Goal: Task Accomplishment & Management: Manage account settings

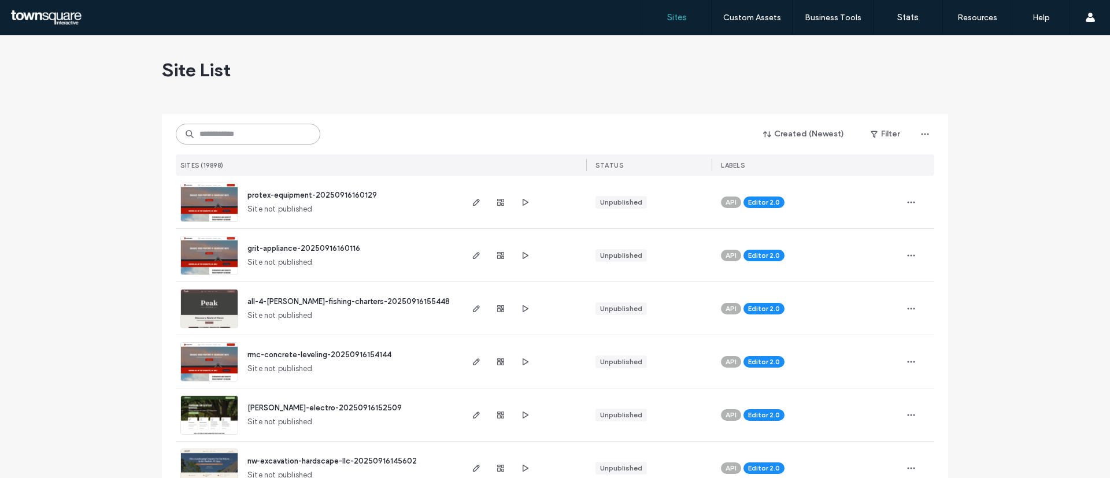
click at [213, 127] on input at bounding box center [248, 134] width 145 height 21
paste input "**********"
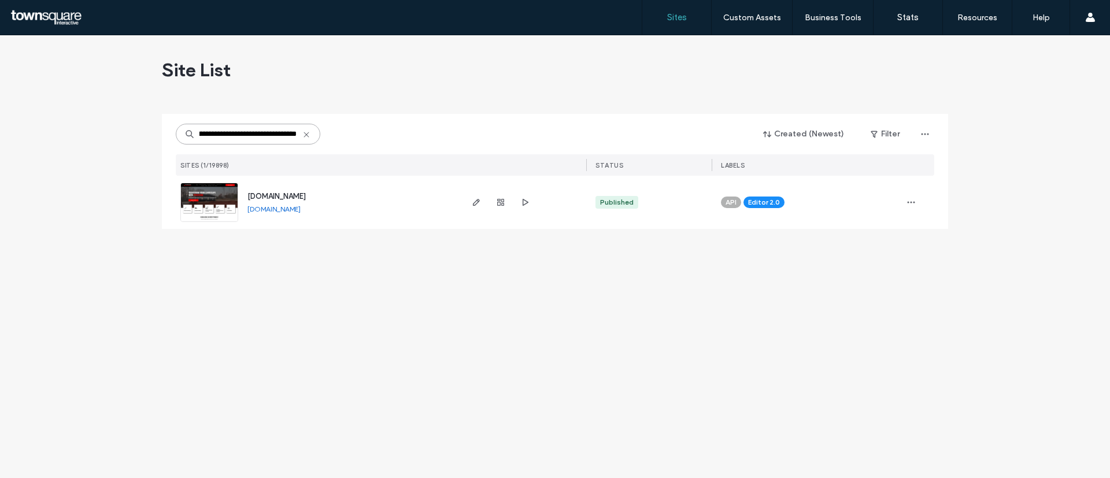
type input "**********"
click at [206, 191] on img at bounding box center [209, 222] width 57 height 79
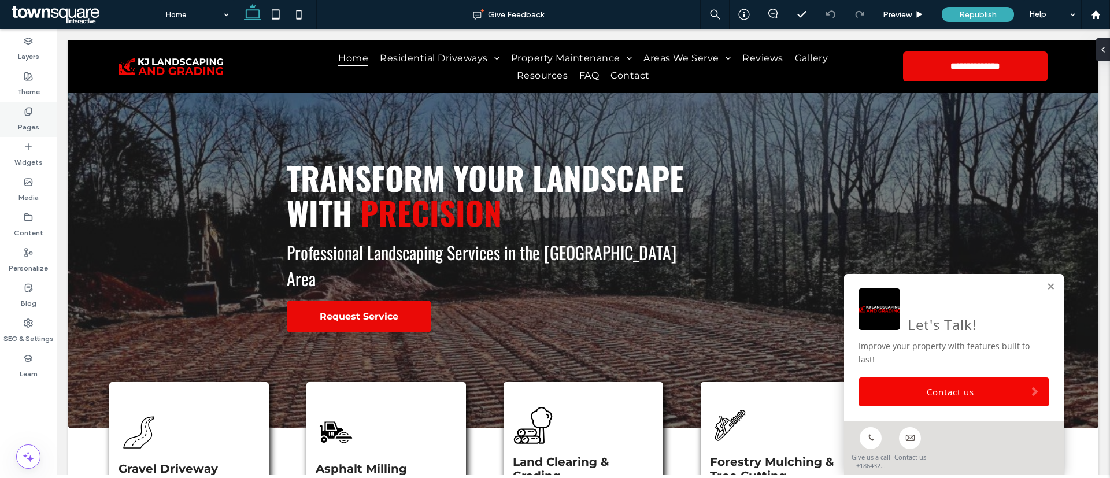
click at [18, 120] on label "Pages" at bounding box center [28, 124] width 21 height 16
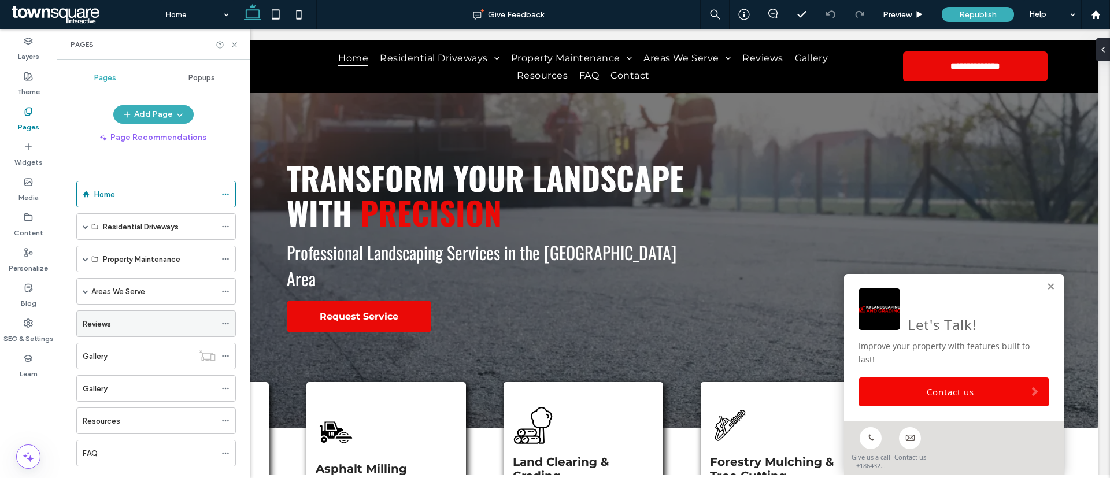
click at [109, 327] on label "Reviews" at bounding box center [97, 324] width 28 height 20
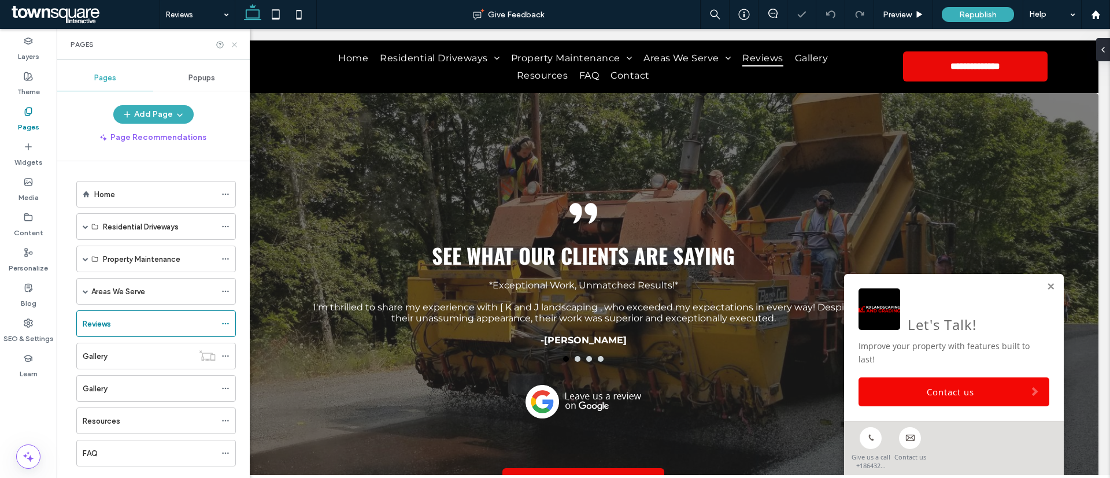
click at [234, 45] on use at bounding box center [234, 44] width 5 height 5
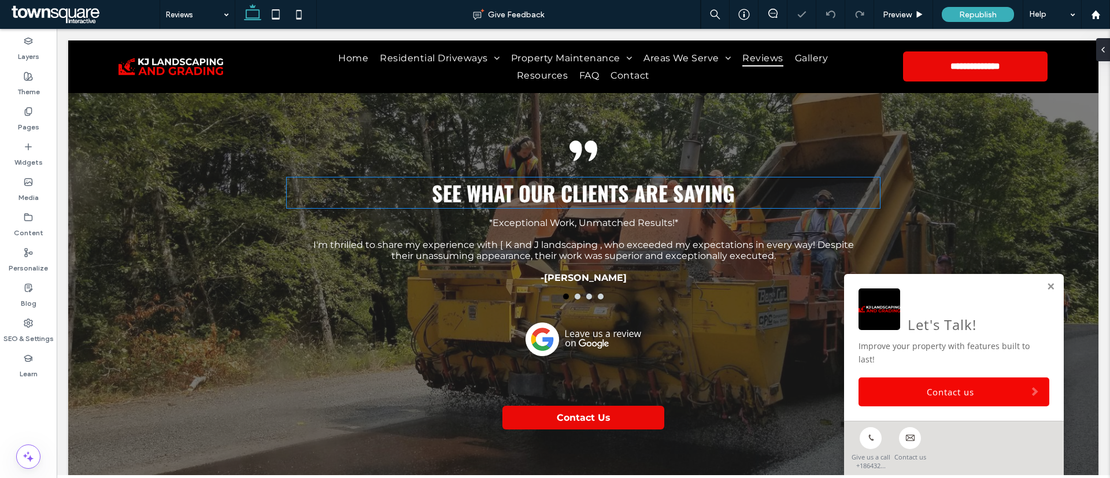
scroll to position [173, 0]
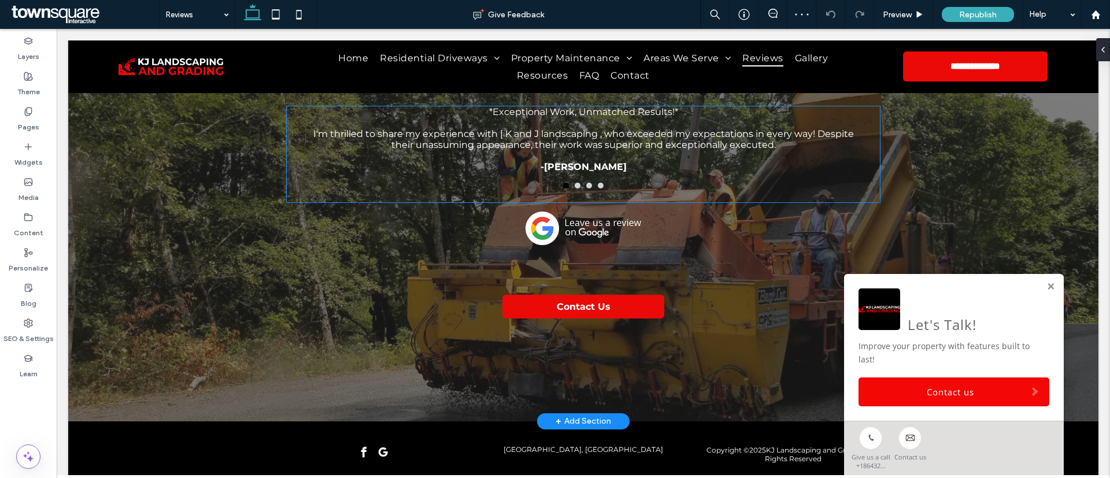
click at [536, 169] on p "-Kelvin R." at bounding box center [583, 166] width 540 height 11
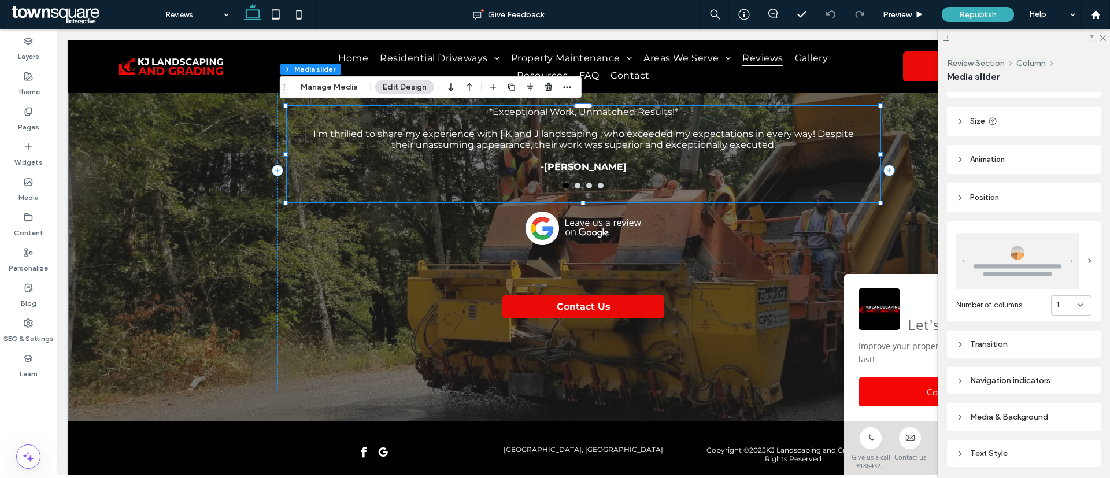
scroll to position [171, 0]
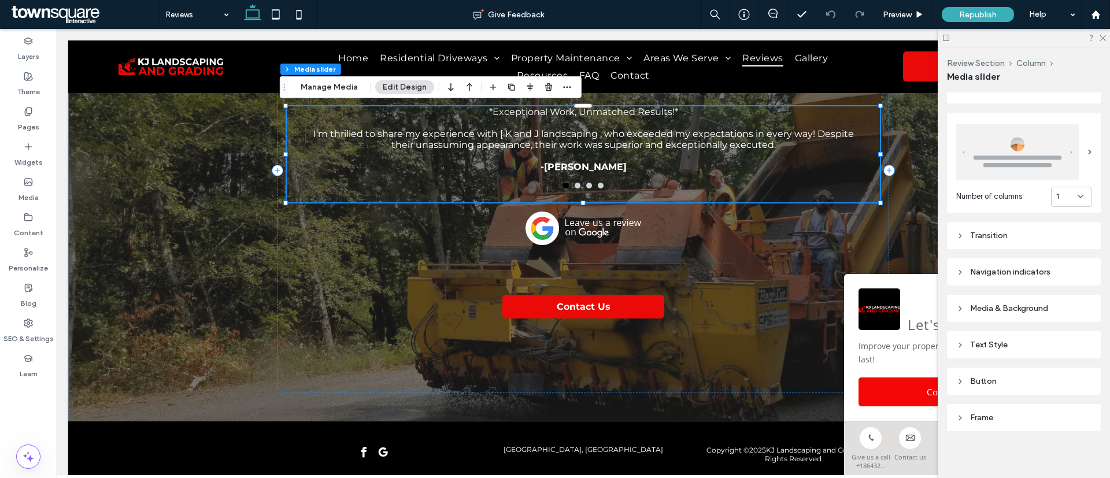
click at [1003, 267] on div "Navigation indicators" at bounding box center [1023, 272] width 135 height 10
type input "**"
type input "*"
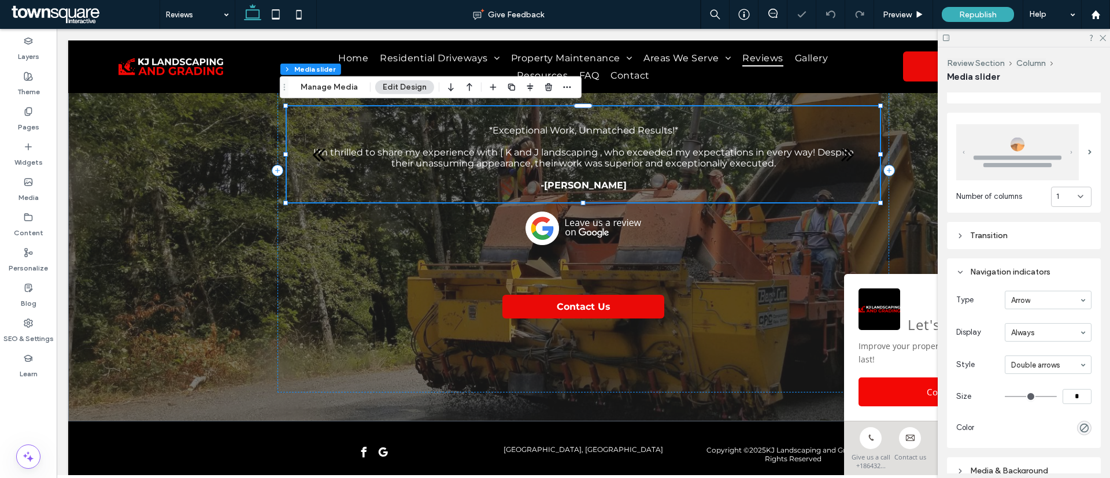
type input "**"
type input "****"
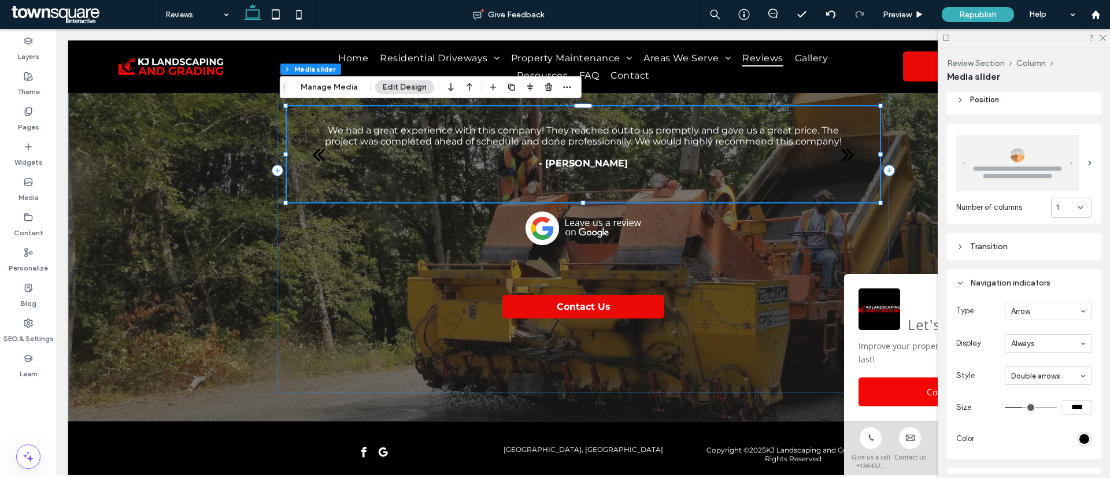
scroll to position [73, 0]
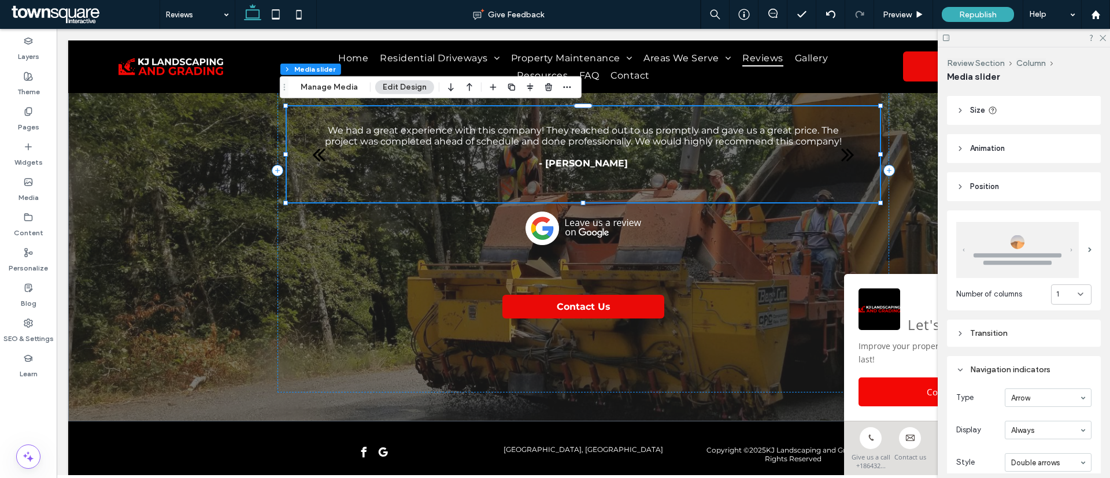
click at [1016, 332] on div "Transition" at bounding box center [1023, 333] width 135 height 10
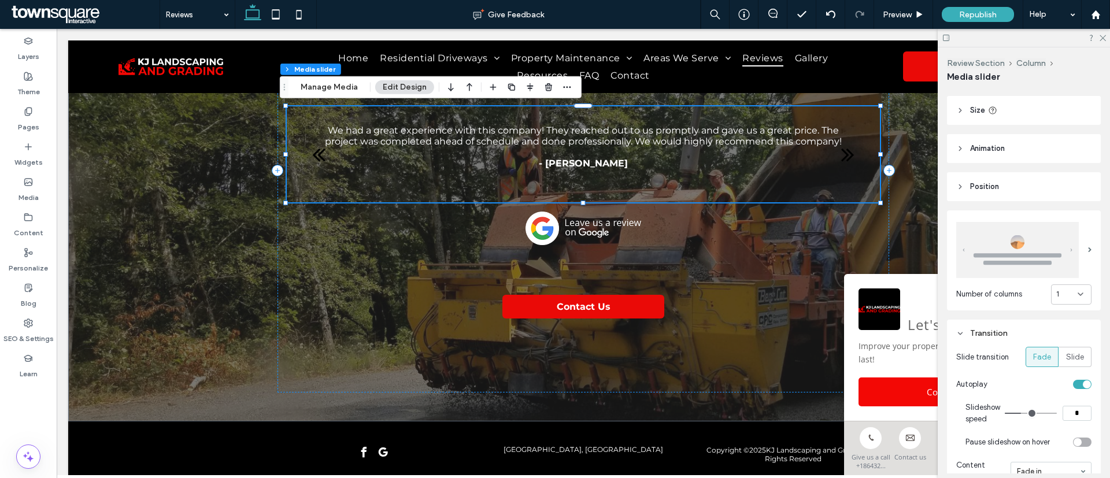
click at [1005, 328] on div "Transition" at bounding box center [1023, 333] width 135 height 10
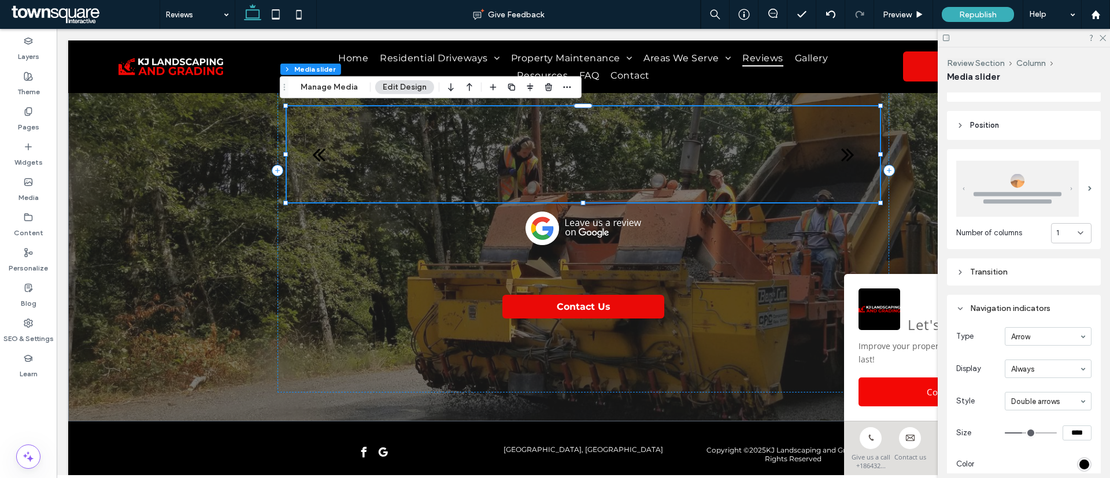
scroll to position [246, 0]
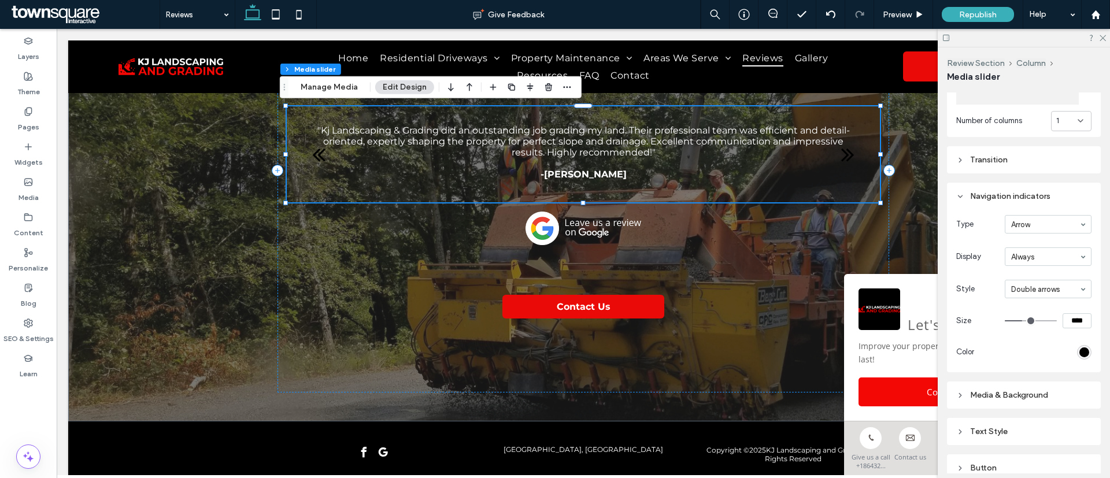
click at [949, 260] on div "Navigation indicators Type Arrow Display Always Style Double arrows Size **** C…" at bounding box center [1024, 278] width 154 height 190
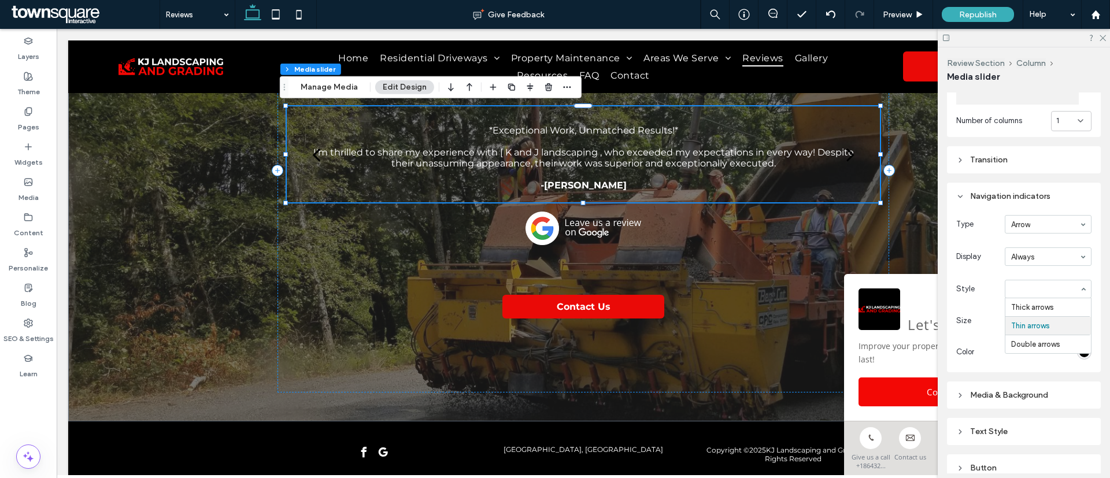
click at [1063, 287] on input at bounding box center [1045, 289] width 68 height 8
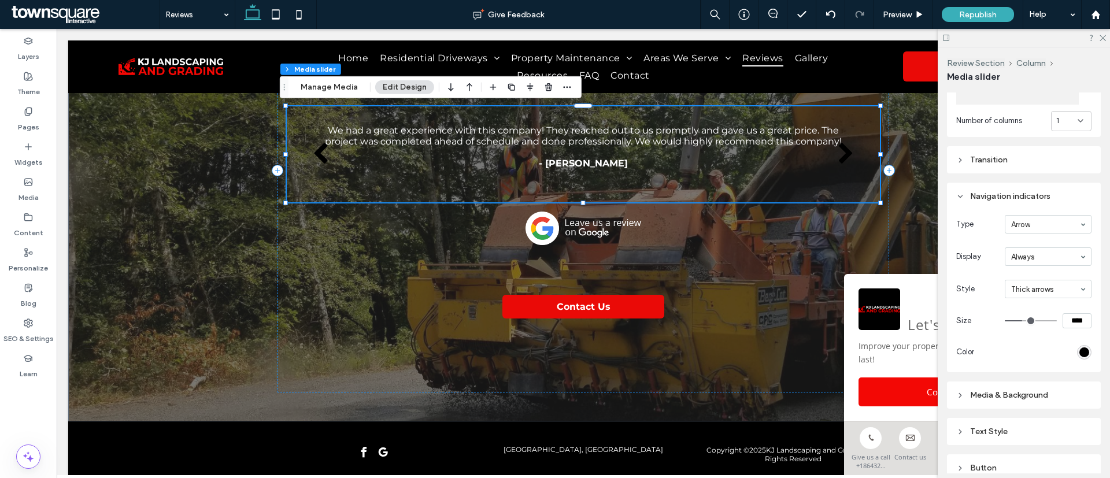
click at [998, 390] on div "Media & Background" at bounding box center [1023, 395] width 135 height 10
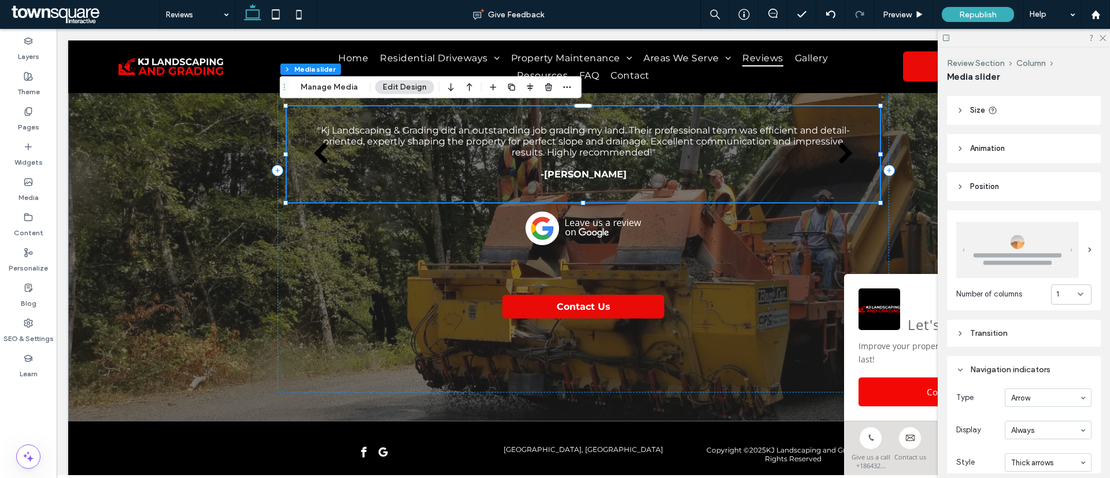
scroll to position [0, 0]
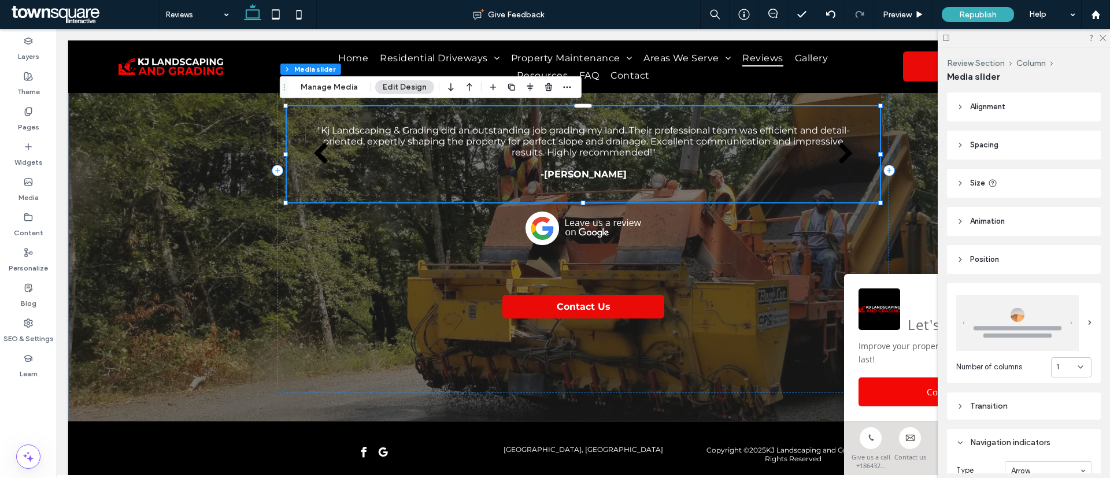
click at [1010, 258] on header "Position" at bounding box center [1024, 259] width 154 height 29
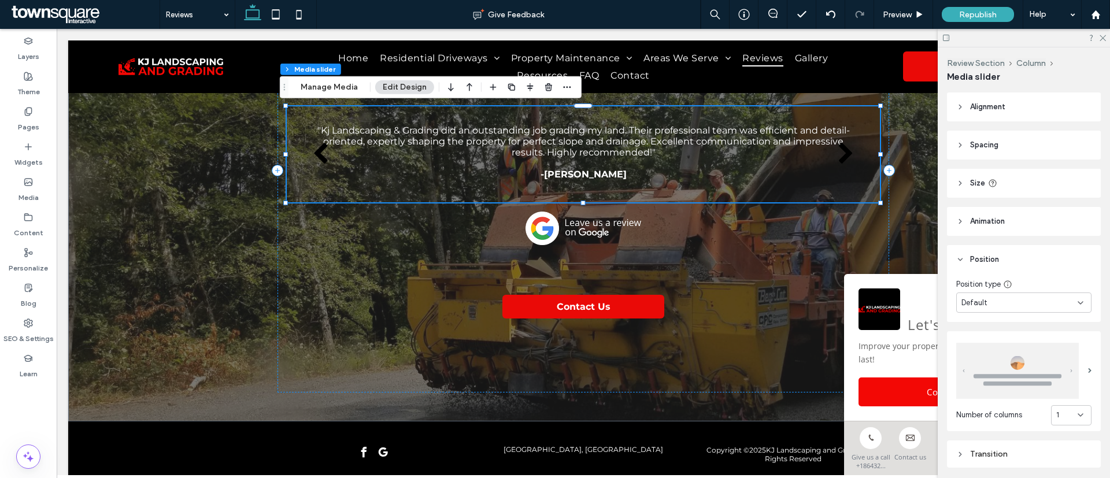
click at [1022, 303] on div "Default" at bounding box center [1019, 303] width 116 height 12
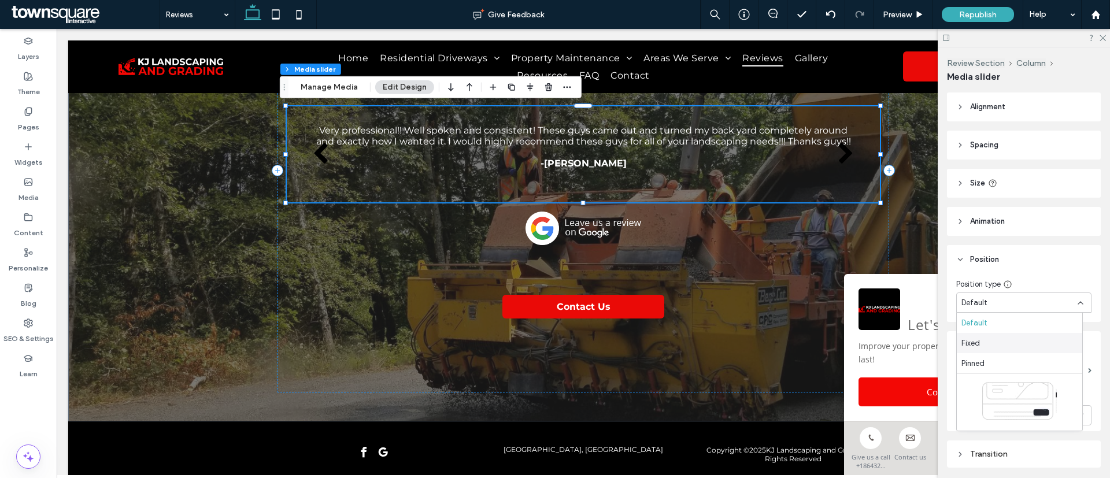
click at [997, 346] on div "Fixed" at bounding box center [1019, 343] width 125 height 20
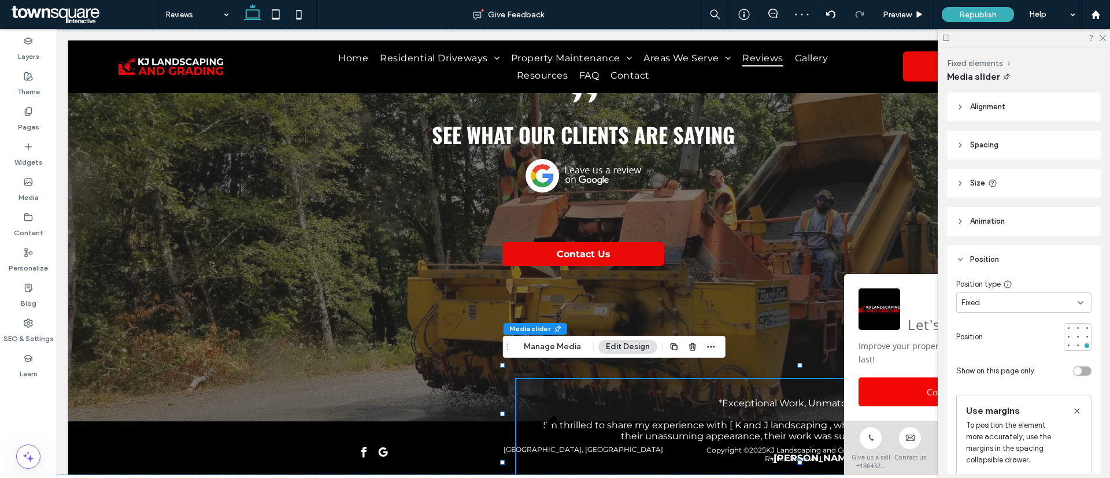
click at [1041, 299] on div "Fixed" at bounding box center [1019, 303] width 116 height 12
click at [985, 329] on div "Default" at bounding box center [1019, 323] width 125 height 20
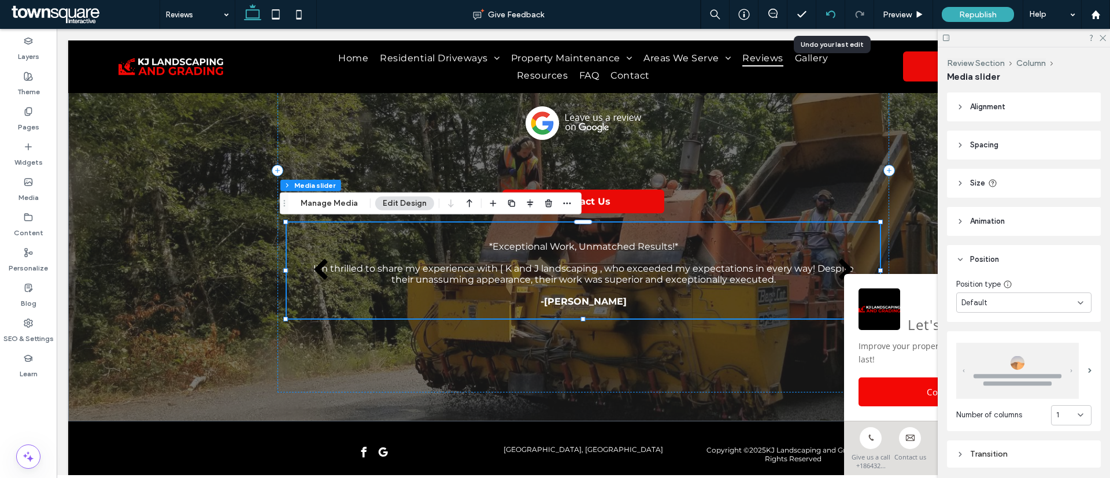
click at [825, 10] on div at bounding box center [830, 14] width 28 height 9
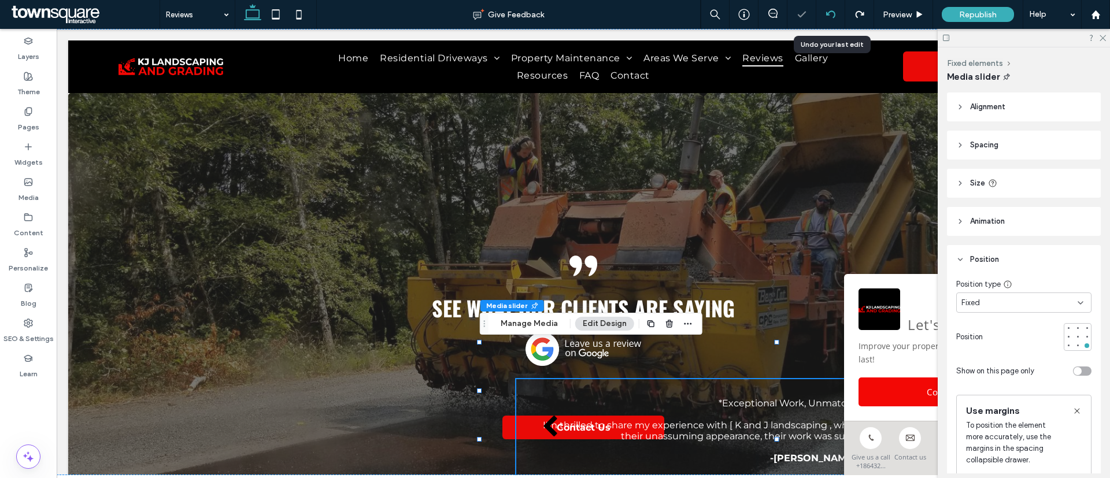
click at [829, 12] on use at bounding box center [829, 14] width 9 height 8
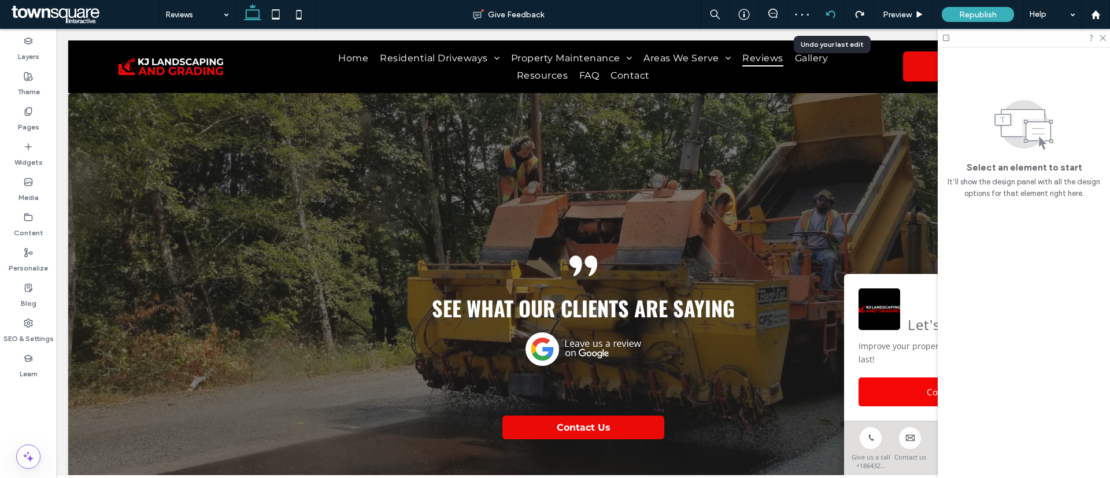
click at [828, 14] on icon at bounding box center [830, 14] width 9 height 9
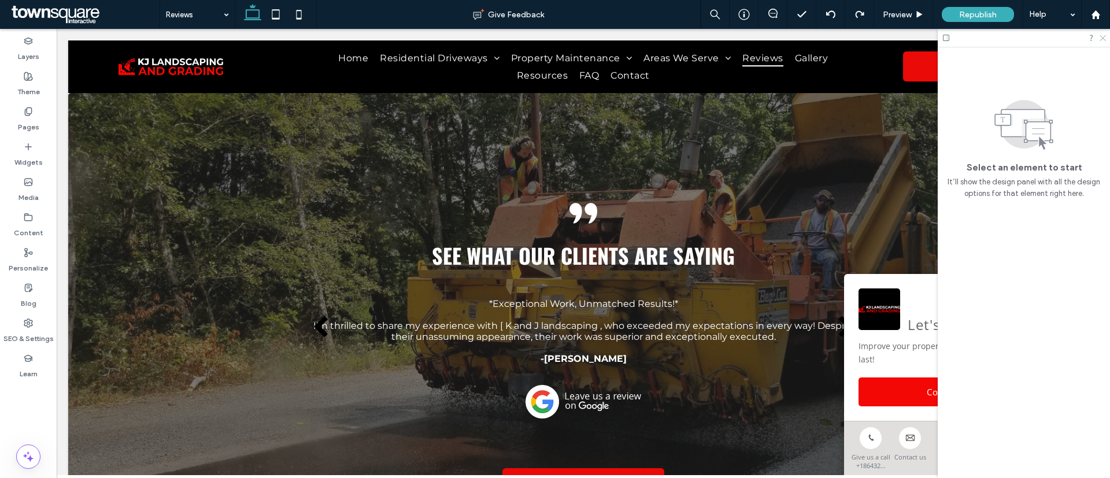
click at [1101, 35] on icon at bounding box center [1102, 38] width 8 height 8
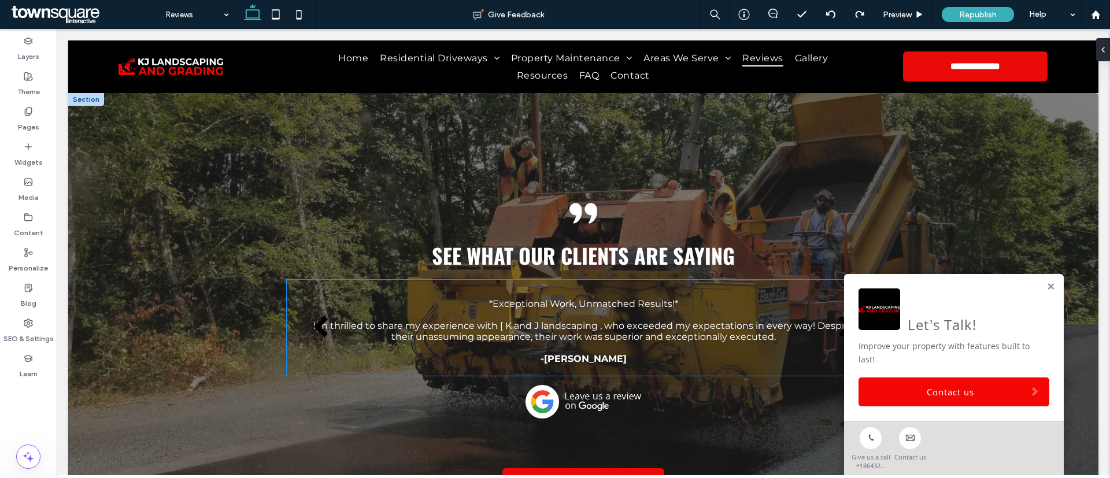
click at [602, 298] on p "*Exceptional Work, Unmatched Results!*" at bounding box center [583, 303] width 540 height 11
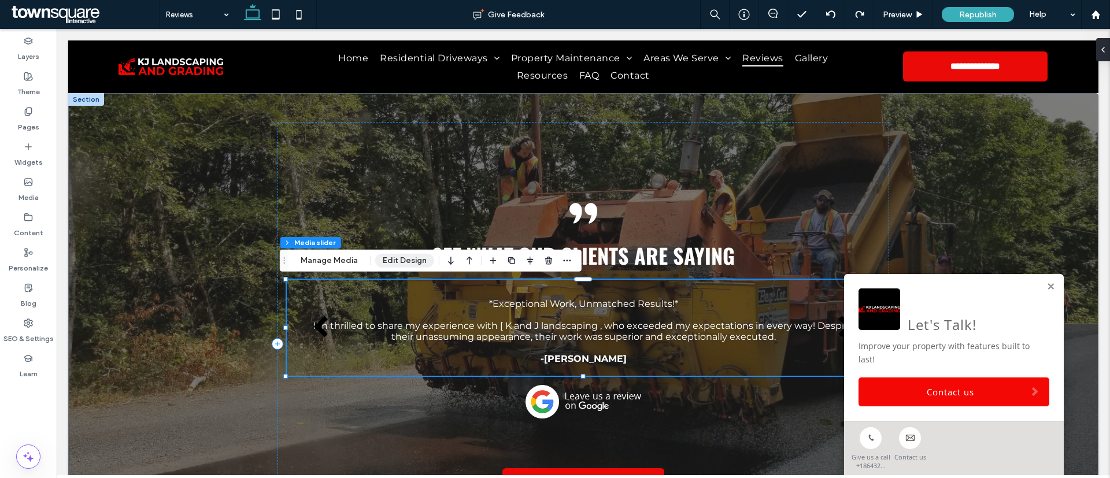
click at [386, 266] on button "Edit Design" at bounding box center [404, 261] width 59 height 14
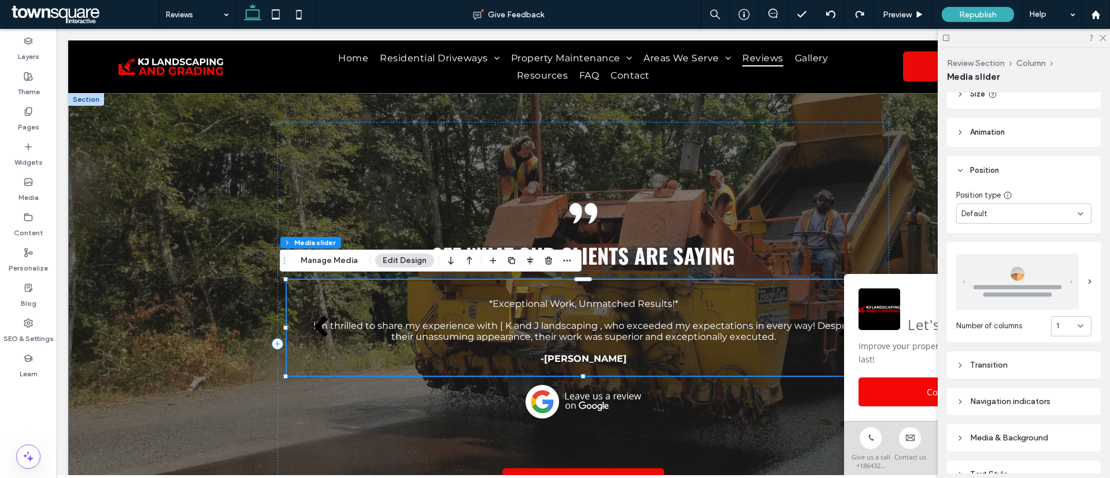
scroll to position [173, 0]
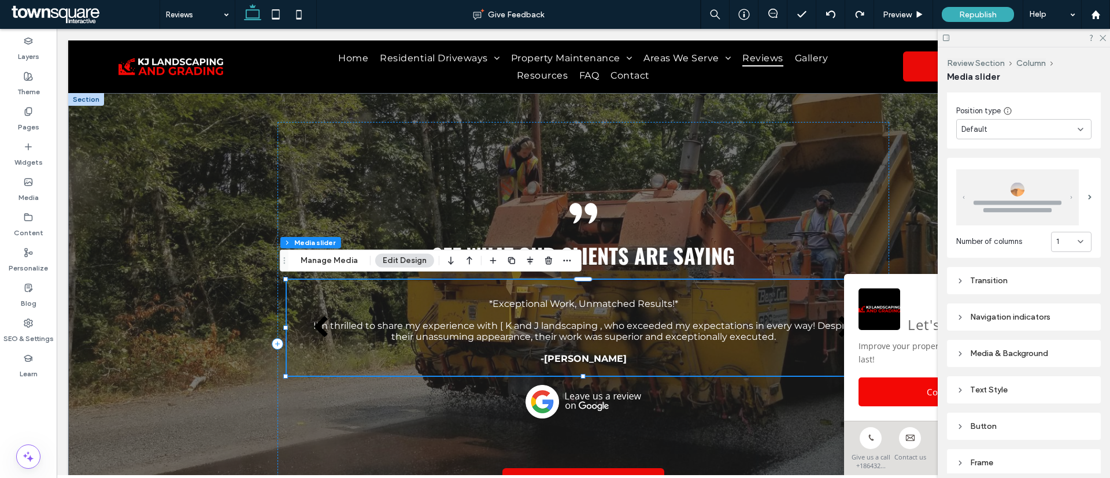
click at [1014, 316] on div "Navigation indicators" at bounding box center [1023, 317] width 135 height 10
type input "**"
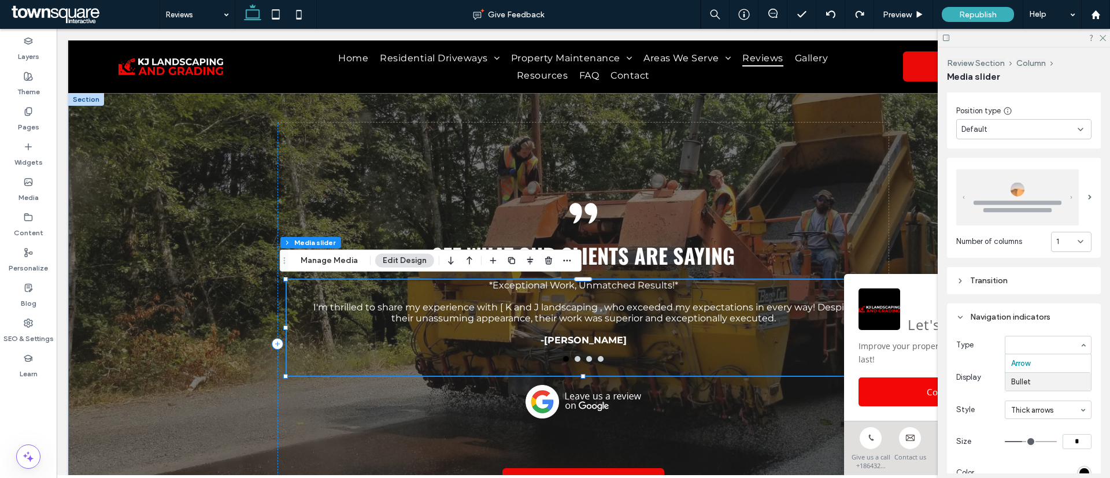
type input "****"
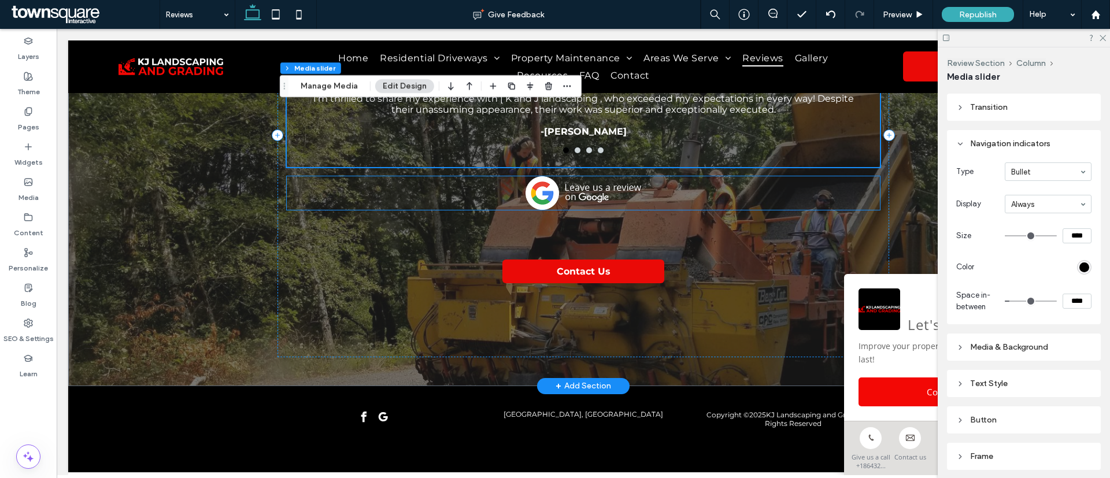
scroll to position [222, 0]
click at [1012, 342] on div "Media & Background" at bounding box center [1023, 347] width 135 height 10
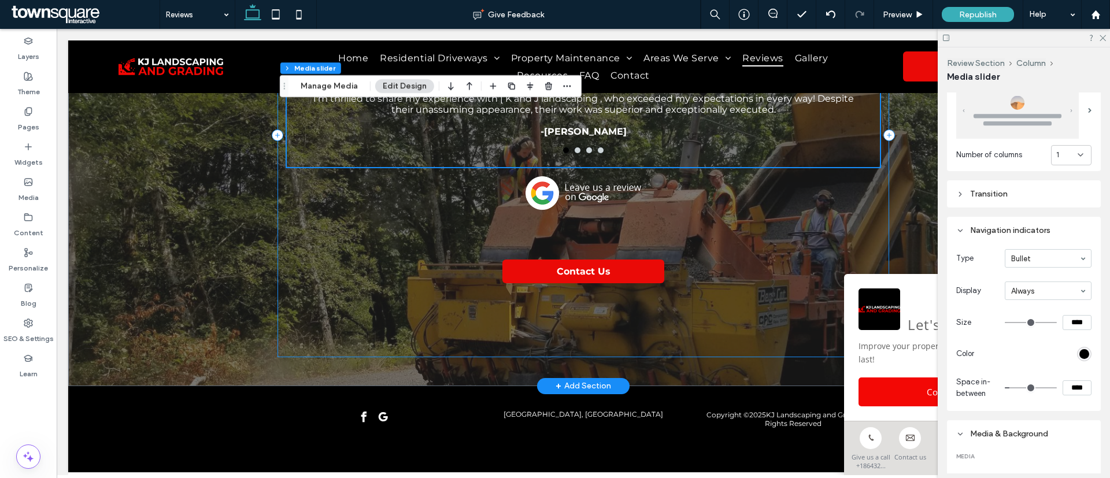
scroll to position [49, 0]
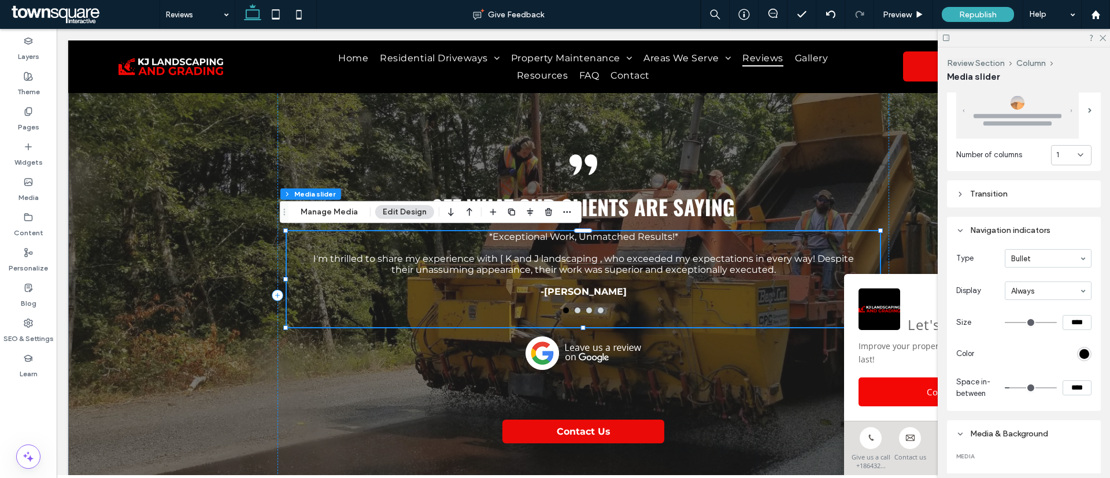
click at [628, 274] on p "I'm thrilled to share my experience with [ K and J landscaping , who exceeded m…" at bounding box center [583, 264] width 540 height 22
click at [333, 203] on div "Review Section Column Media slider Manage Media Edit Design" at bounding box center [431, 212] width 302 height 22
drag, startPoint x: 338, startPoint y: 210, endPoint x: 620, endPoint y: 195, distance: 283.1
click at [338, 210] on button "Manage Media" at bounding box center [329, 212] width 72 height 14
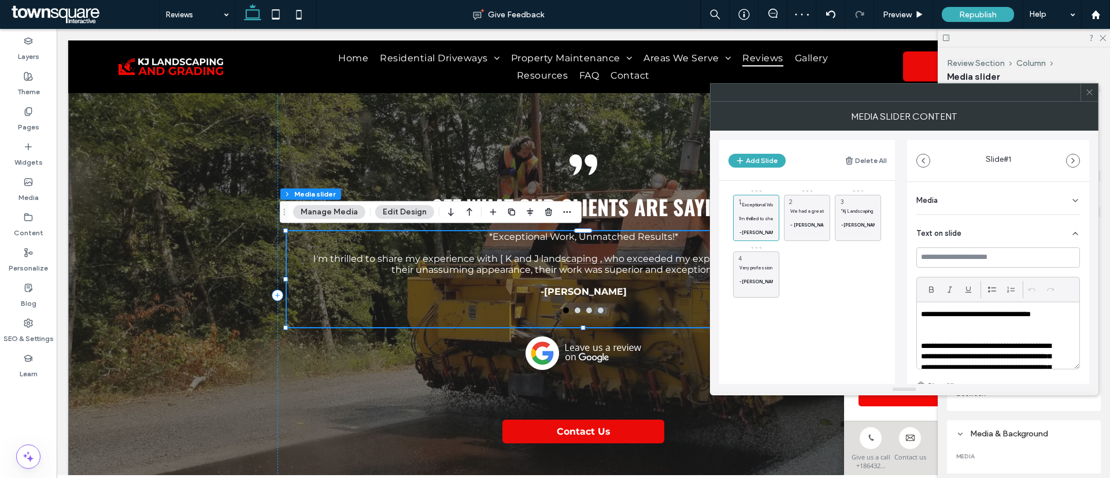
click at [1088, 95] on icon at bounding box center [1089, 92] width 9 height 9
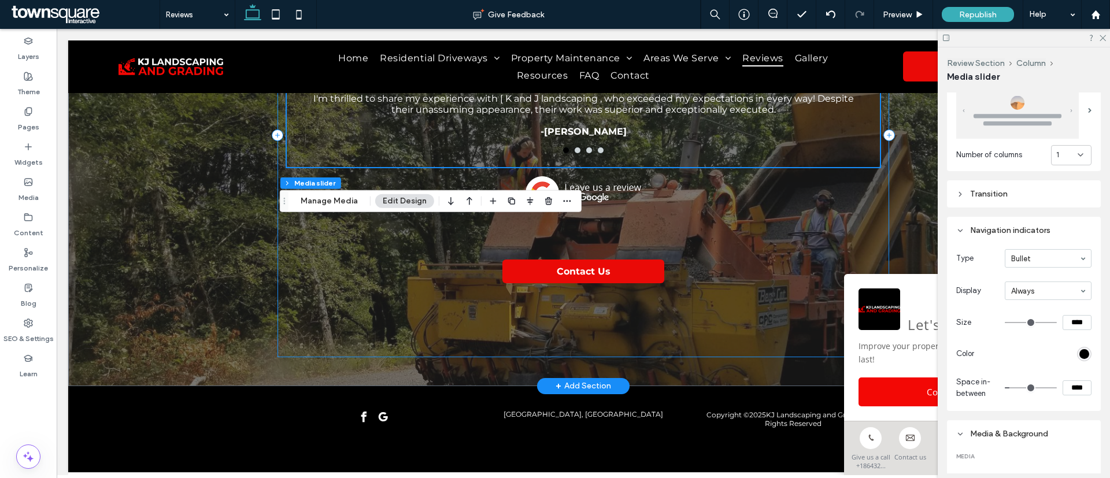
scroll to position [222, 0]
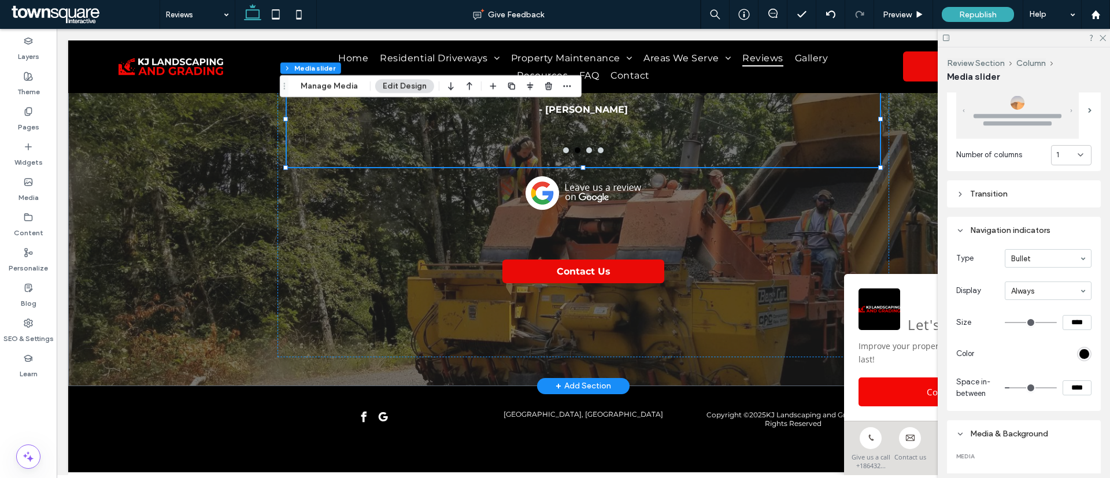
click at [591, 380] on div "+ Add Section" at bounding box center [582, 386] width 55 height 13
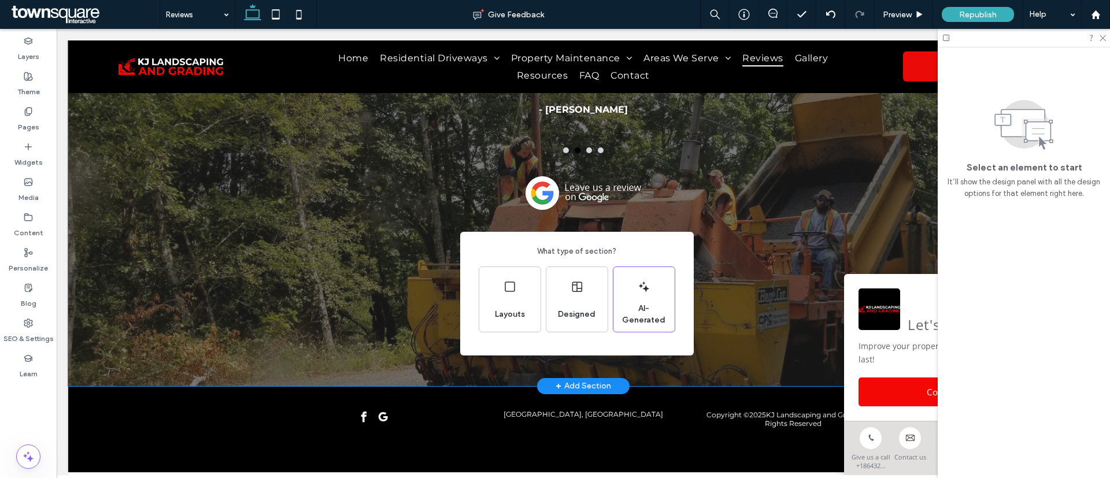
click at [754, 267] on div "What type of section? Layouts Designed AI-Generated" at bounding box center [555, 267] width 1110 height 535
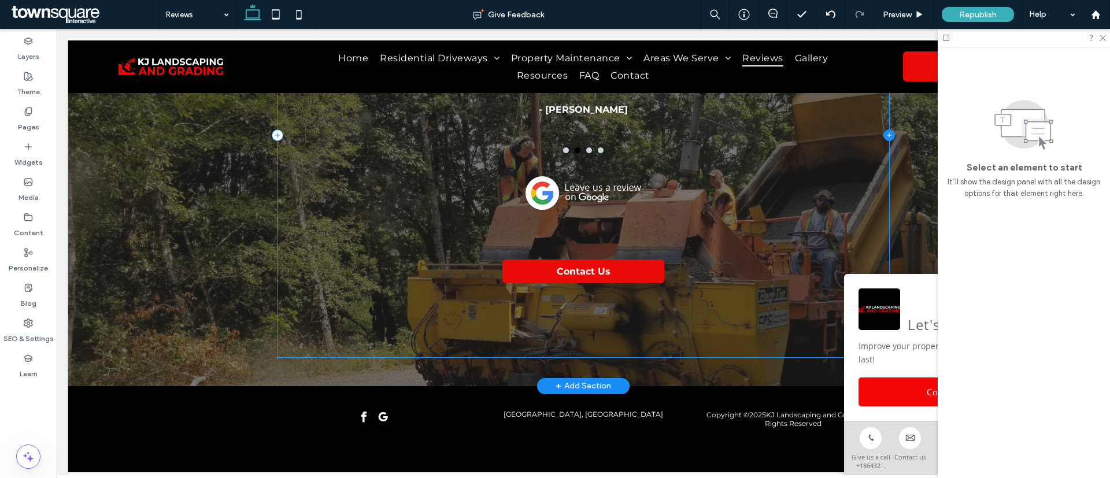
click at [883, 129] on icon at bounding box center [889, 135] width 12 height 12
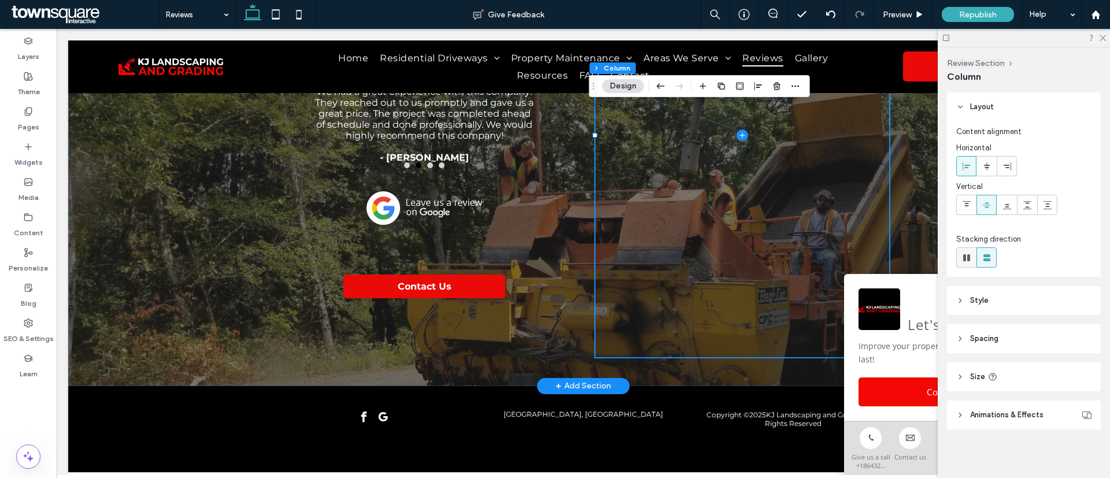
click at [964, 258] on use at bounding box center [966, 257] width 7 height 7
type input "*"
type input "**"
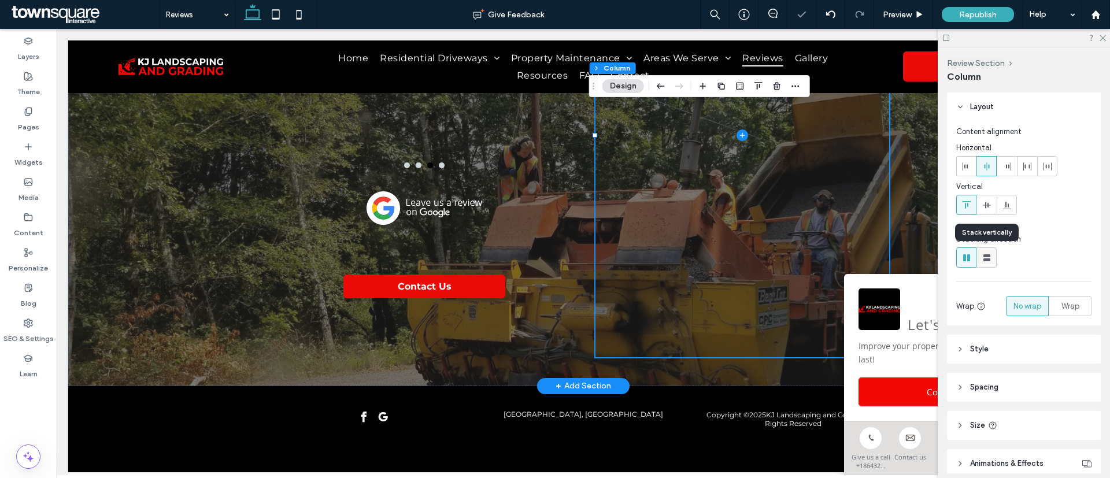
click at [988, 257] on icon at bounding box center [987, 258] width 12 height 12
type input "**"
type input "****"
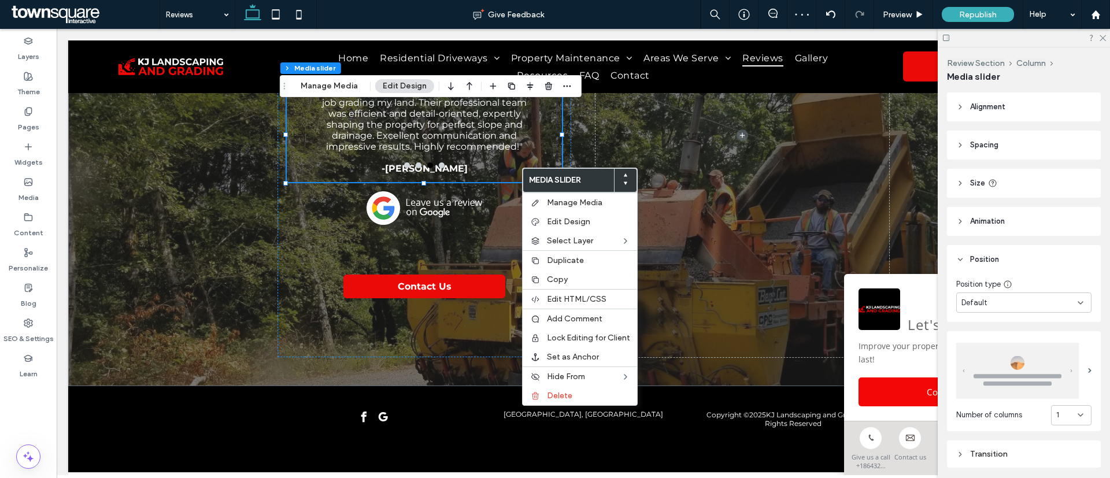
click at [990, 110] on span "Alignment" at bounding box center [987, 107] width 35 height 12
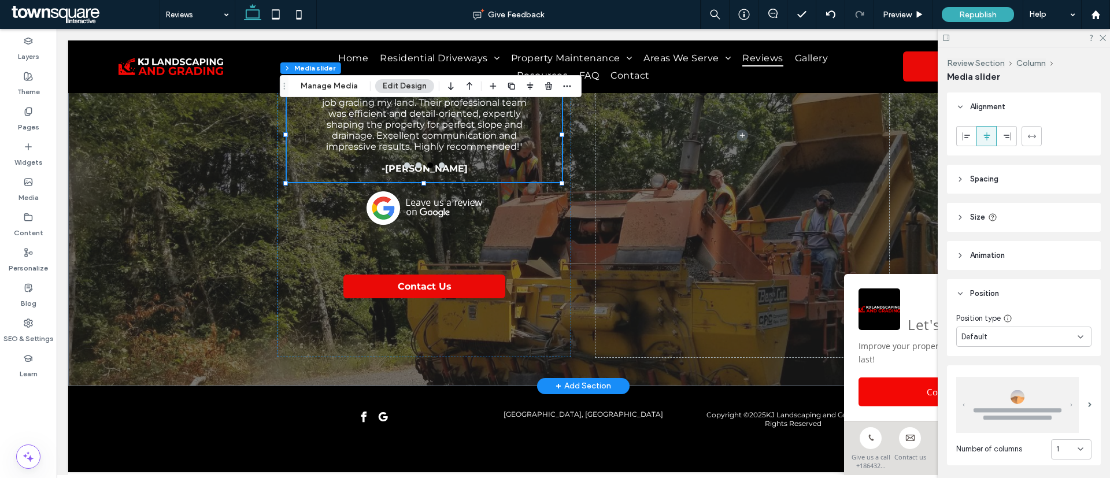
click at [1009, 175] on header "Spacing" at bounding box center [1024, 179] width 154 height 29
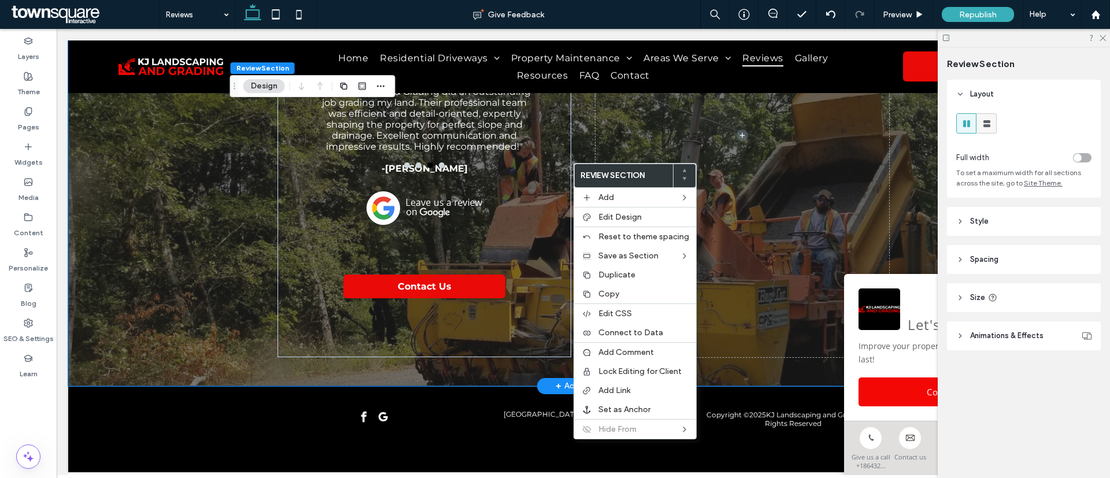
click at [992, 123] on icon at bounding box center [987, 124] width 12 height 12
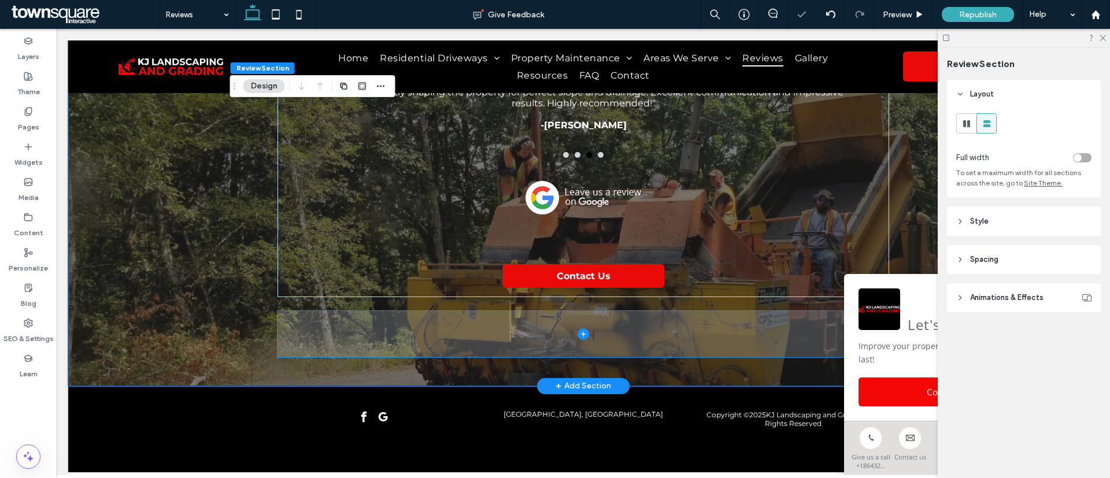
click at [577, 328] on icon at bounding box center [583, 334] width 12 height 12
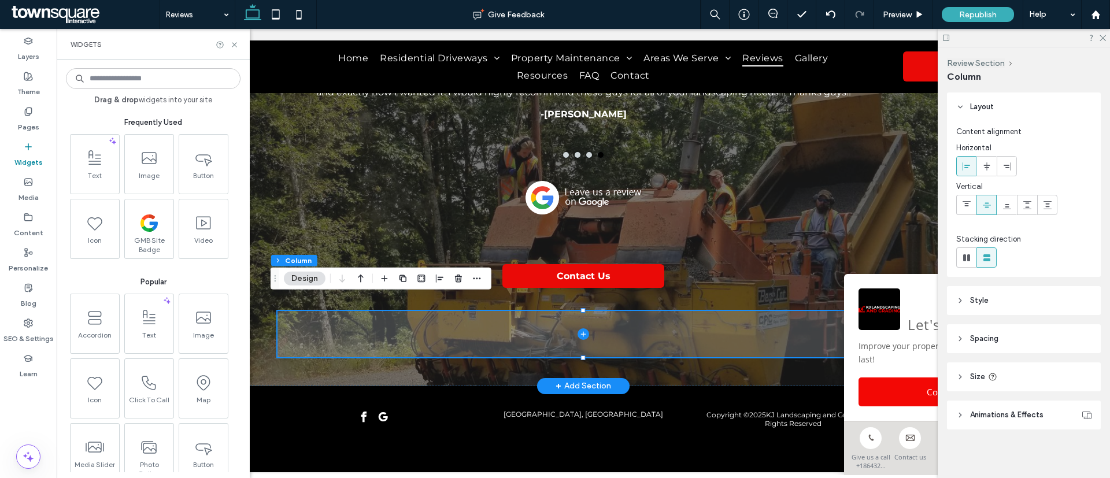
click at [577, 328] on icon at bounding box center [583, 334] width 12 height 12
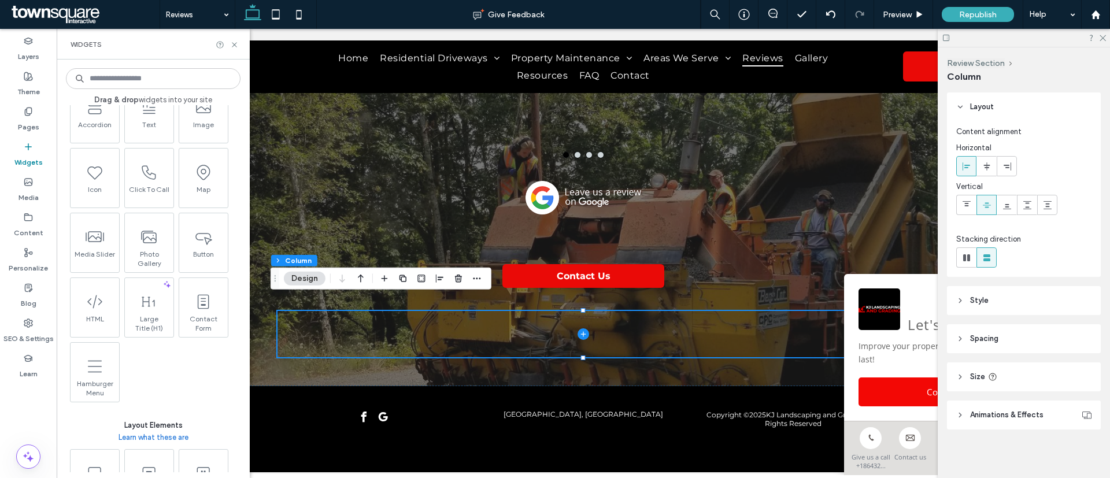
scroll to position [87, 0]
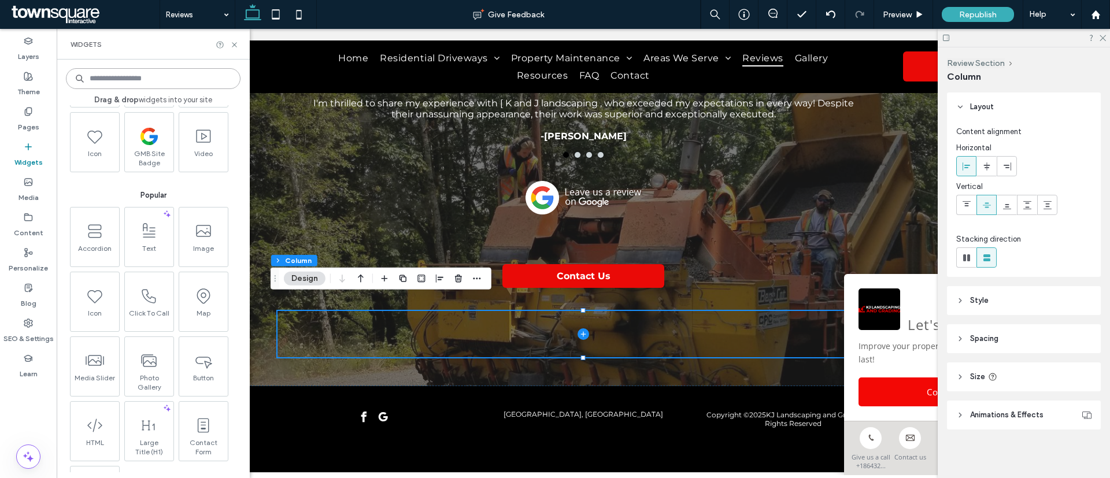
click at [109, 85] on input at bounding box center [153, 78] width 175 height 21
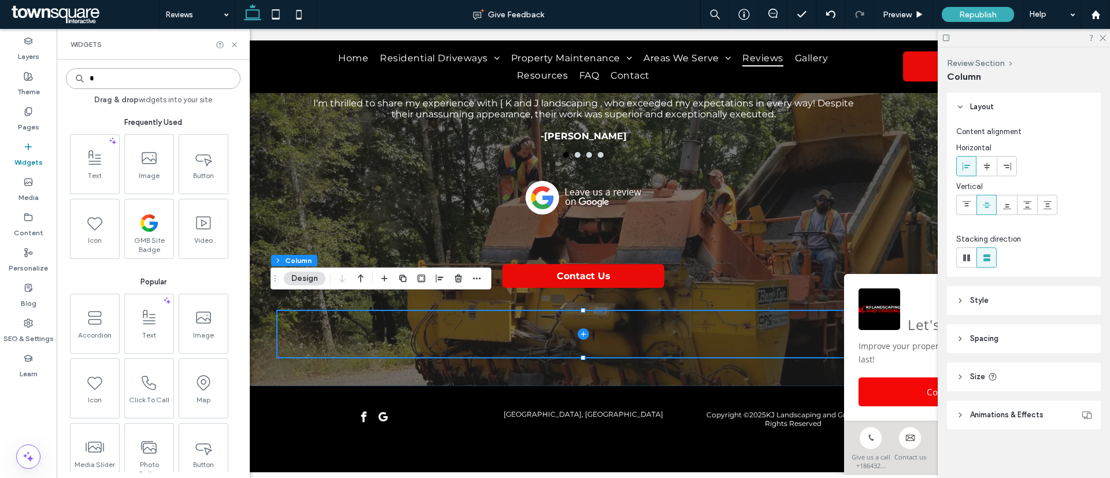
type input "*"
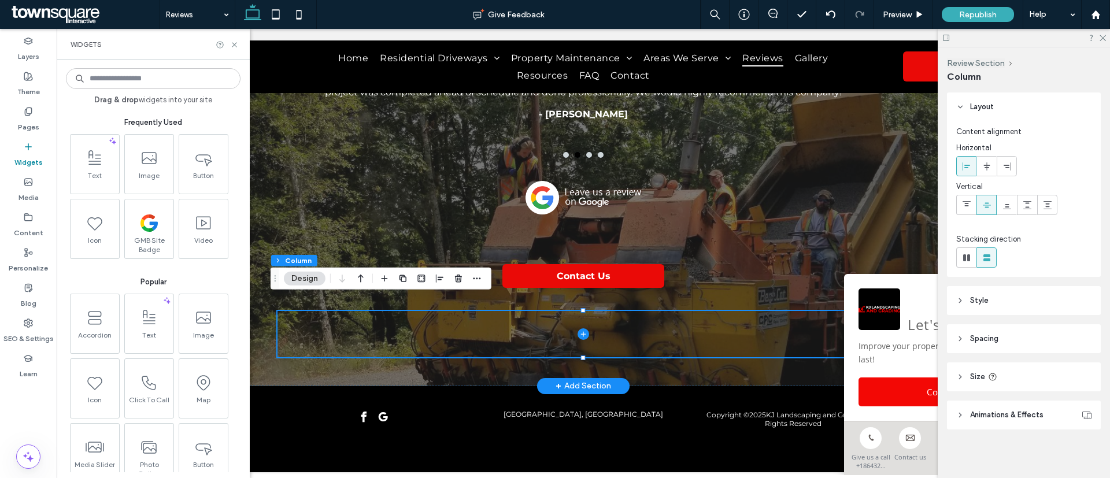
click at [570, 380] on div "+ Add Section" at bounding box center [582, 386] width 55 height 13
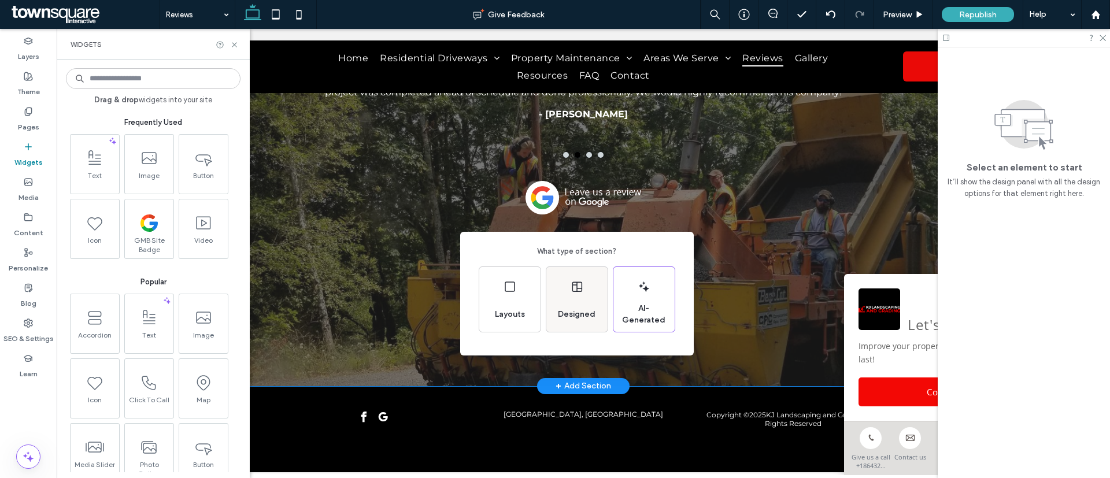
click at [560, 308] on div "Designed" at bounding box center [576, 314] width 47 height 25
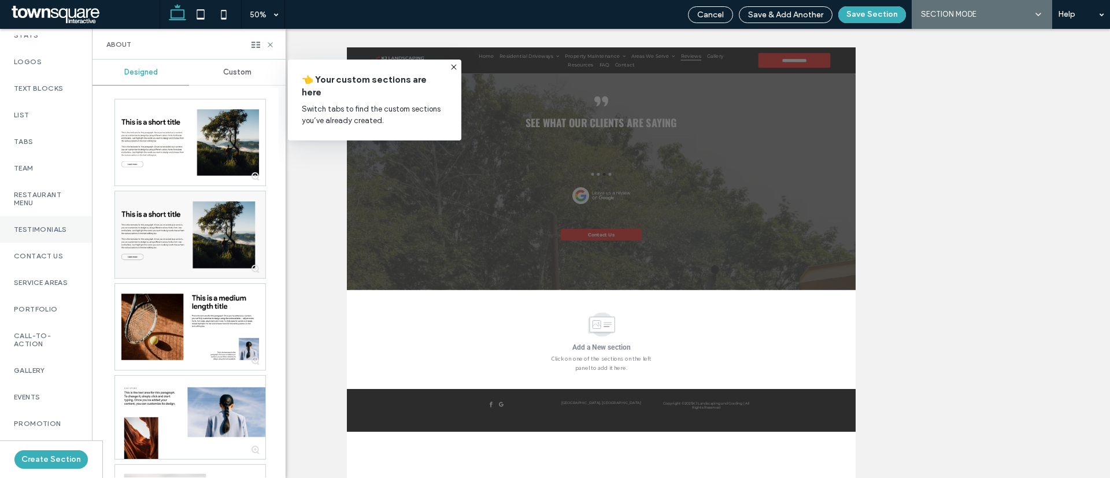
scroll to position [260, 0]
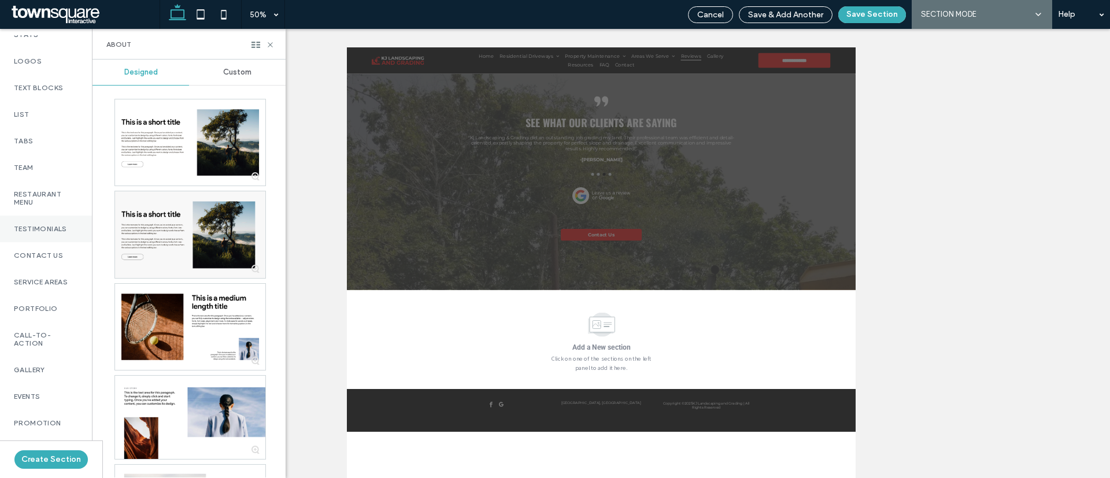
drag, startPoint x: 58, startPoint y: 232, endPoint x: 71, endPoint y: 230, distance: 12.8
click at [59, 231] on div "Testimonials" at bounding box center [46, 229] width 92 height 27
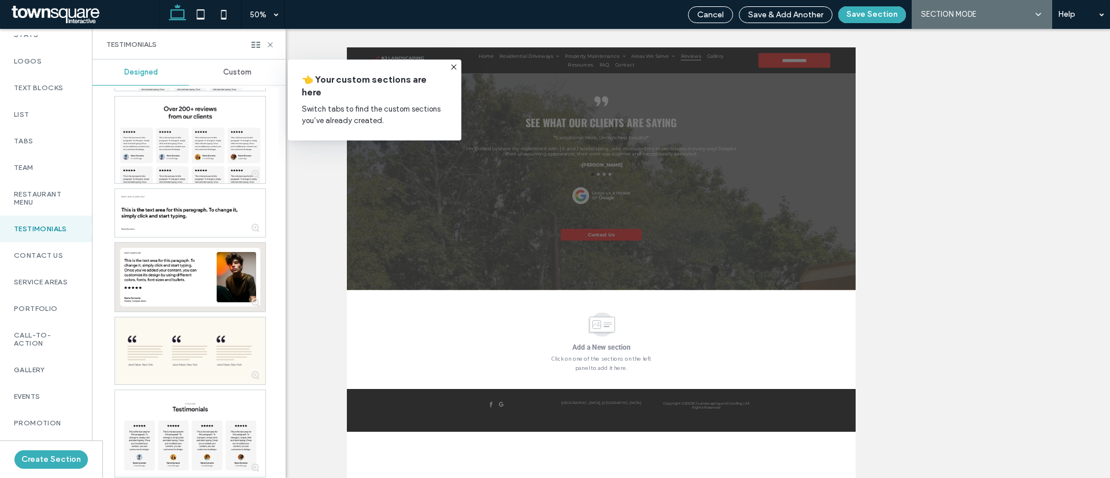
scroll to position [1214, 0]
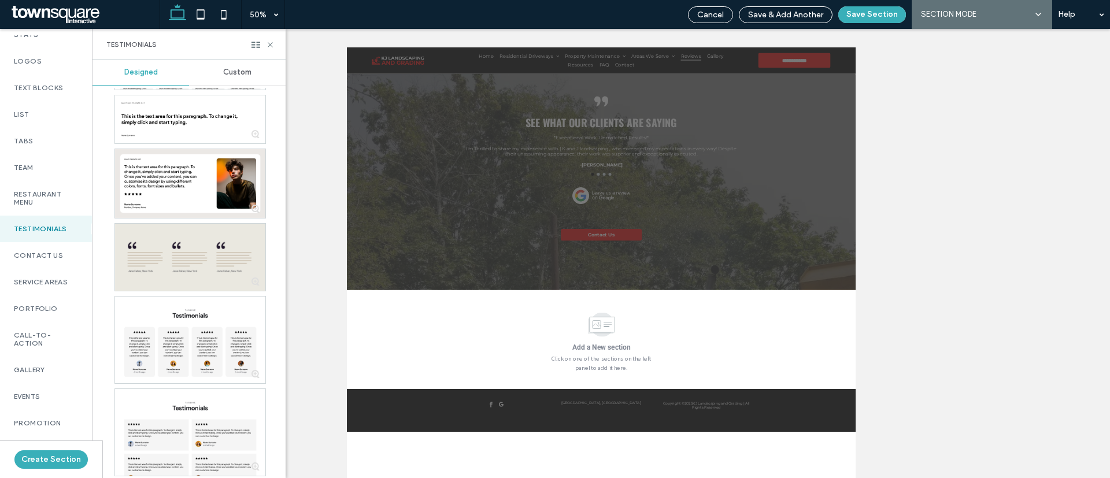
click at [190, 238] on div at bounding box center [190, 257] width 150 height 67
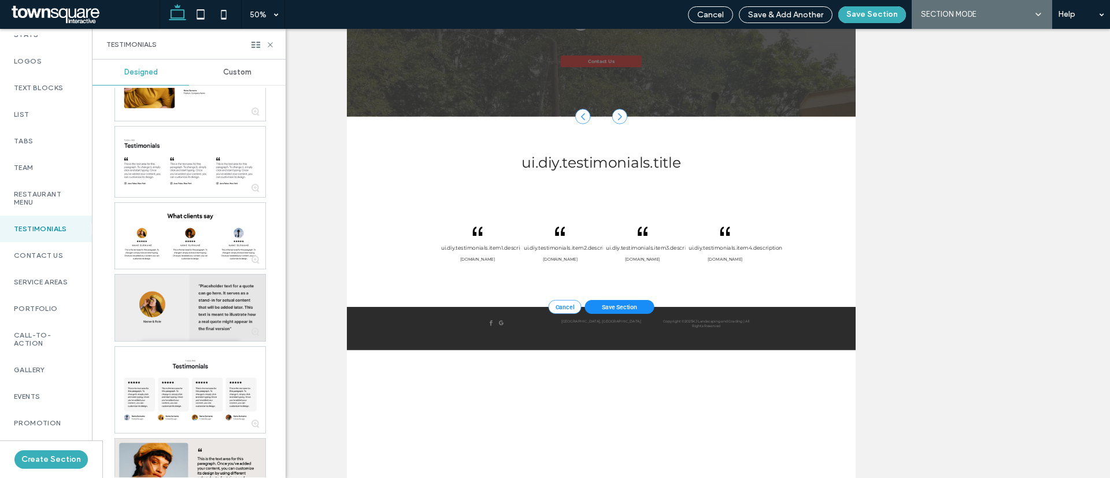
scroll to position [2168, 0]
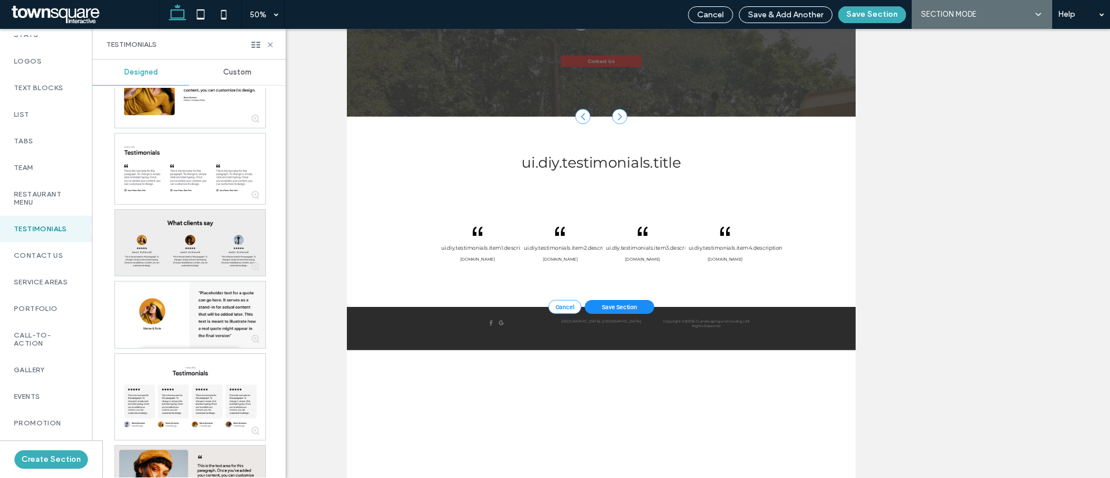
click at [226, 220] on div at bounding box center [190, 243] width 150 height 66
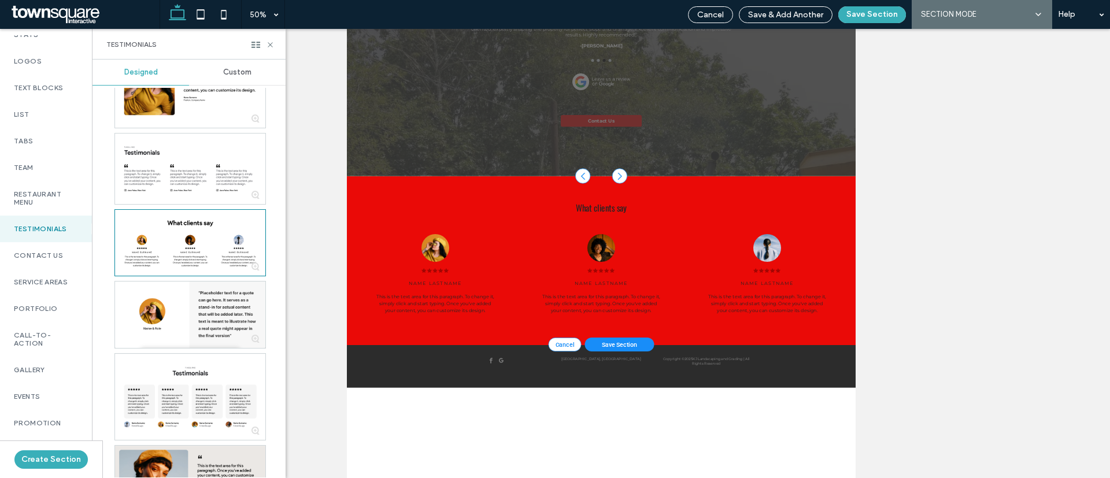
scroll to position [87, 0]
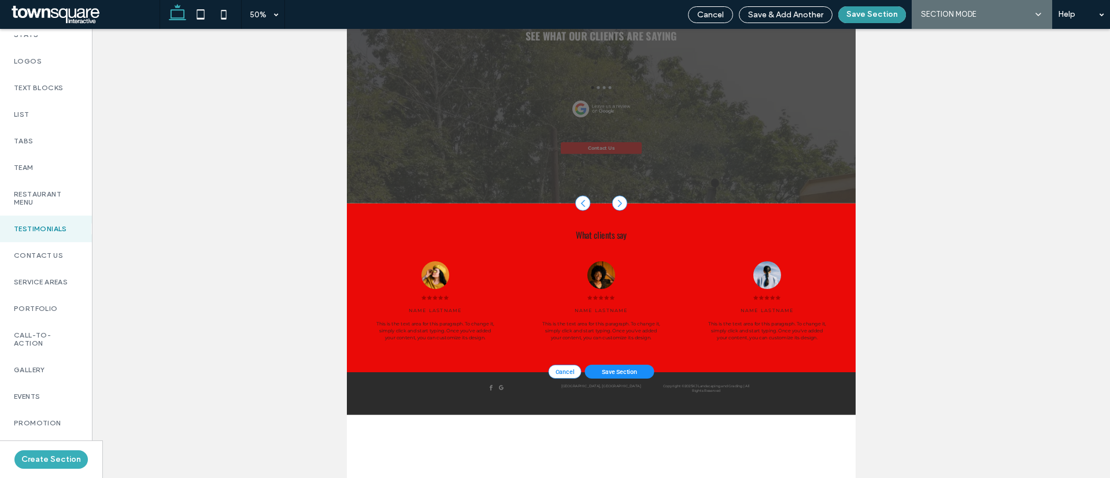
click at [873, 14] on button "Save Section" at bounding box center [872, 14] width 68 height 17
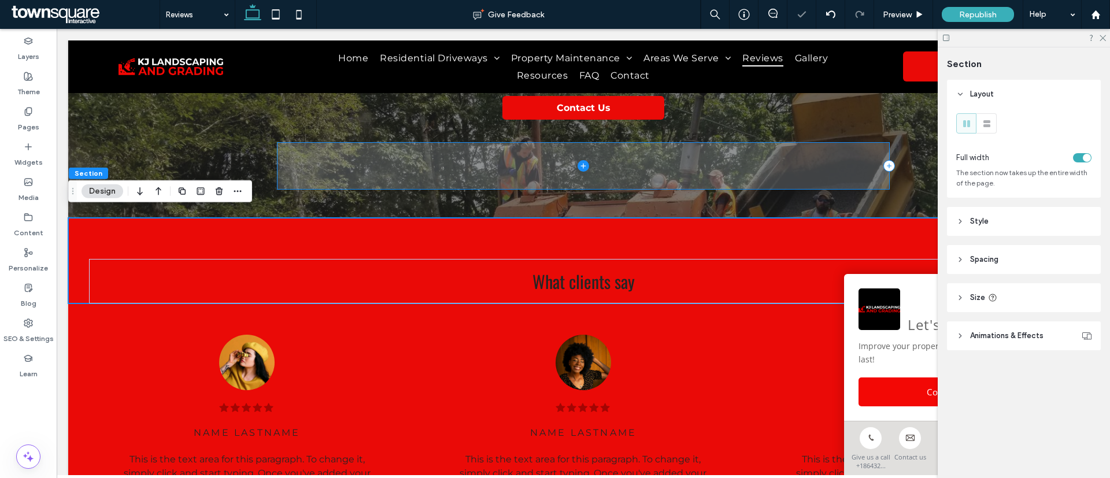
scroll to position [323, 0]
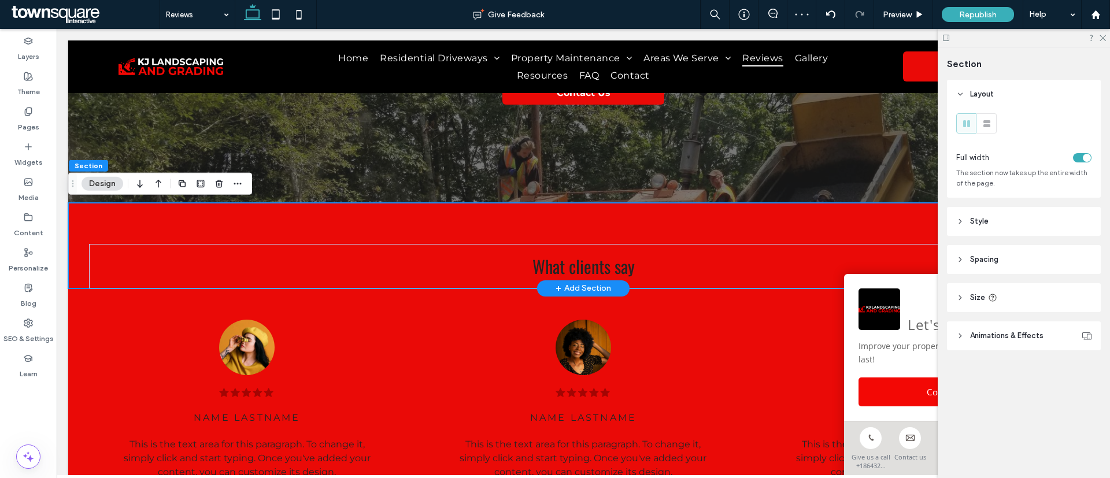
click at [83, 214] on div "What clients say" at bounding box center [583, 246] width 1030 height 86
click at [79, 231] on div "What clients say" at bounding box center [583, 246] width 1030 height 86
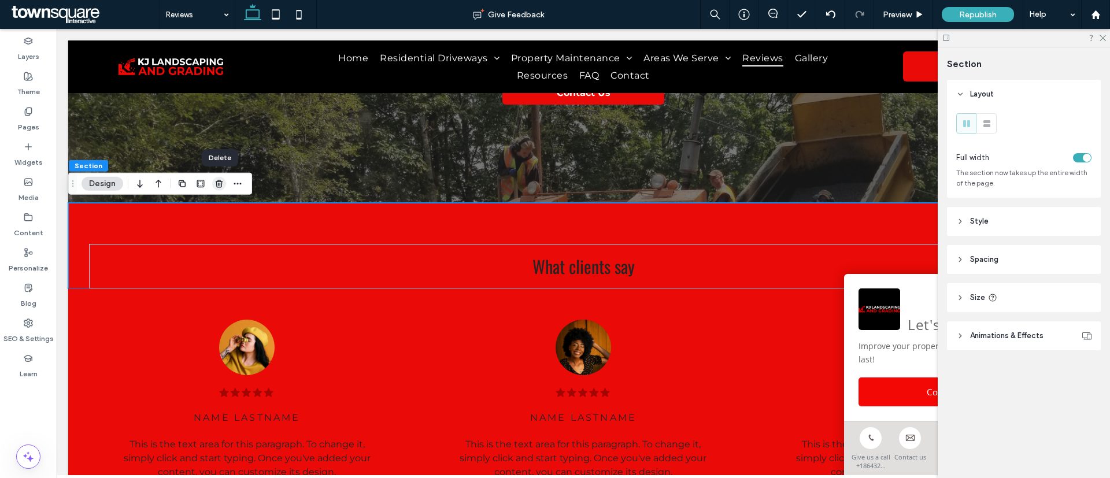
click at [216, 181] on icon "button" at bounding box center [218, 183] width 9 height 9
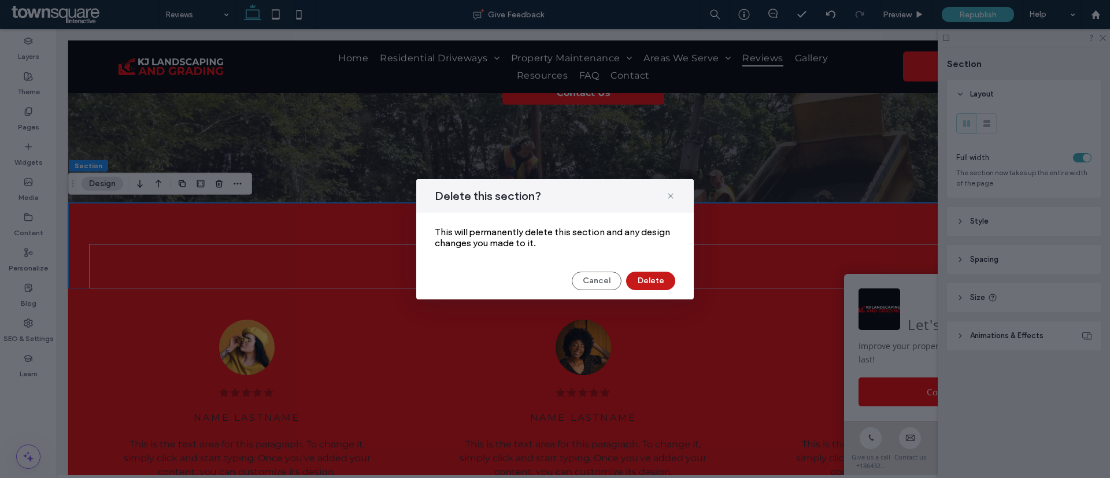
click at [658, 279] on button "Delete" at bounding box center [650, 281] width 49 height 18
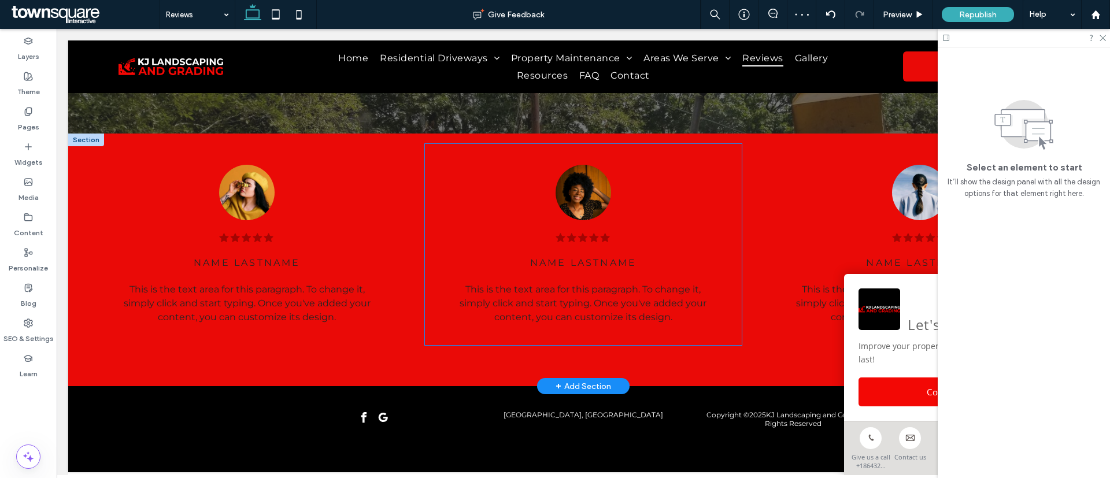
scroll to position [405, 0]
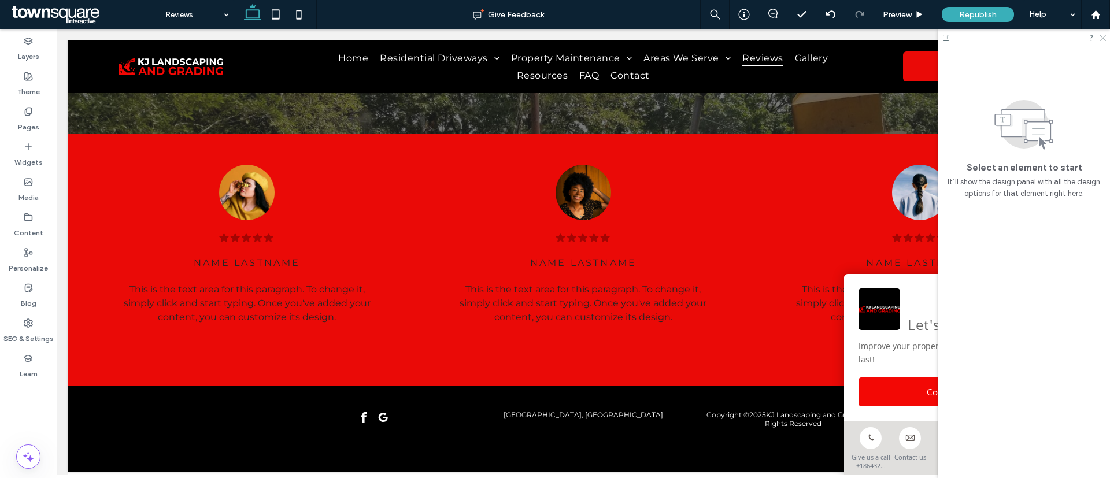
drag, startPoint x: 1103, startPoint y: 36, endPoint x: 781, endPoint y: 113, distance: 330.3
click at [1103, 36] on icon at bounding box center [1102, 38] width 8 height 8
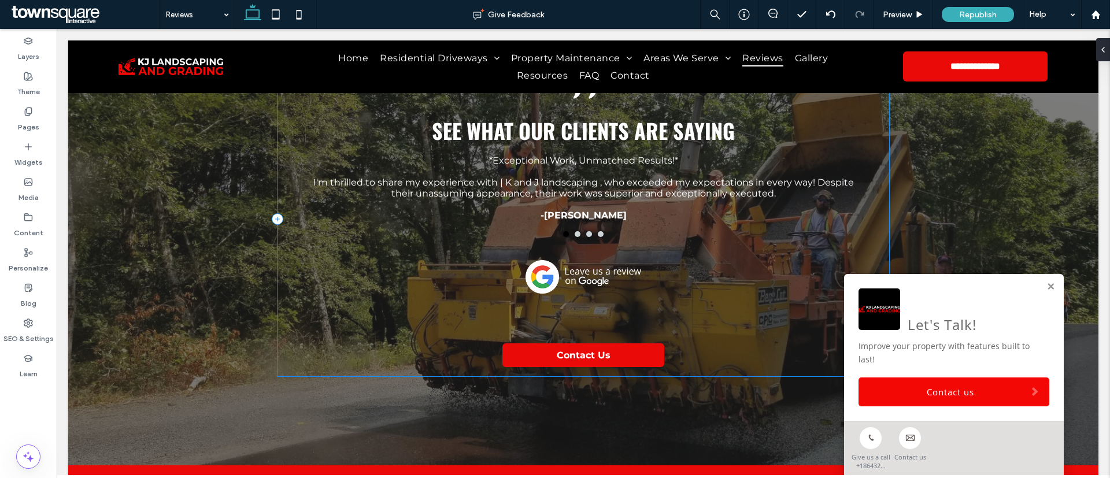
scroll to position [87, 0]
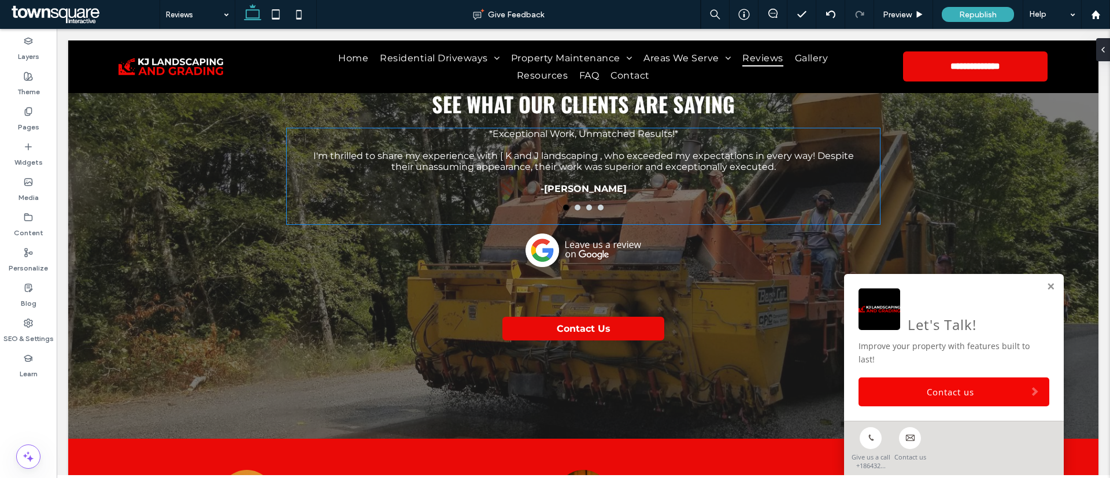
click at [636, 164] on p "I'm thrilled to share my experience with [ K and J landscaping , who exceeded m…" at bounding box center [583, 161] width 540 height 22
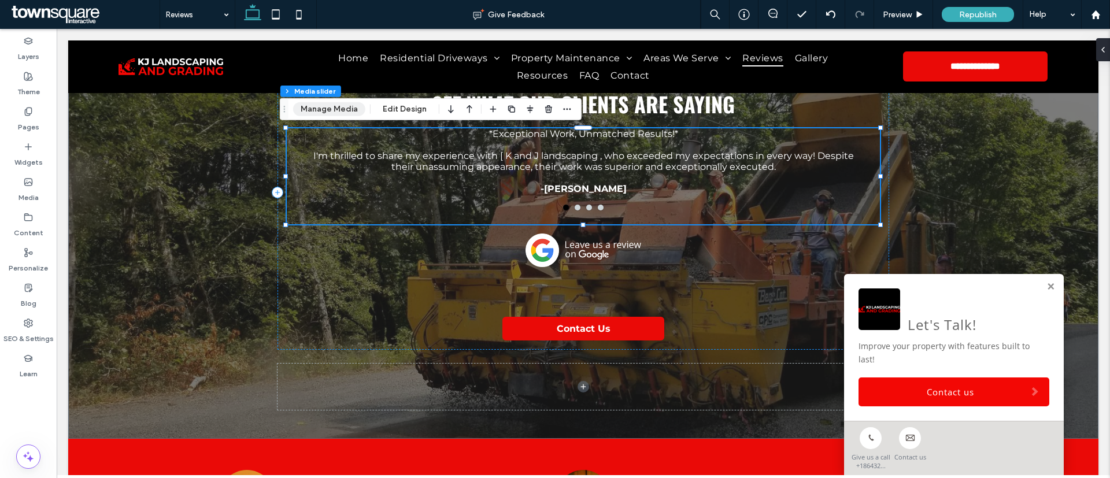
click at [345, 106] on button "Manage Media" at bounding box center [329, 109] width 72 height 14
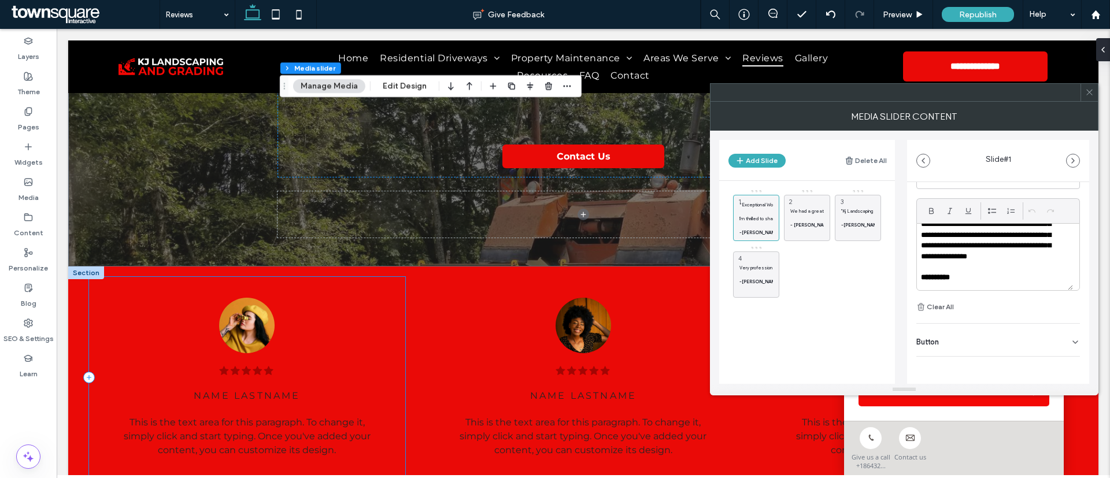
scroll to position [260, 0]
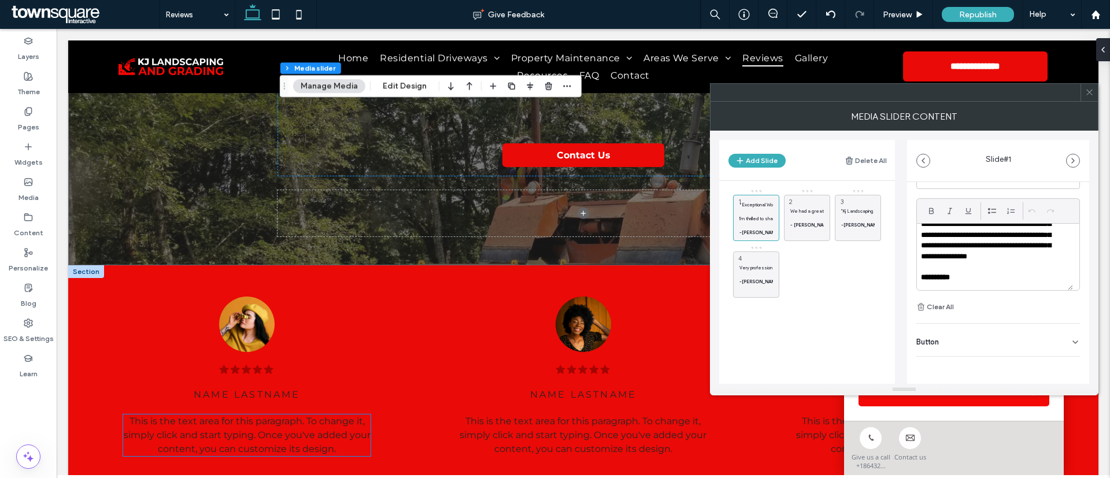
click at [240, 420] on span "This is the text area for this paragraph. To change it, simply click and start …" at bounding box center [247, 435] width 247 height 39
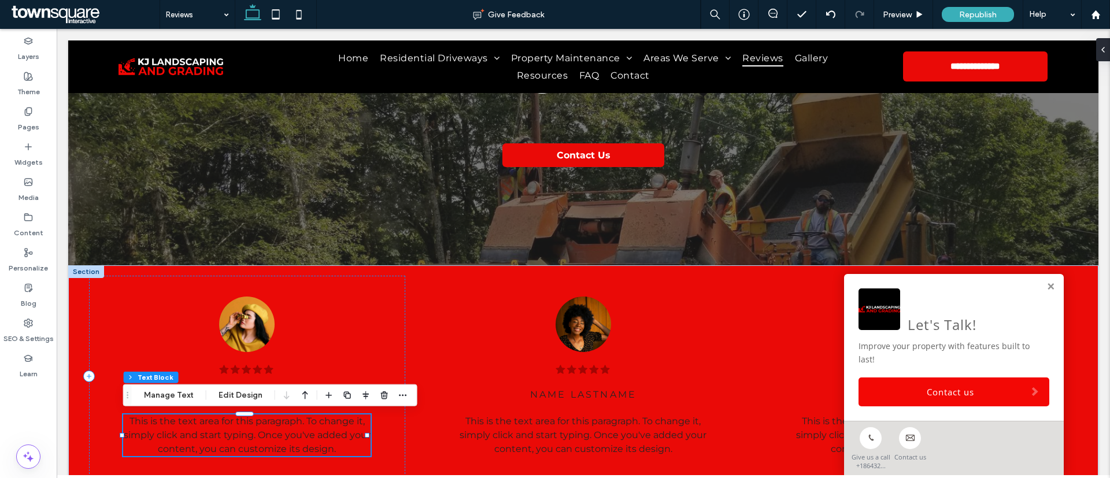
click at [238, 427] on p "This is the text area for this paragraph. To change it, simply click and start …" at bounding box center [246, 435] width 247 height 42
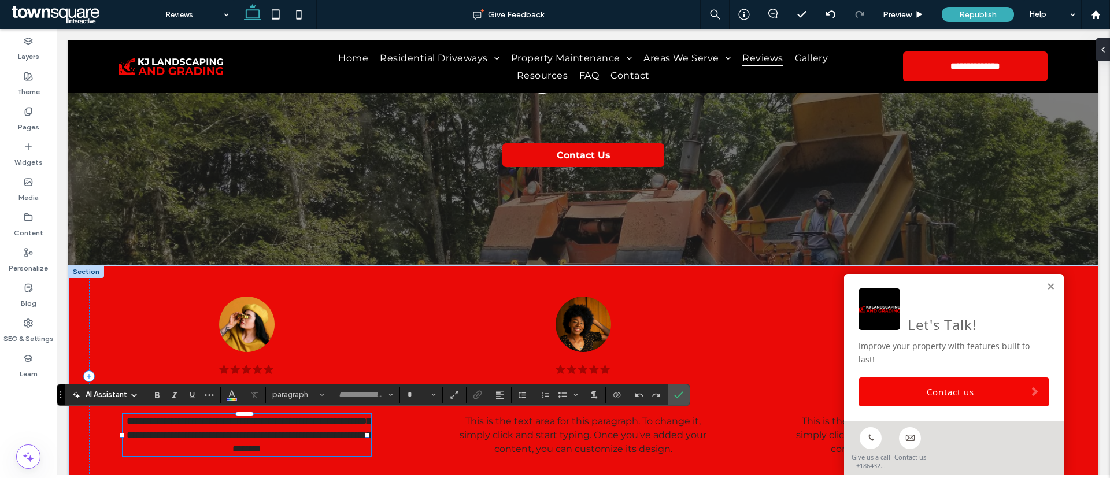
type input "**********"
type input "**"
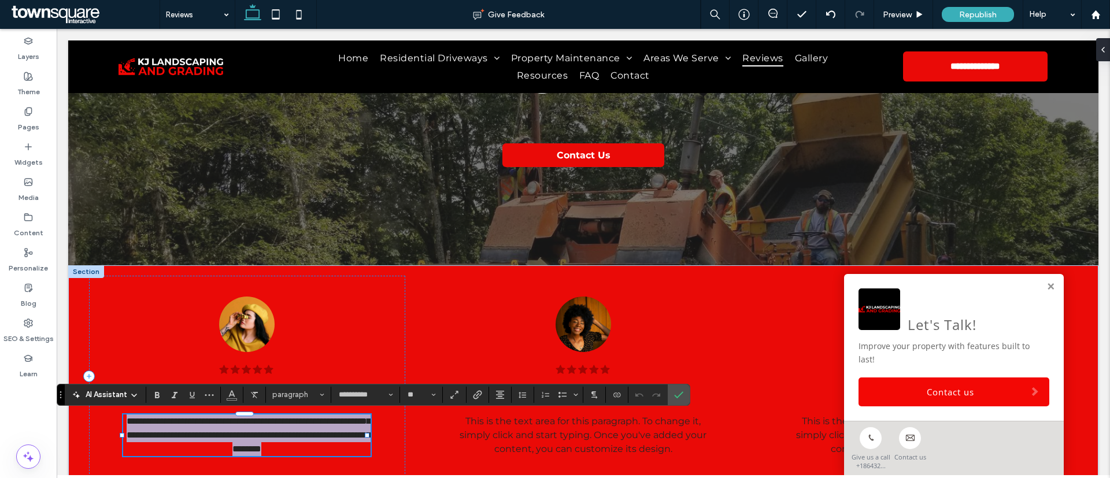
paste div
type input "**"
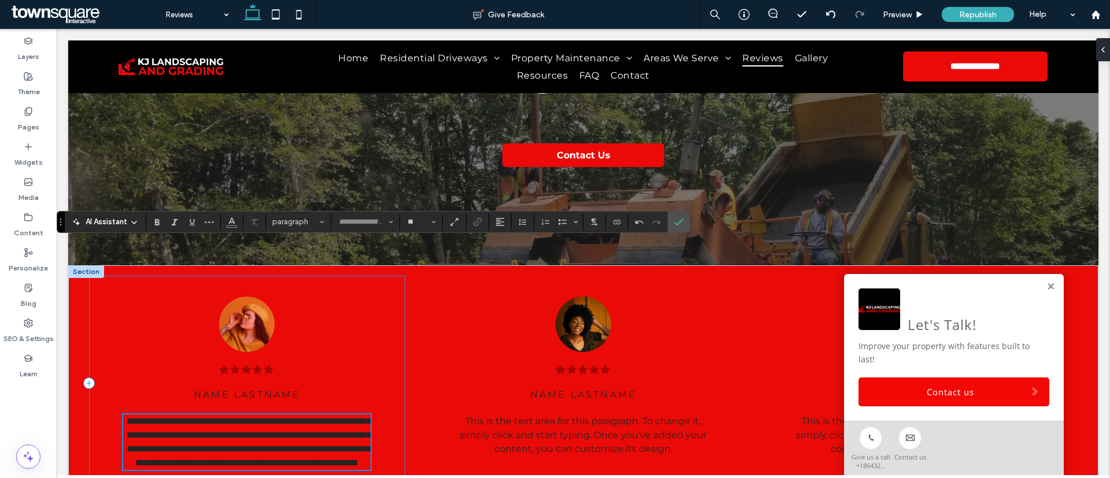
scroll to position [433, 0]
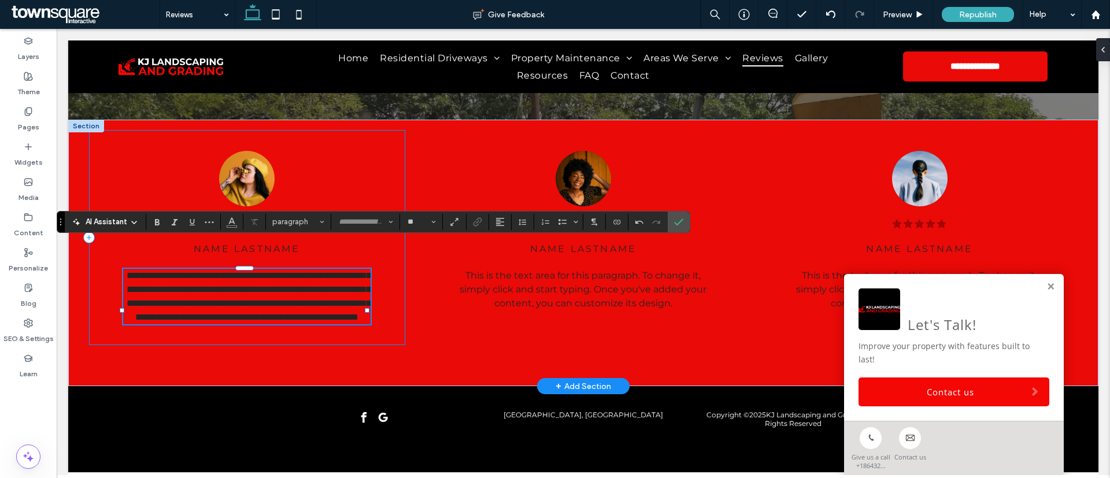
click at [330, 165] on div "**********" at bounding box center [247, 237] width 316 height 215
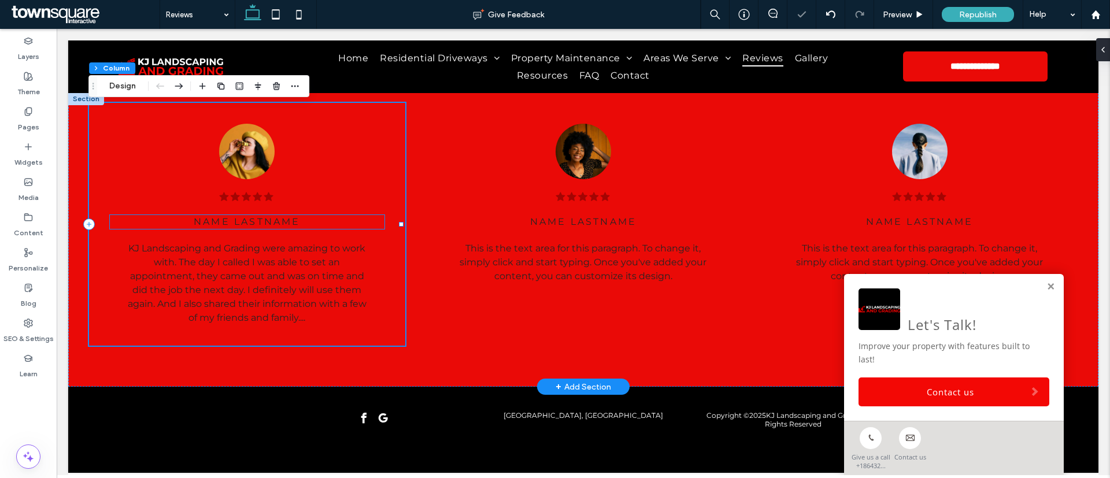
click at [263, 221] on span "Name Lastname" at bounding box center [247, 221] width 107 height 11
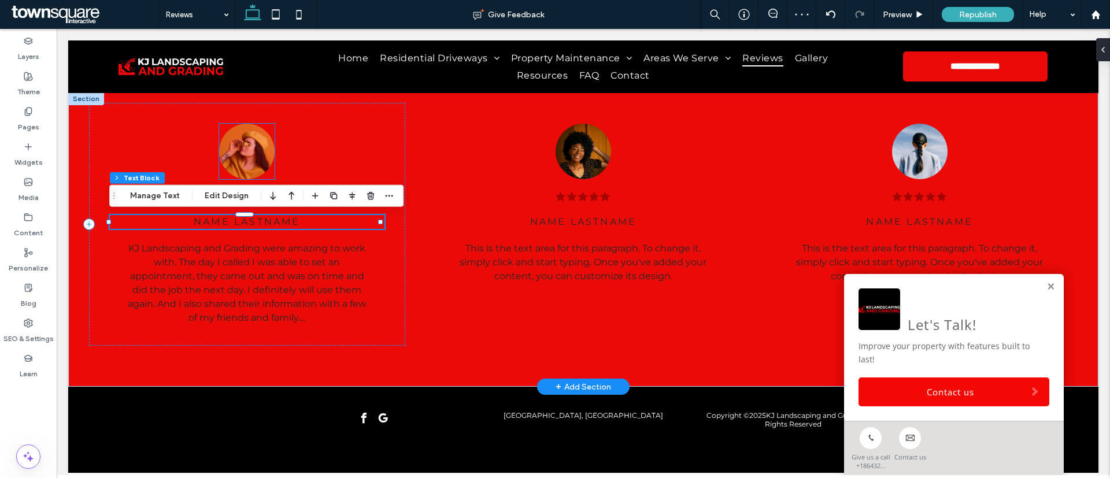
click at [255, 139] on img at bounding box center [246, 151] width 55 height 55
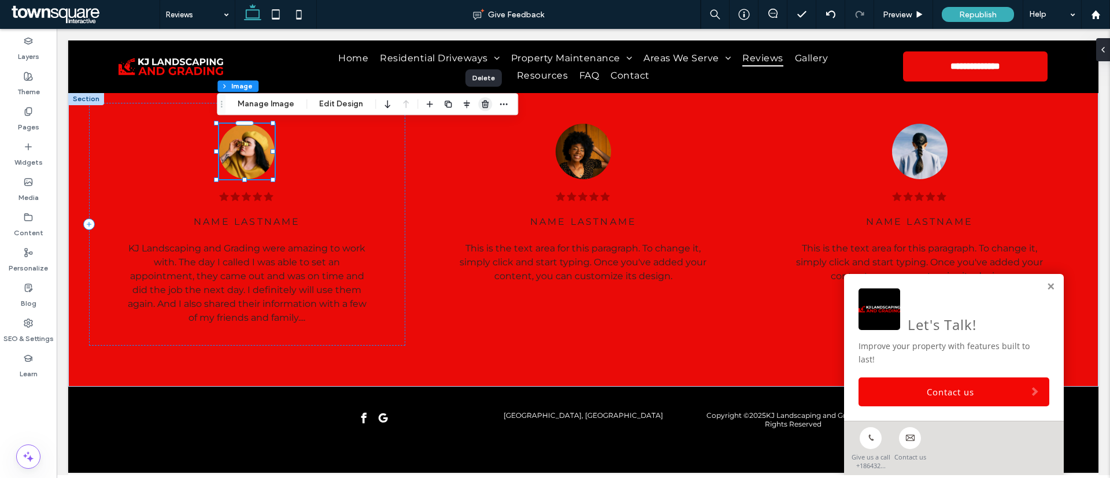
click at [485, 103] on icon "button" at bounding box center [484, 103] width 9 height 9
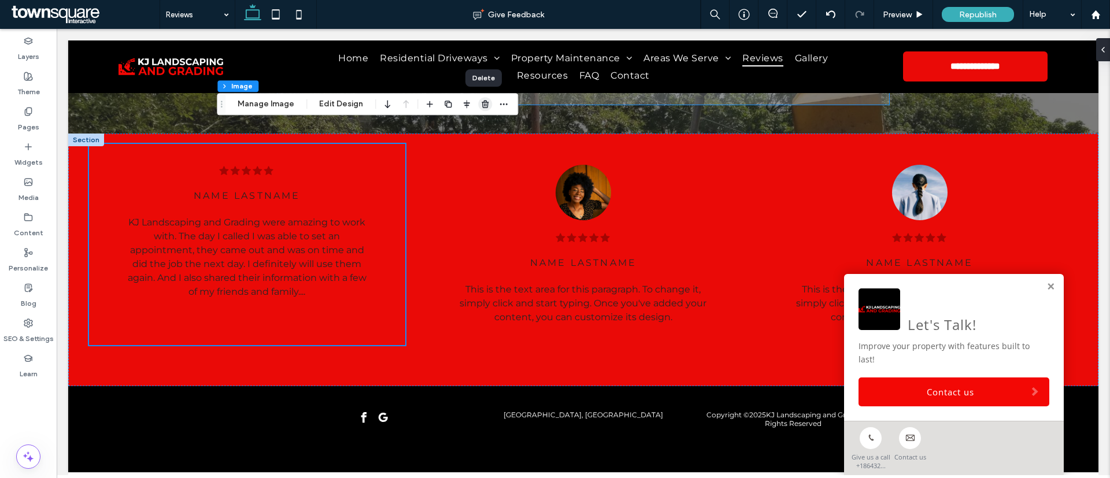
scroll to position [391, 0]
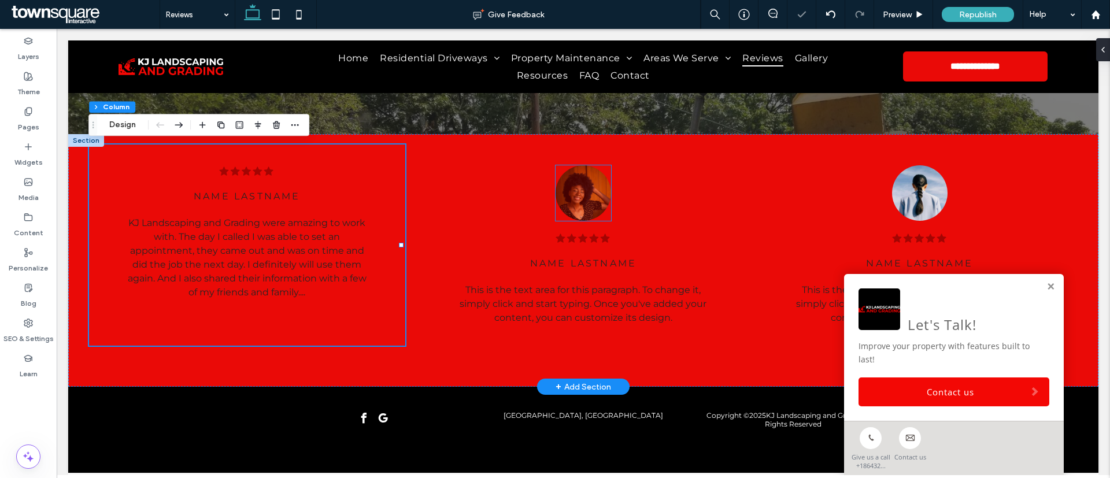
click at [574, 199] on img at bounding box center [582, 192] width 55 height 55
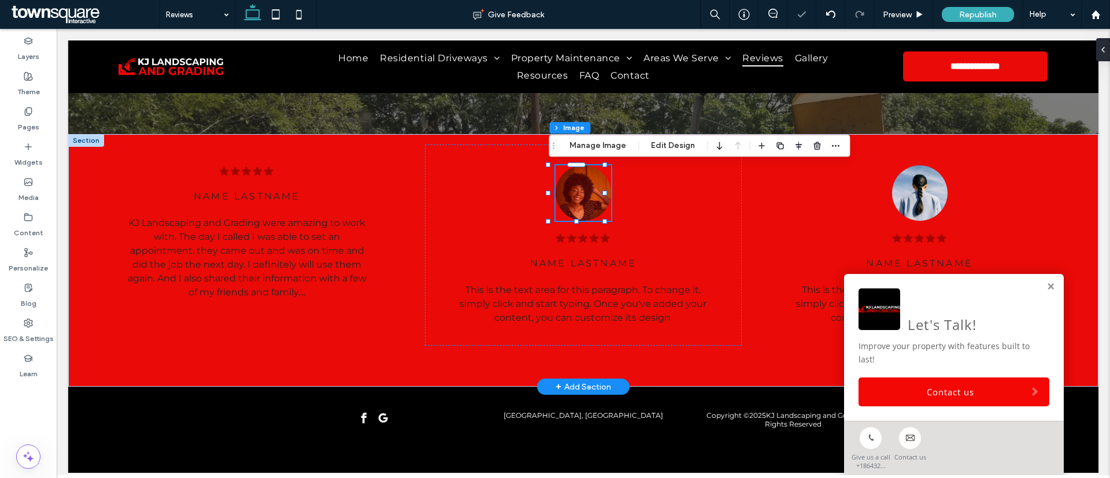
type input "**"
click at [813, 148] on use "button" at bounding box center [816, 146] width 7 height 8
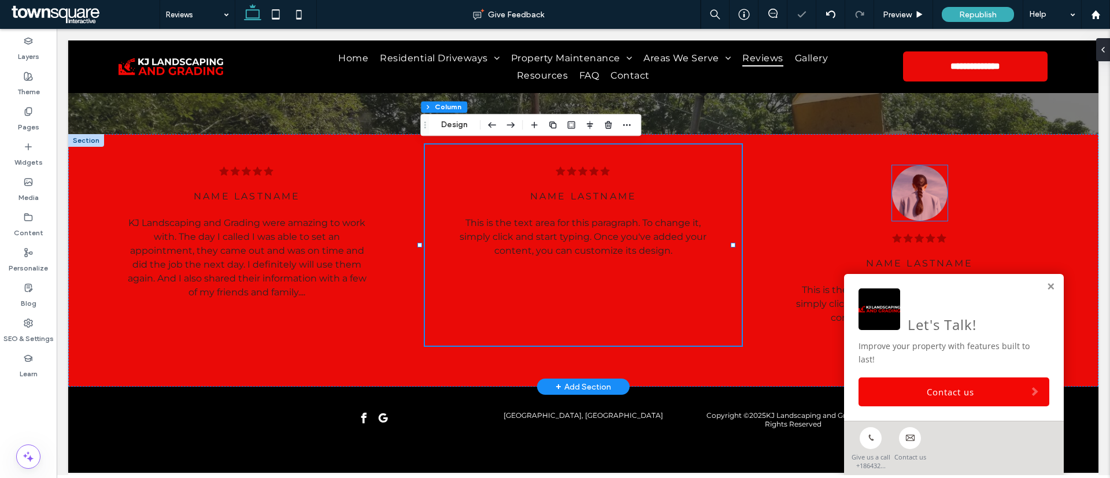
click at [905, 192] on img at bounding box center [919, 192] width 55 height 55
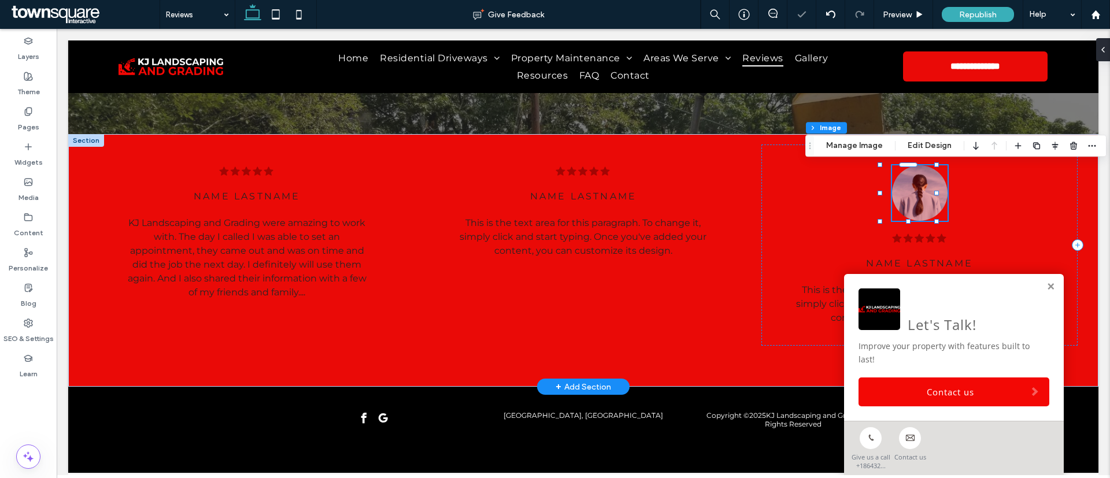
type input "**"
click at [1073, 147] on icon "button" at bounding box center [1073, 145] width 9 height 9
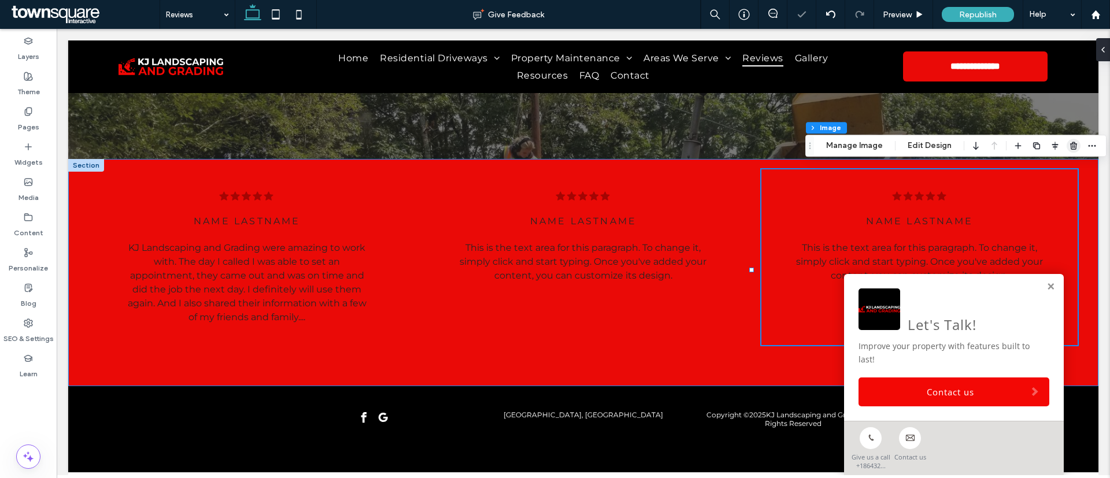
scroll to position [366, 0]
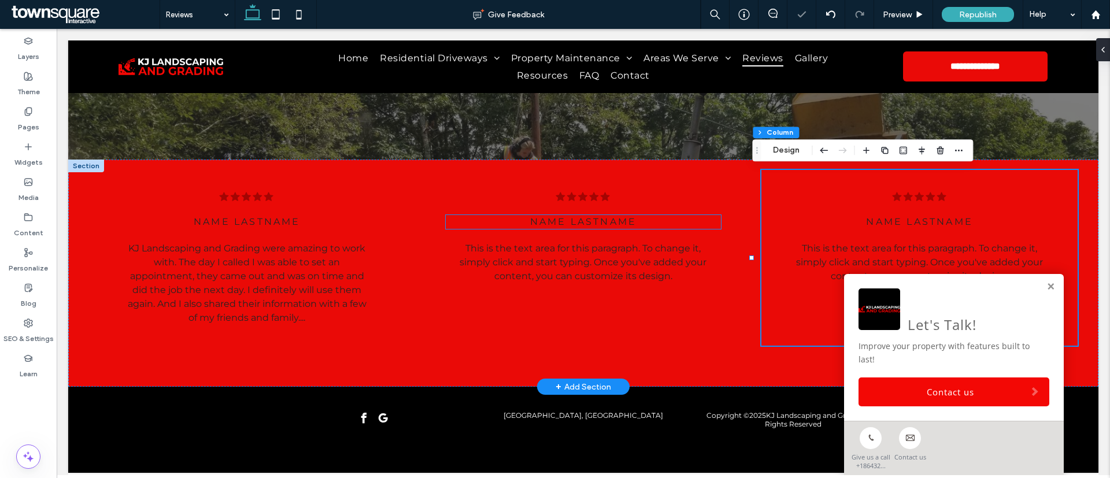
click at [539, 223] on span "Name Lastname" at bounding box center [583, 221] width 107 height 11
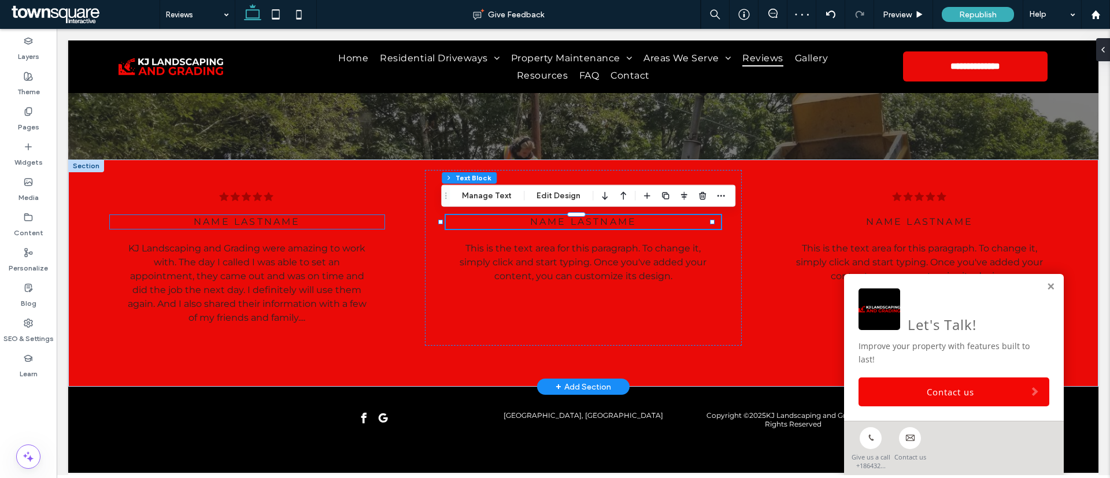
click at [269, 222] on span "Name Lastname" at bounding box center [247, 221] width 107 height 11
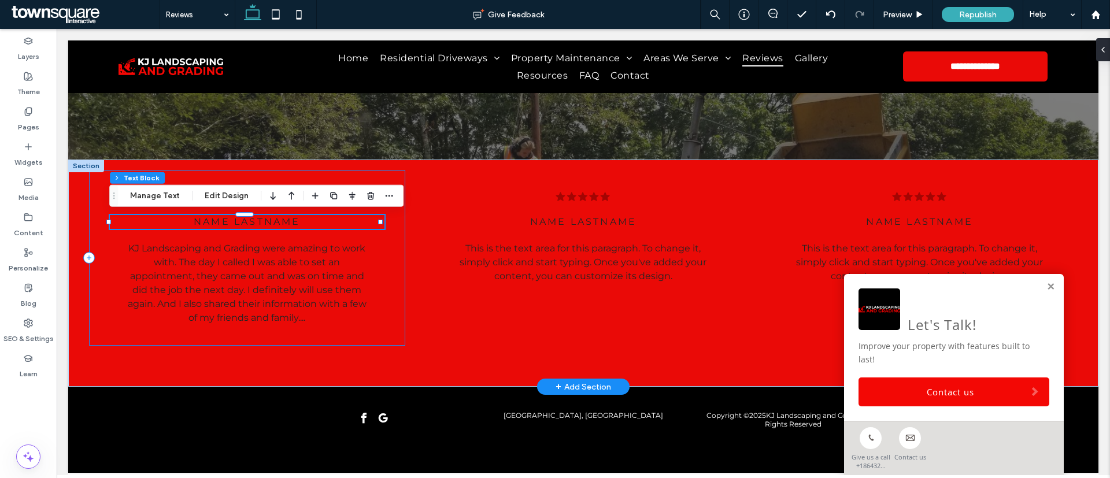
click at [228, 213] on div ".cls-1-1788903176-1788903176 { fill: #00000; stroke-width: 0px; } Name Lastname…" at bounding box center [247, 258] width 316 height 176
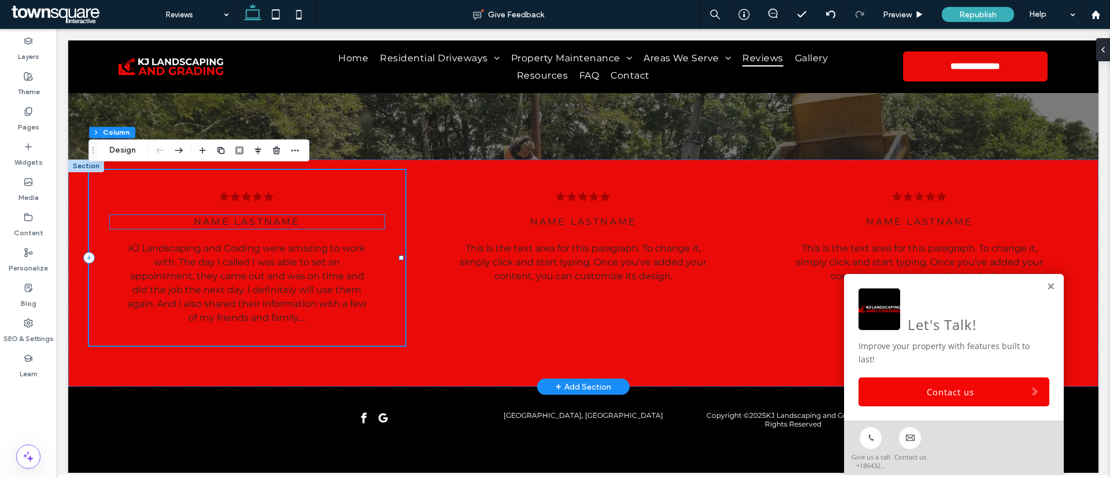
click at [234, 223] on span "Name Lastname" at bounding box center [247, 221] width 107 height 11
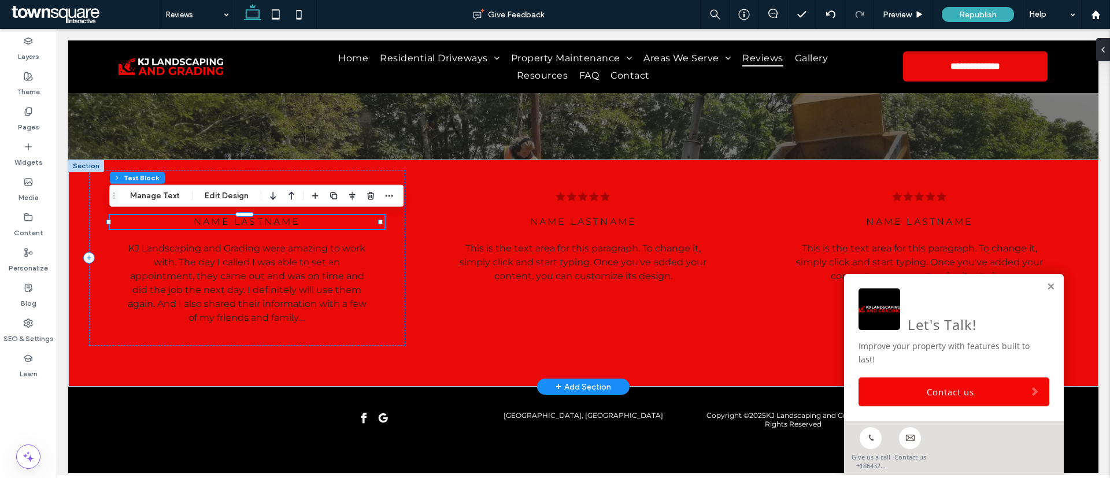
click at [234, 223] on span "Name Lastname" at bounding box center [247, 221] width 107 height 11
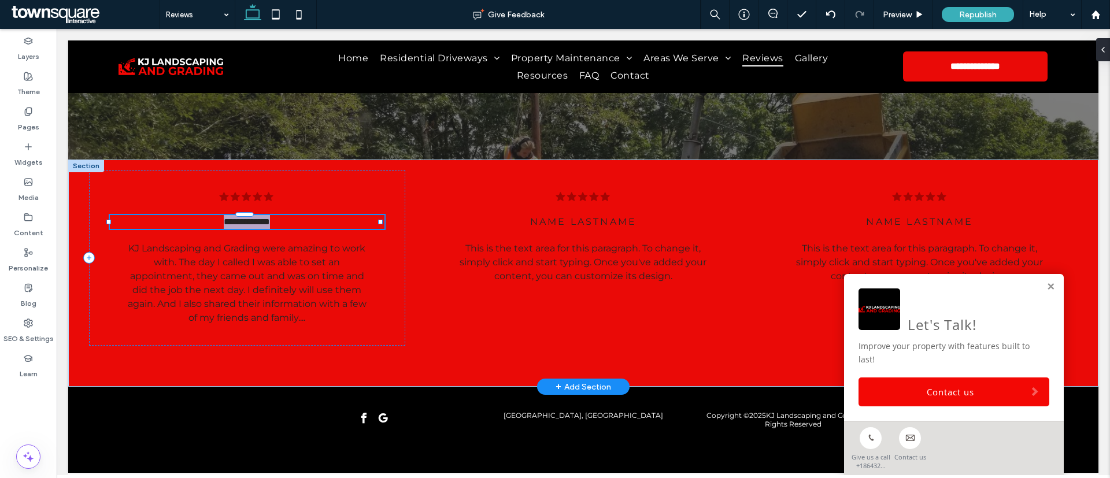
type input "**********"
type input "**"
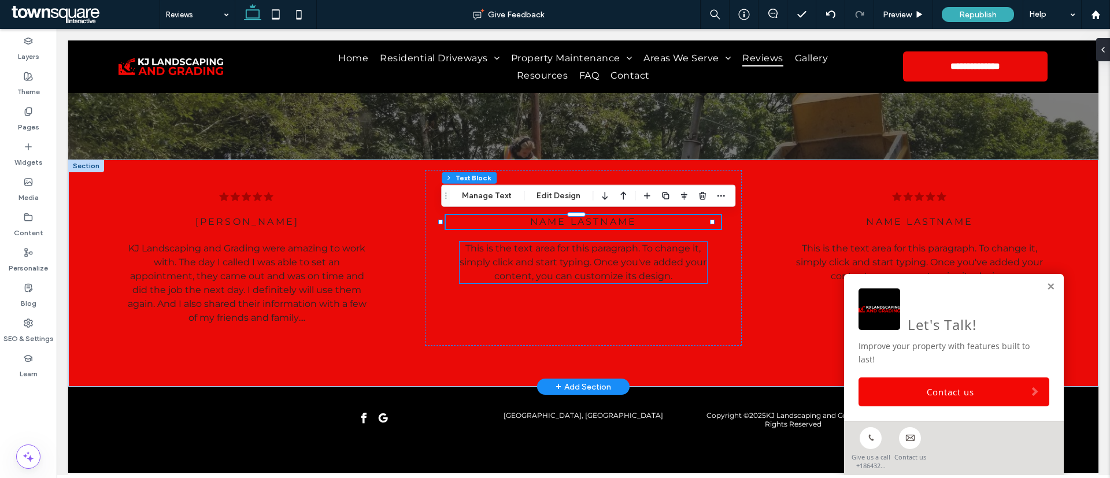
click at [547, 264] on span "This is the text area for this paragraph. To change it, simply click and start …" at bounding box center [583, 262] width 247 height 39
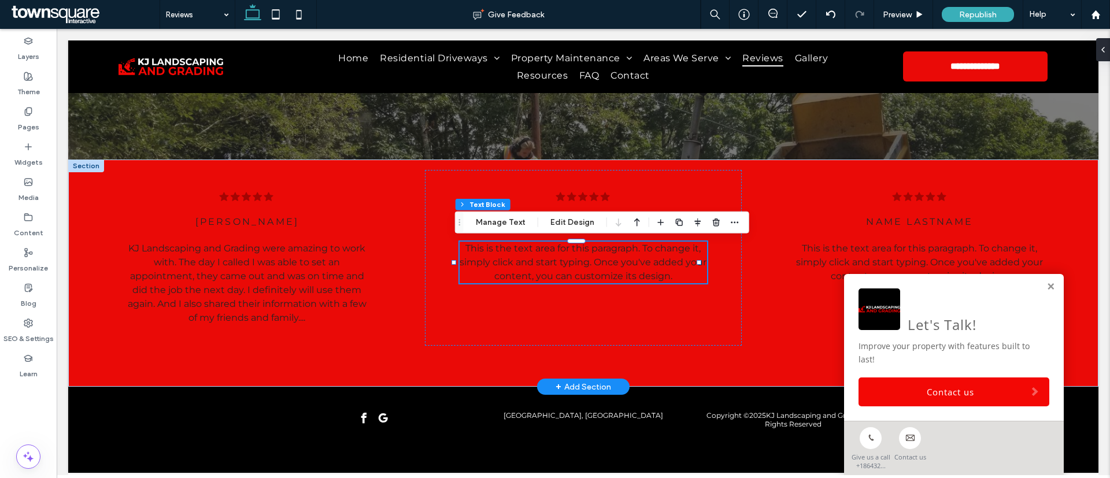
click at [547, 264] on span "This is the text area for this paragraph. To change it, simply click and start …" at bounding box center [583, 262] width 247 height 39
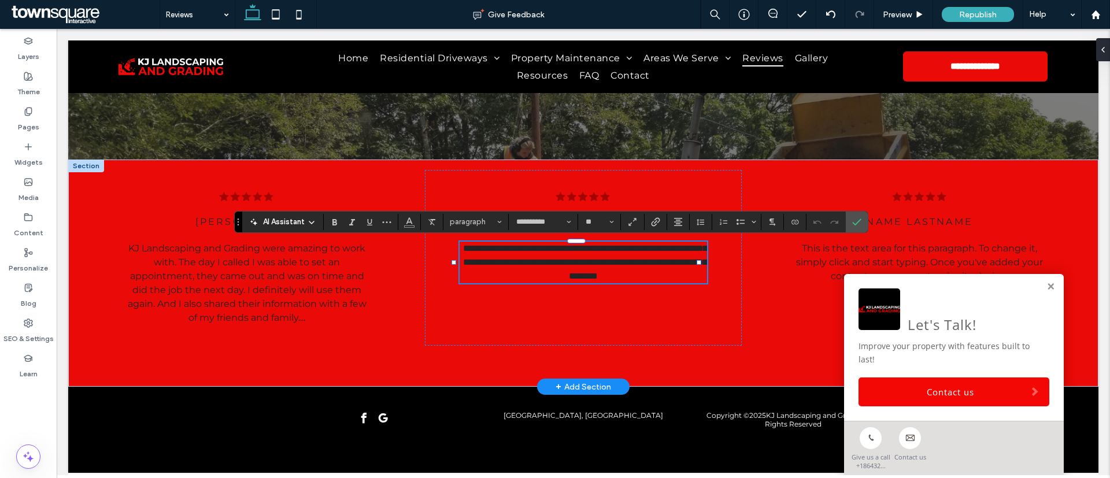
paste div
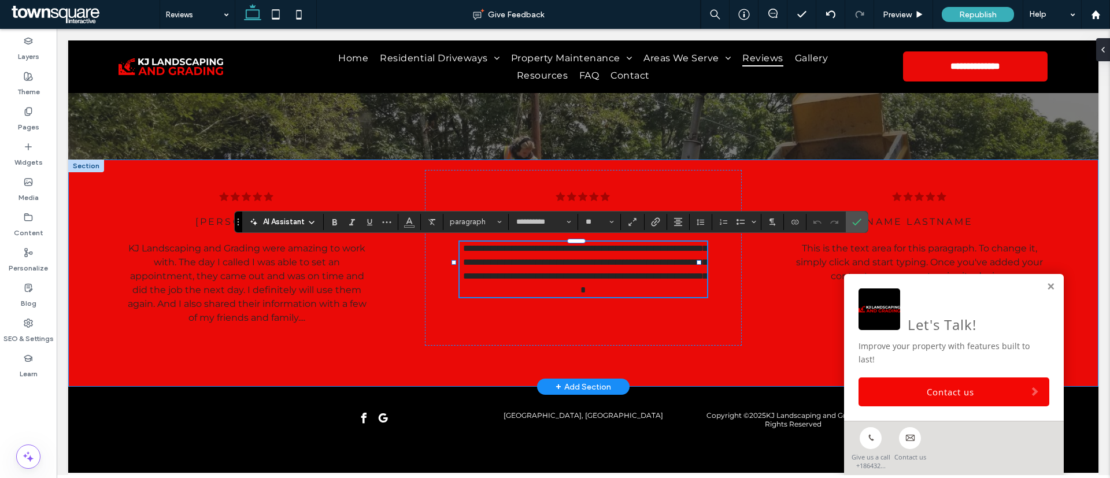
type input "**"
click at [518, 194] on div "**********" at bounding box center [583, 258] width 316 height 176
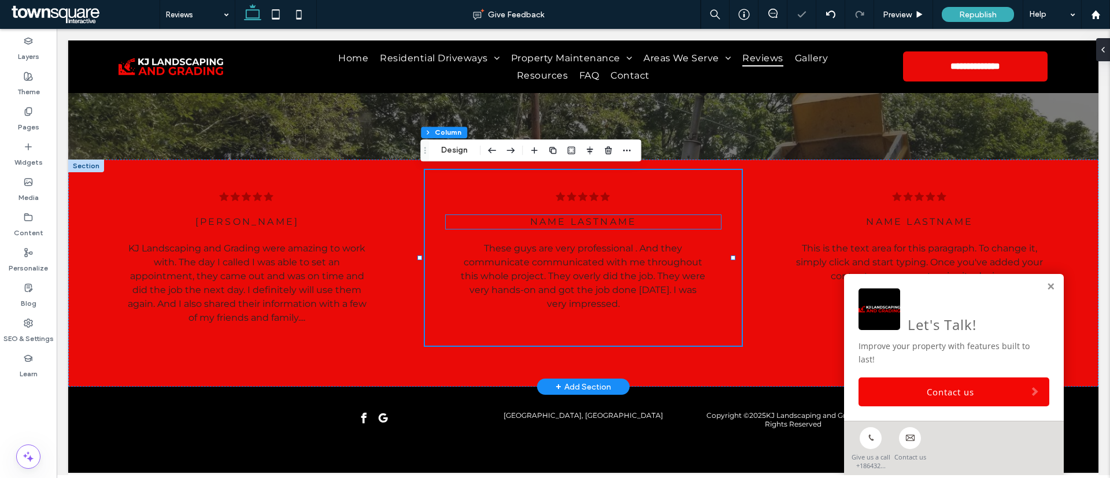
click at [530, 224] on span "Name Lastname" at bounding box center [583, 221] width 107 height 11
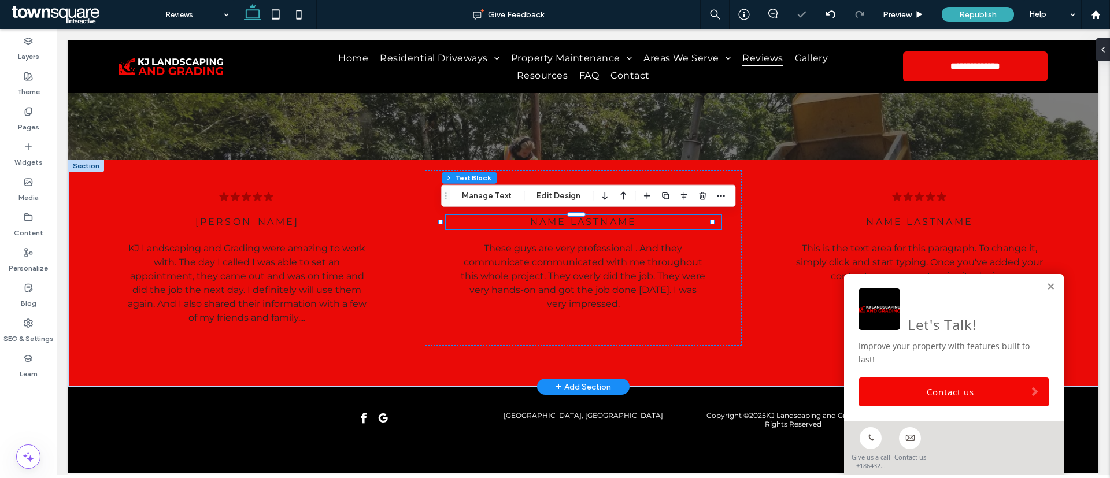
click at [530, 224] on span "Name Lastname" at bounding box center [583, 221] width 107 height 11
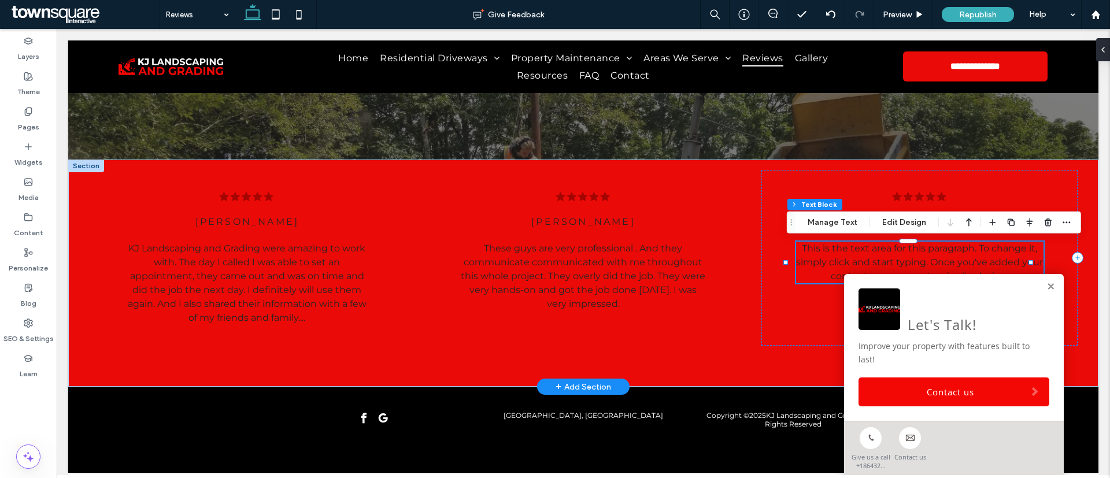
click at [828, 259] on span "This is the text area for this paragraph. To change it, simply click and start …" at bounding box center [919, 262] width 247 height 39
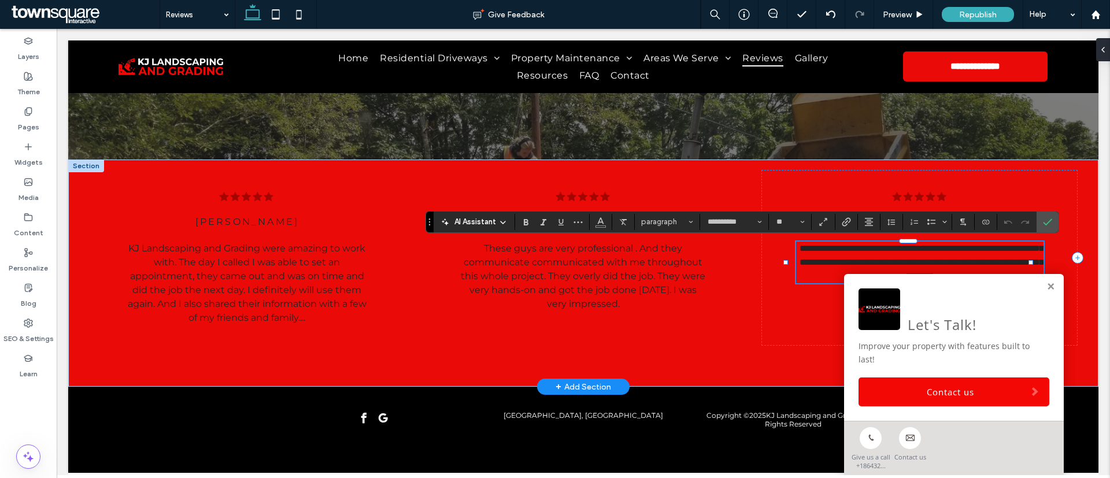
paste div
type input "**"
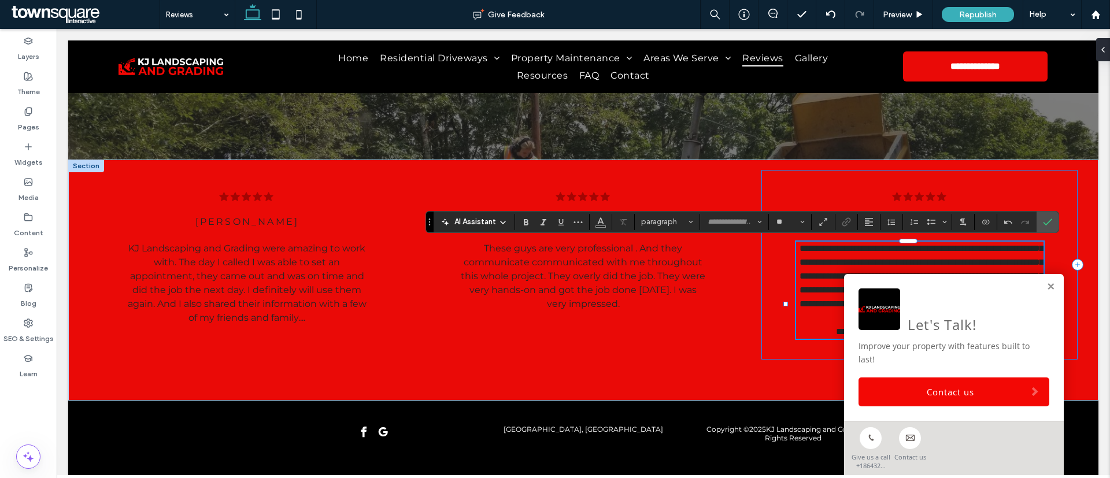
click at [847, 182] on div "**********" at bounding box center [919, 265] width 316 height 190
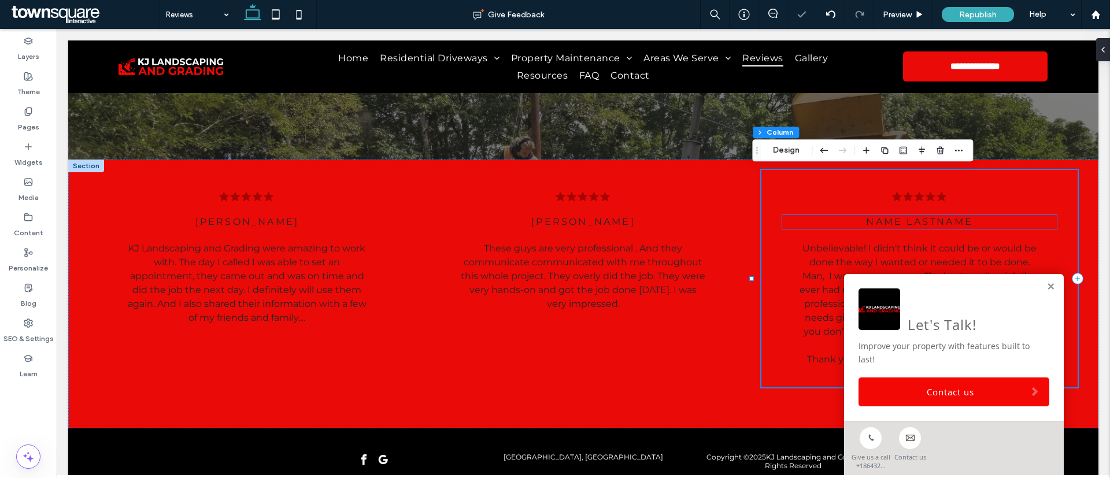
click at [866, 218] on span "Name Lastname" at bounding box center [919, 221] width 107 height 11
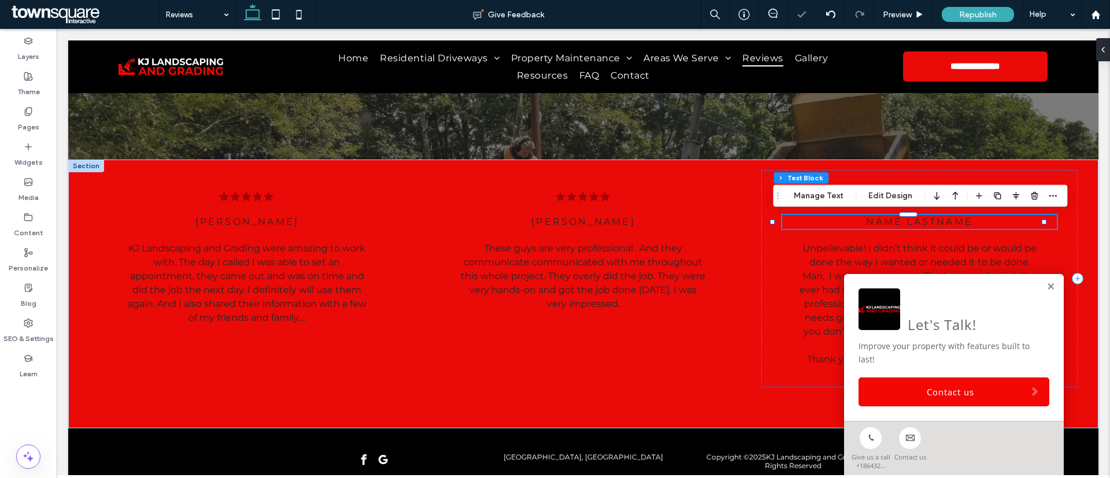
click at [871, 225] on span "Name Lastname" at bounding box center [919, 221] width 107 height 11
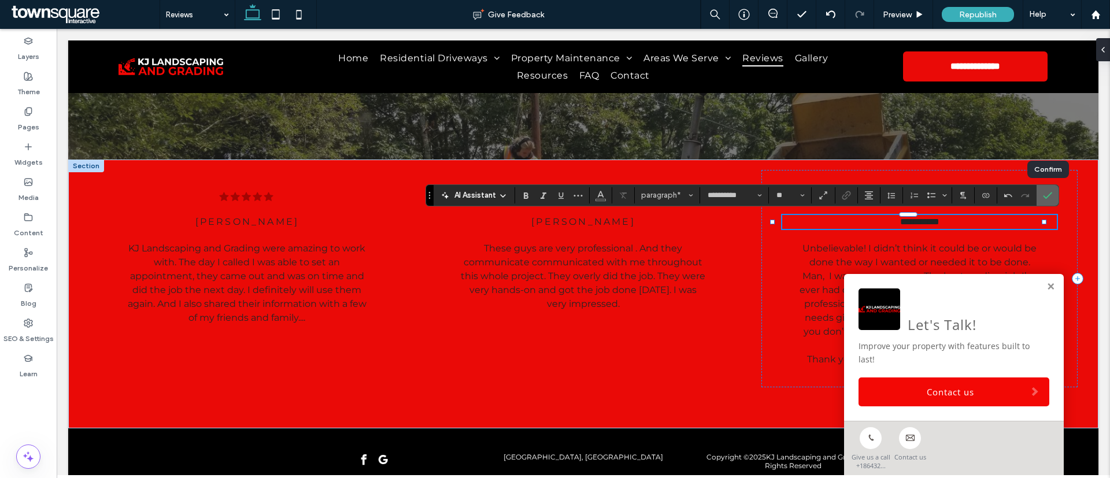
click at [1049, 187] on span "Confirm" at bounding box center [1047, 196] width 9 height 20
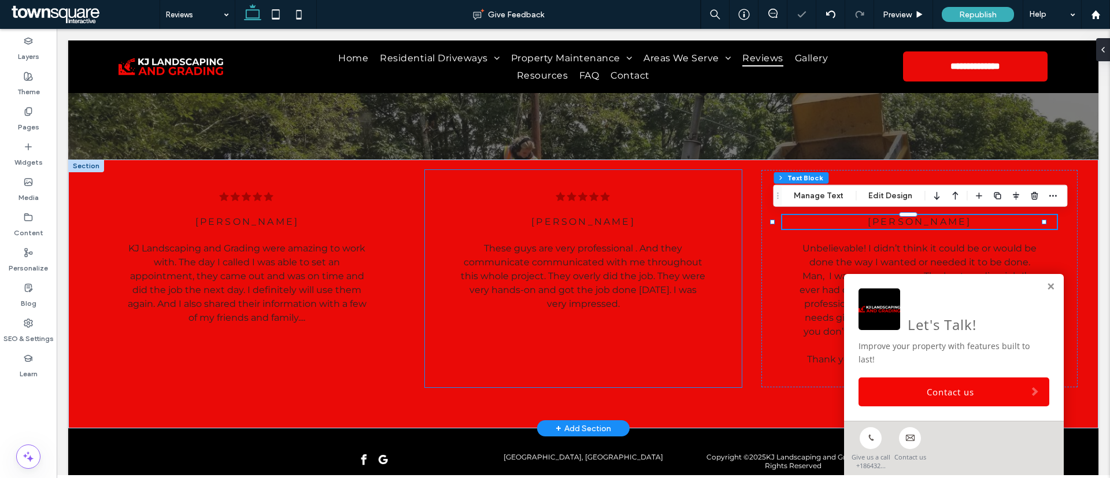
click at [720, 343] on div ".cls-1-1788903176-1788903176 { fill: #00000; stroke-width: 0px; } brittany ande…" at bounding box center [583, 278] width 316 height 217
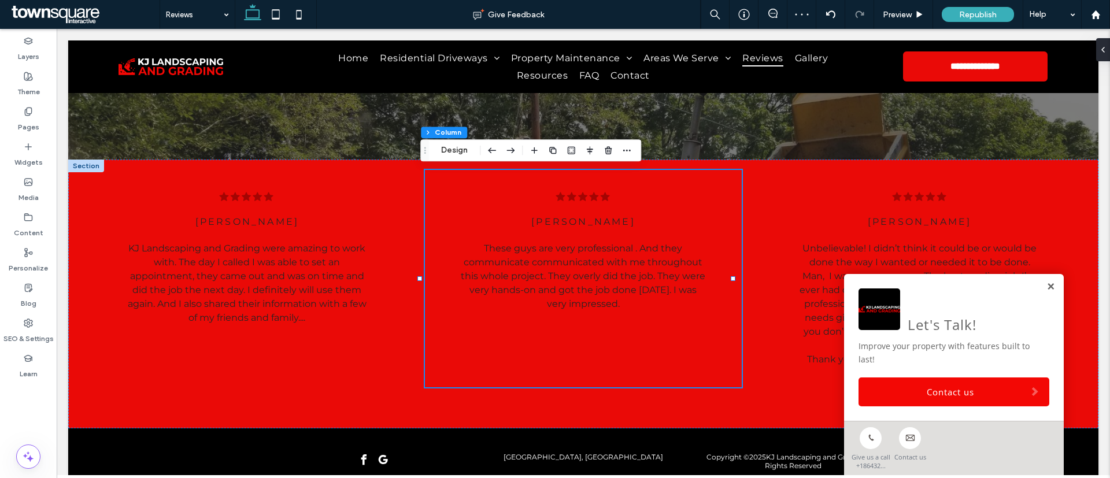
click at [1046, 283] on link at bounding box center [1050, 287] width 9 height 10
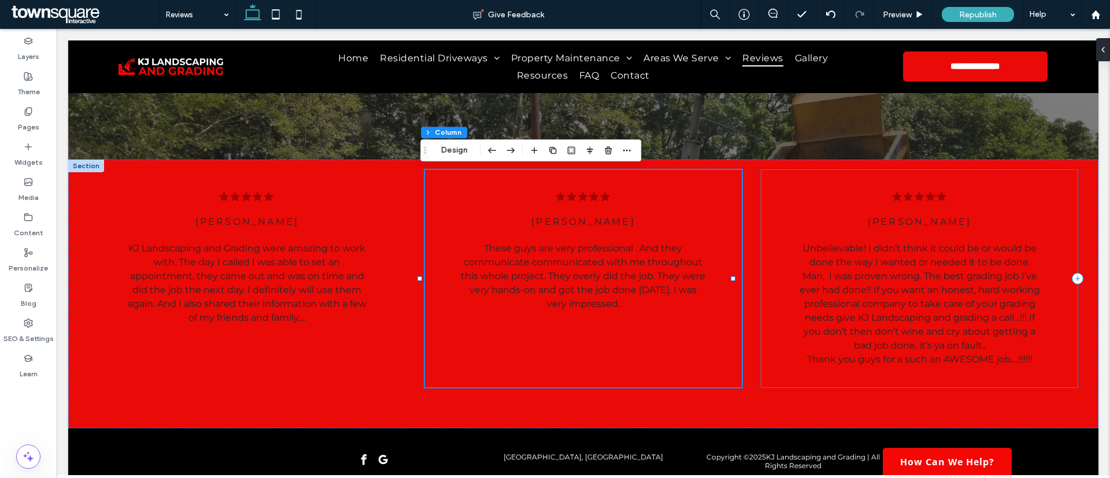
click at [777, 174] on div ".cls-1-1788903176-1788903176 { fill: #00000; stroke-width: 0px; } jason pitts U…" at bounding box center [919, 278] width 316 height 217
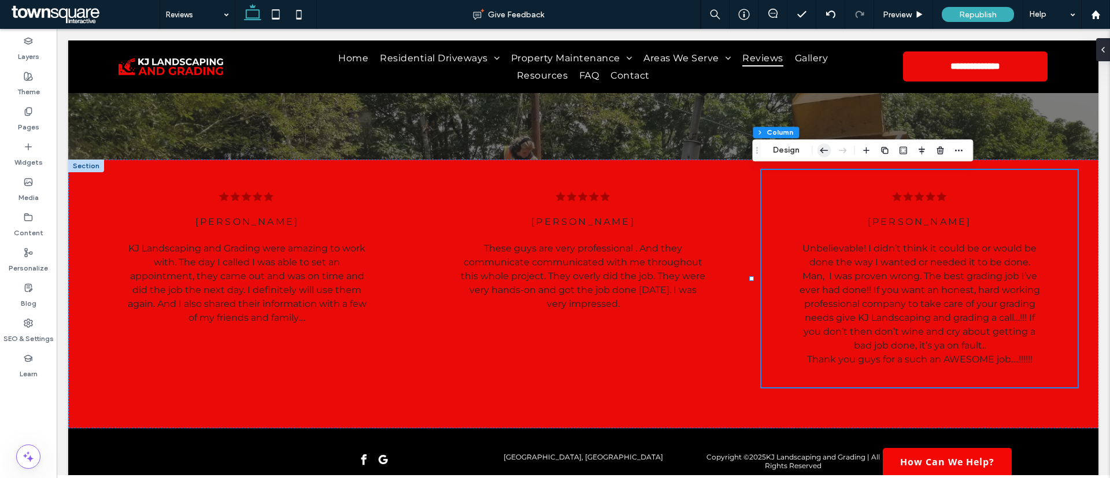
click at [820, 147] on icon "button" at bounding box center [824, 150] width 14 height 21
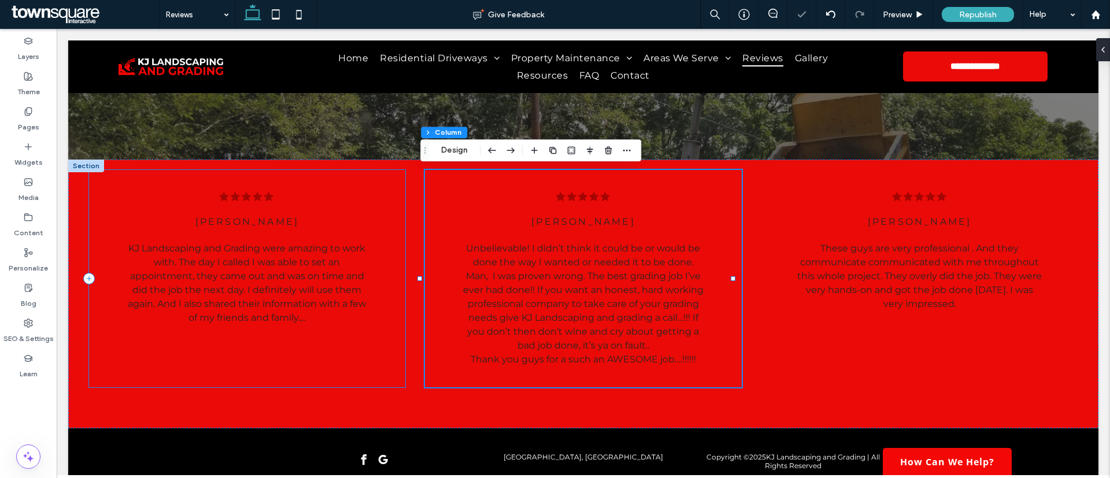
click at [331, 380] on div ".cls-1-1788903176-1788903176 { fill: #00000; stroke-width: 0px; } Mahogany Sull…" at bounding box center [247, 278] width 316 height 217
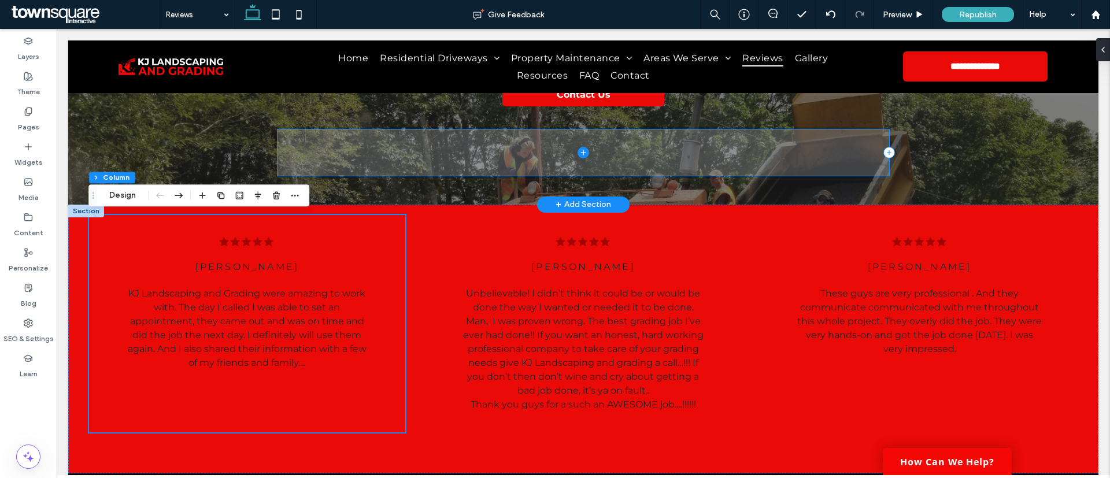
scroll to position [234, 0]
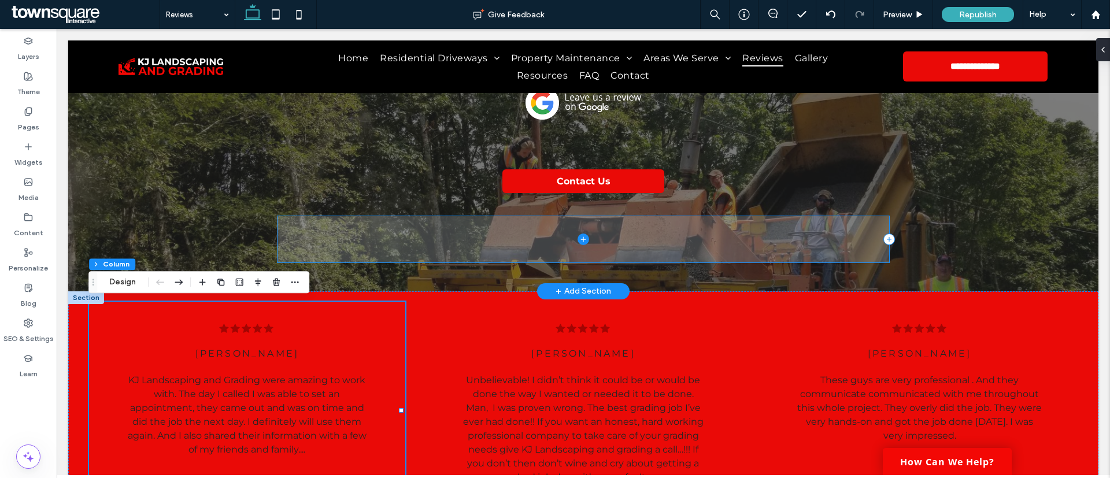
click at [468, 243] on span at bounding box center [582, 239] width 611 height 46
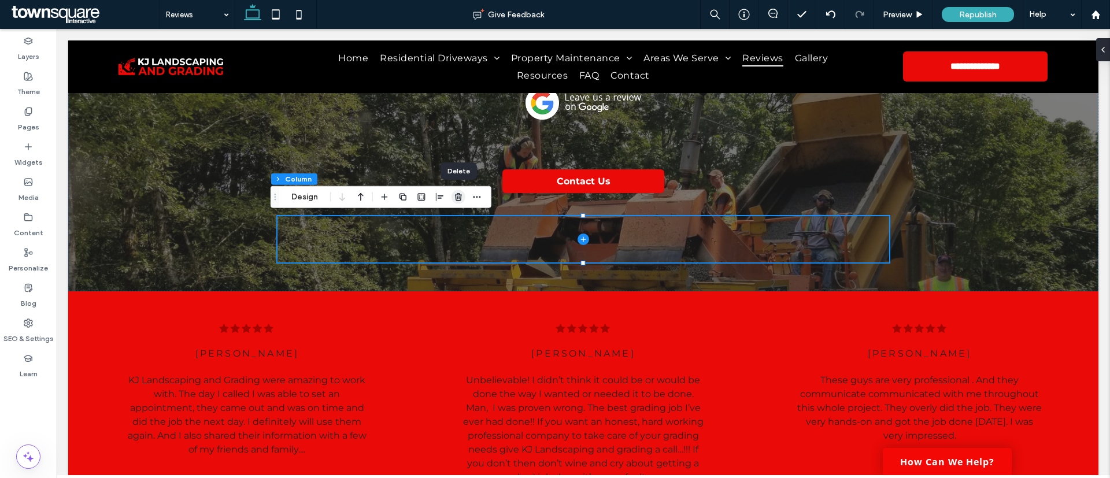
click at [460, 197] on icon "button" at bounding box center [458, 196] width 9 height 9
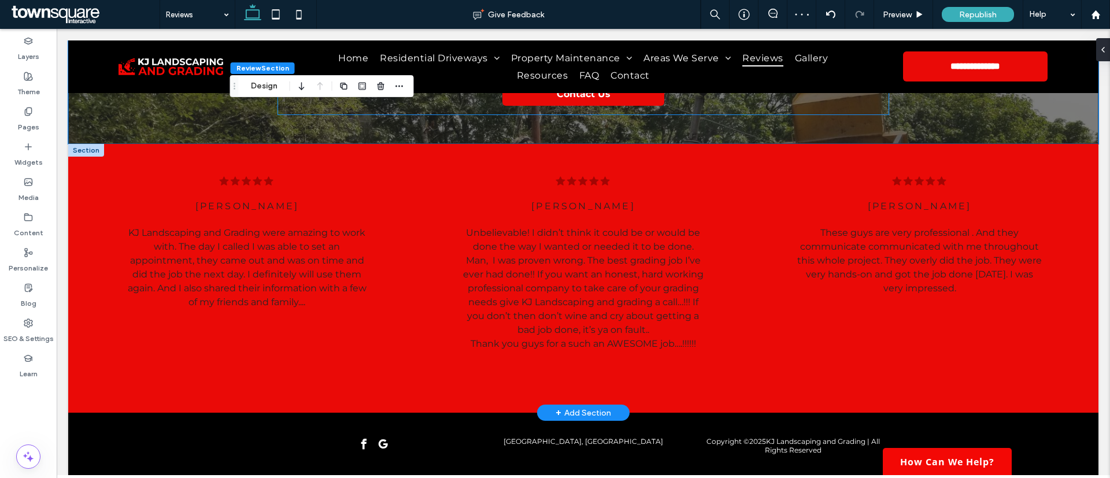
scroll to position [347, 0]
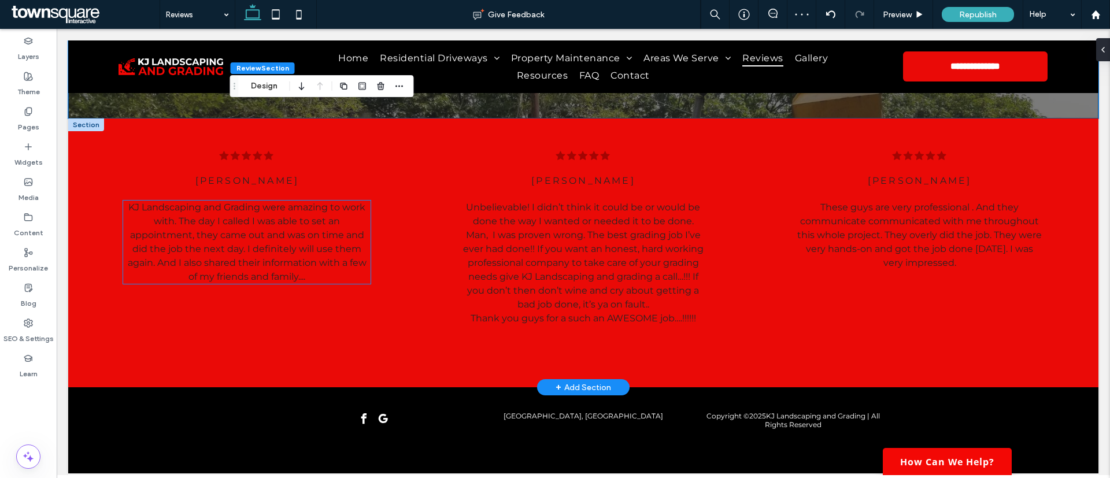
click at [225, 228] on p "KJ Landscaping and Grading were amazing to work with. The day I called I was ab…" at bounding box center [246, 242] width 247 height 83
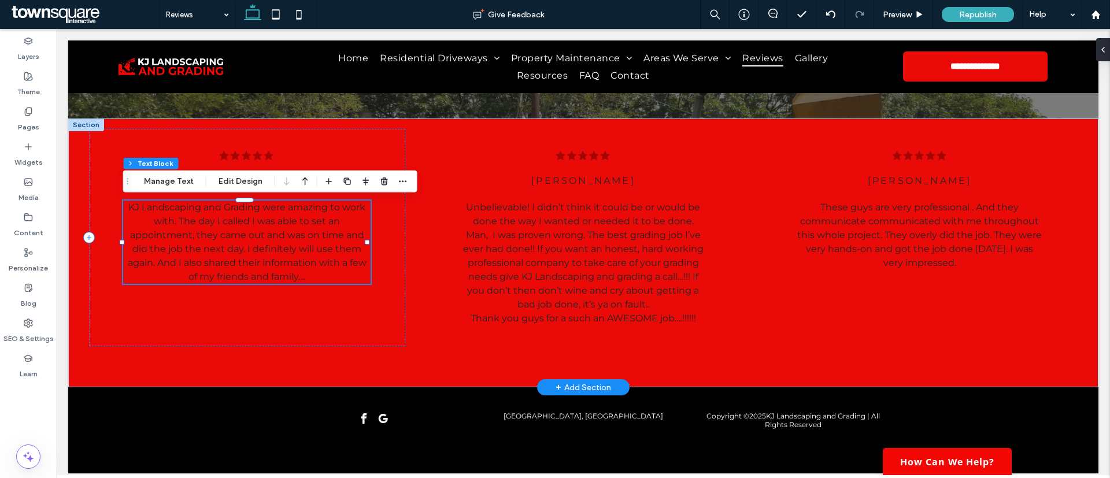
click at [225, 228] on p "KJ Landscaping and Grading were amazing to work with. The day I called I was ab…" at bounding box center [246, 242] width 247 height 83
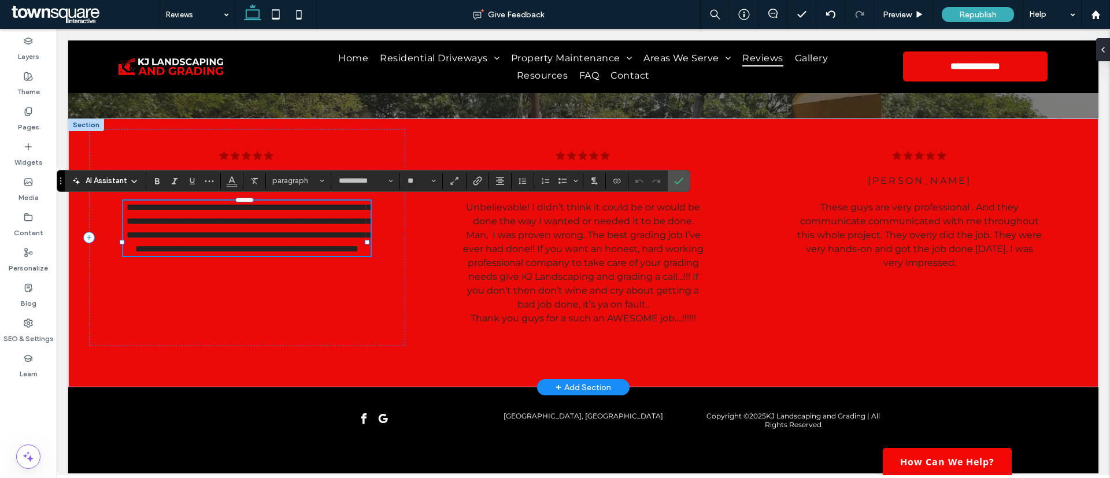
click at [225, 228] on p "**********" at bounding box center [246, 228] width 247 height 55
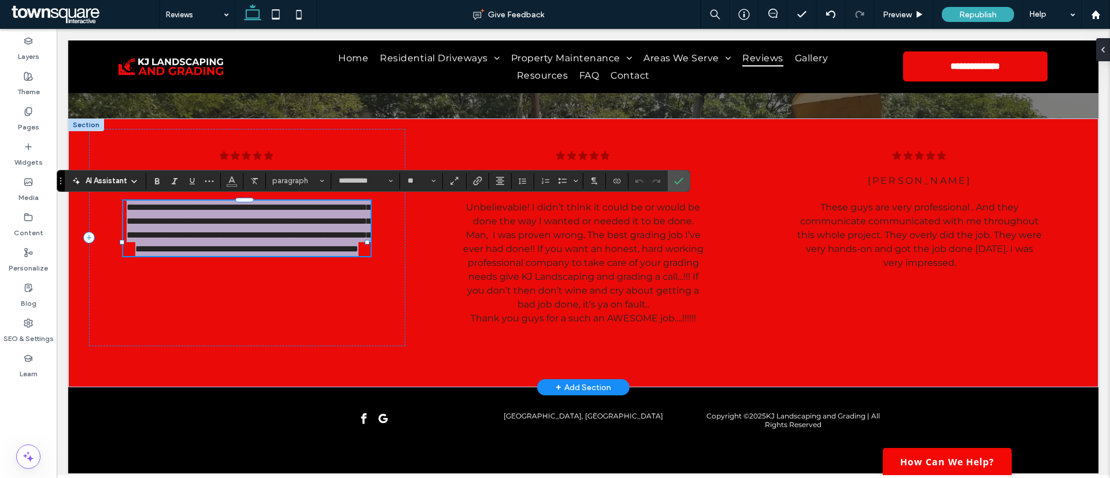
click at [225, 228] on p "**********" at bounding box center [246, 228] width 247 height 55
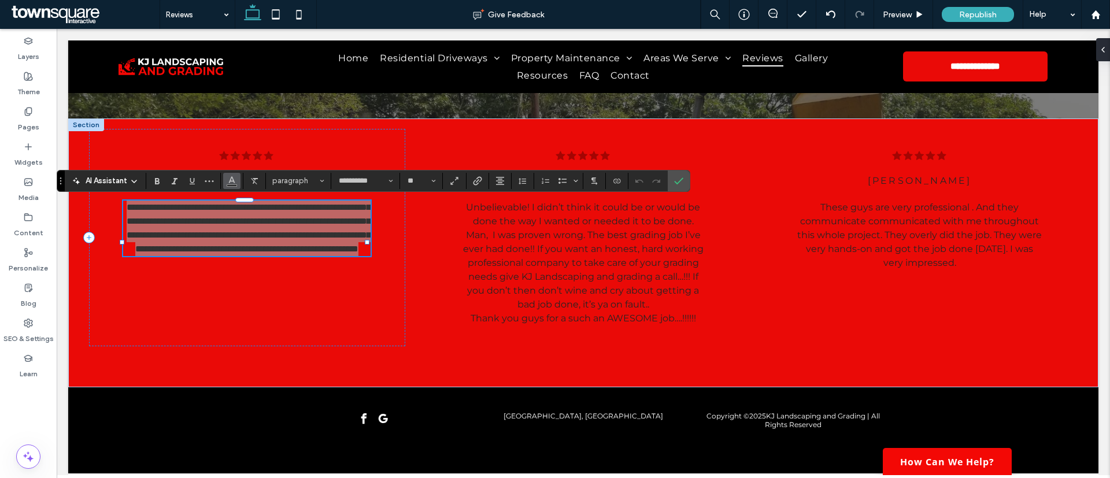
click at [231, 183] on icon "Color" at bounding box center [231, 179] width 9 height 9
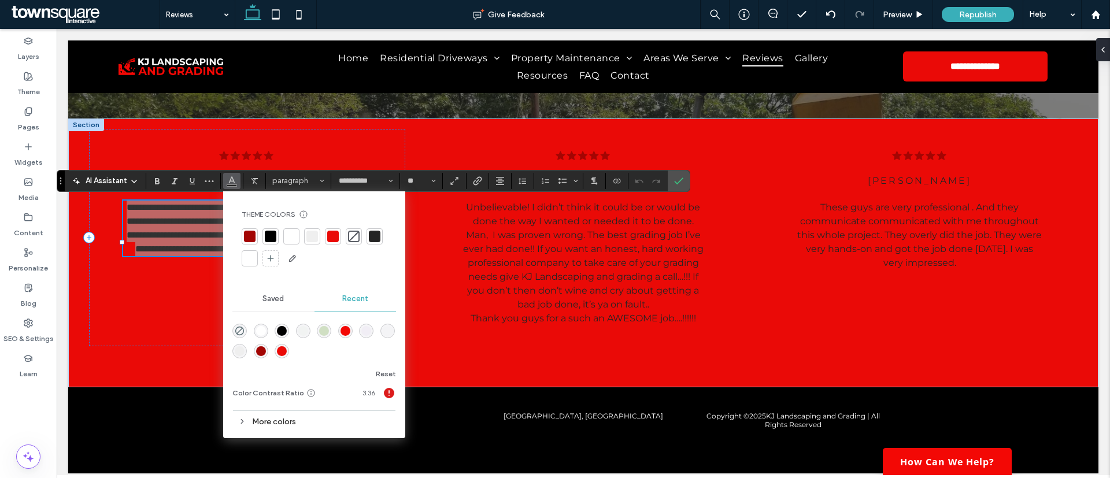
click at [250, 260] on div at bounding box center [250, 259] width 12 height 12
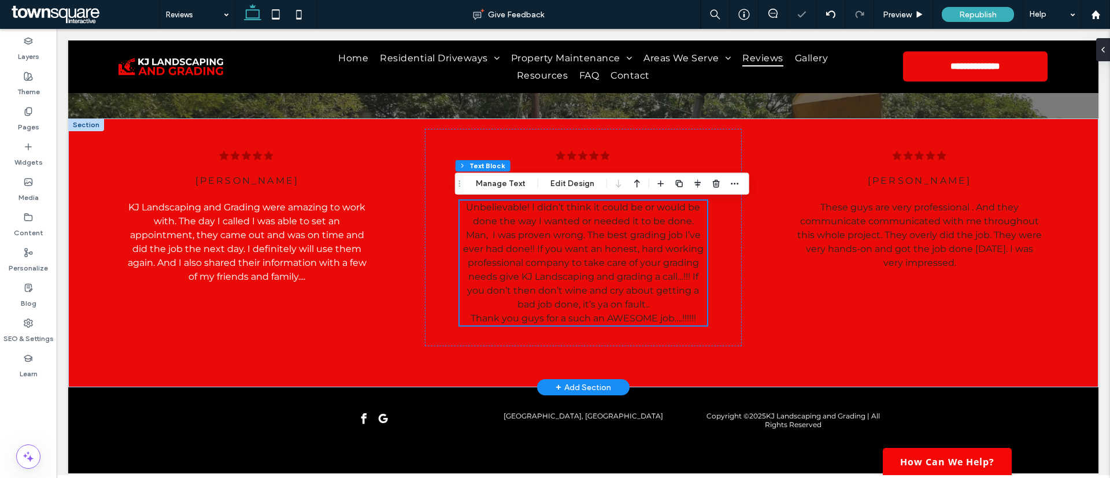
scroll to position [345, 0]
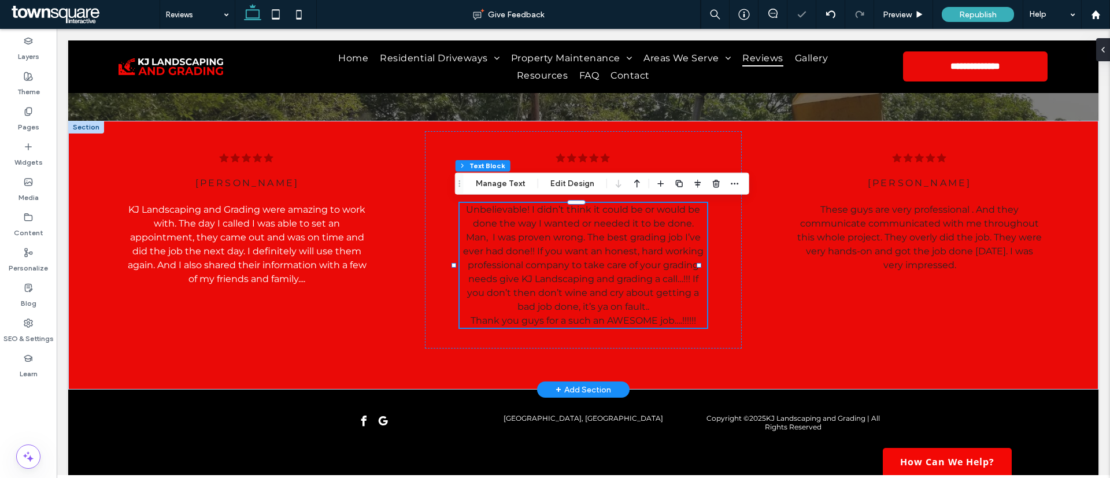
click at [522, 237] on span "Unbelievable! I didn’t think it could be or would be done the way I wanted or n…" at bounding box center [583, 258] width 240 height 108
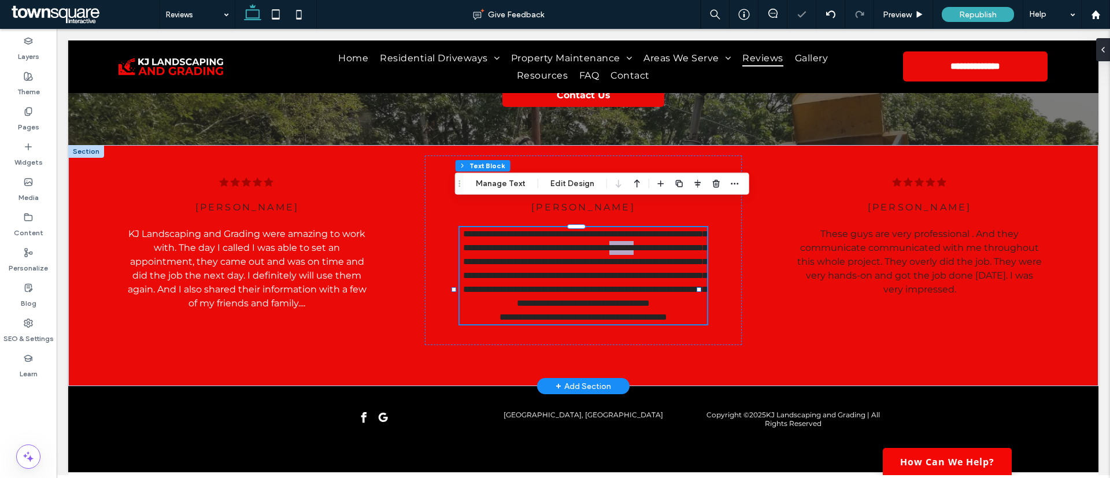
click at [522, 237] on span "**********" at bounding box center [585, 268] width 244 height 78
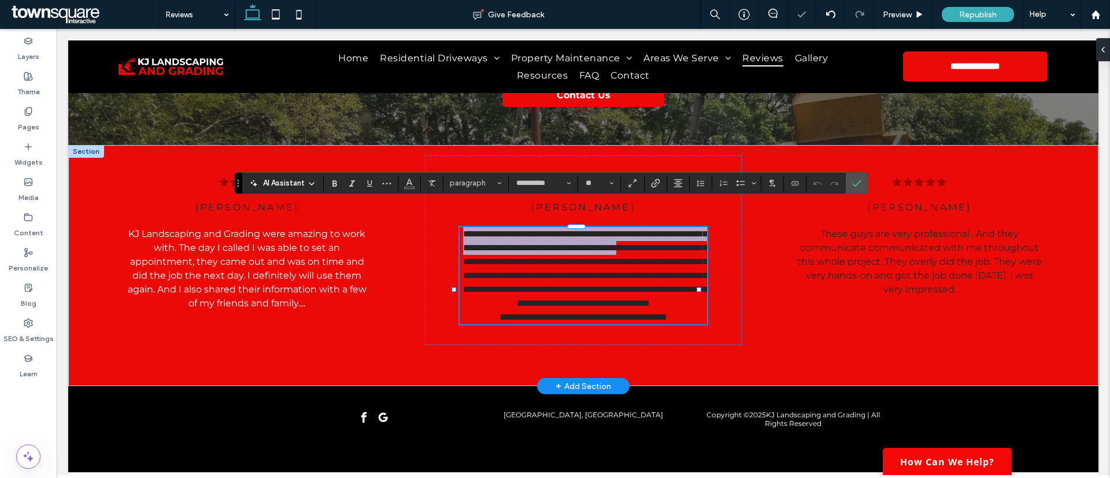
click at [522, 237] on span "**********" at bounding box center [585, 268] width 244 height 78
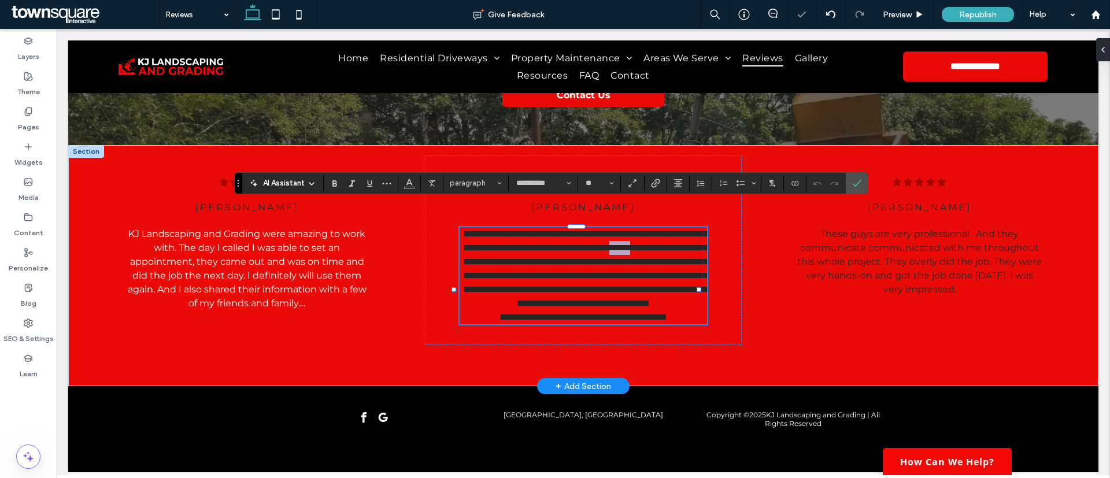
click at [522, 237] on span "**********" at bounding box center [585, 268] width 244 height 78
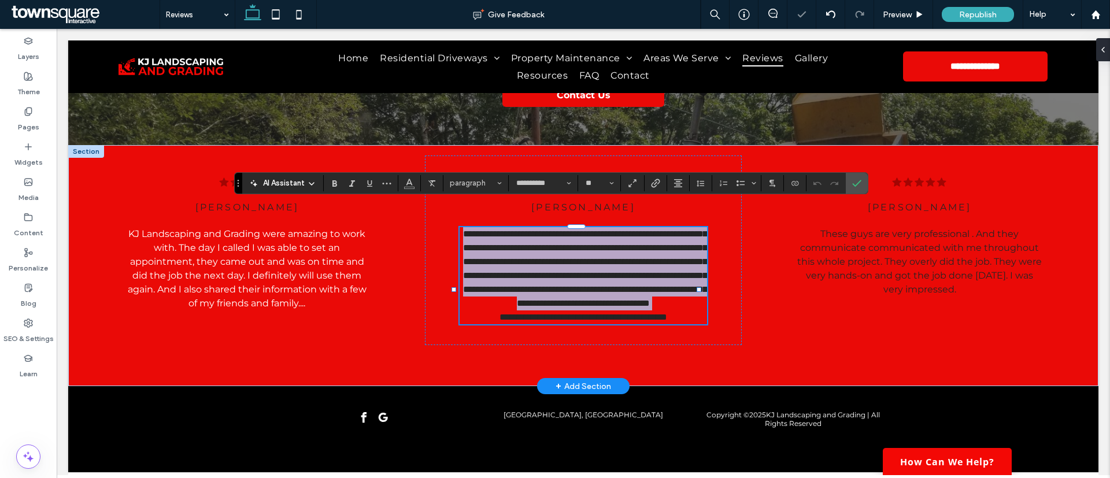
click at [522, 237] on span "**********" at bounding box center [585, 268] width 244 height 78
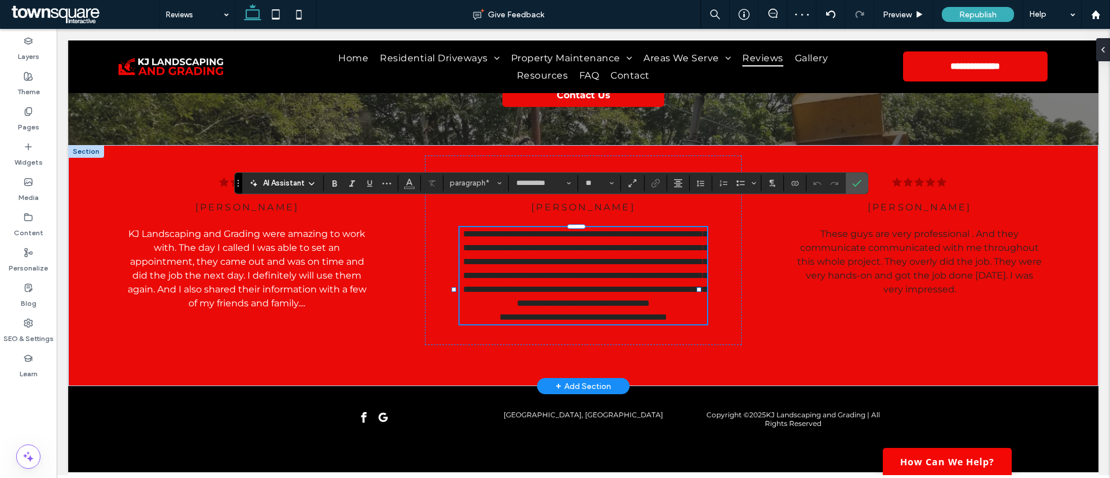
click at [667, 321] on span "**********" at bounding box center [583, 317] width 168 height 9
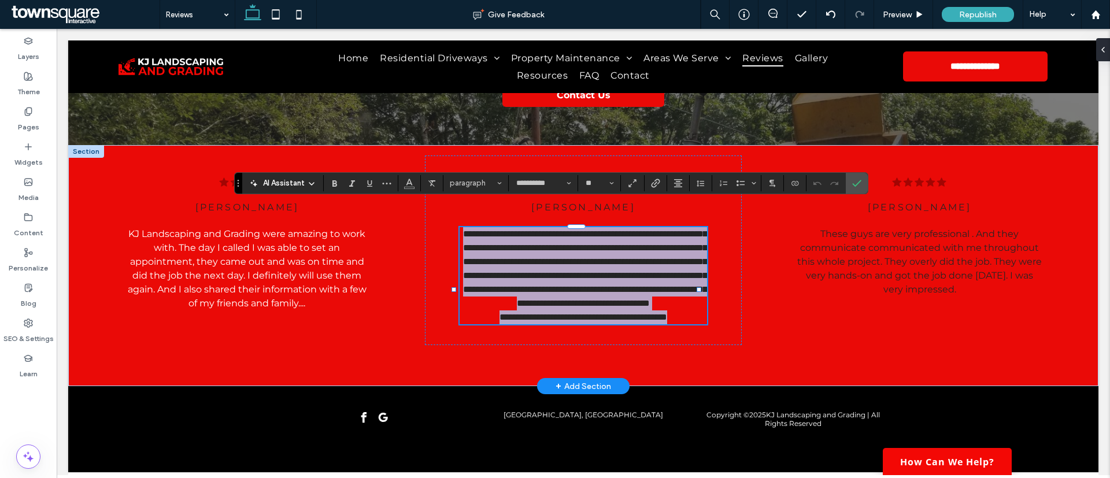
drag, startPoint x: 695, startPoint y: 321, endPoint x: 454, endPoint y: 218, distance: 262.3
click at [454, 218] on div "**********" at bounding box center [583, 265] width 1030 height 241
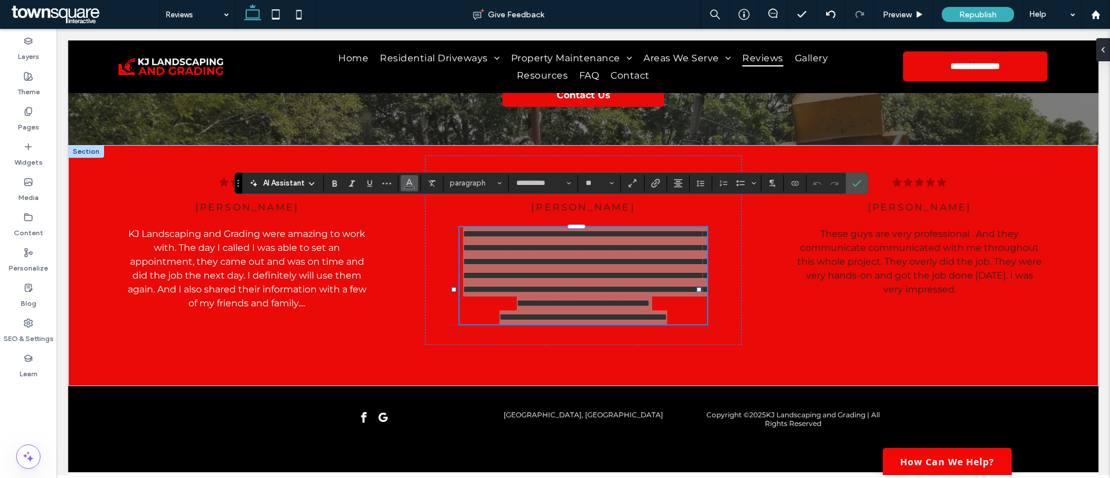
click at [411, 180] on icon "Color" at bounding box center [409, 181] width 9 height 9
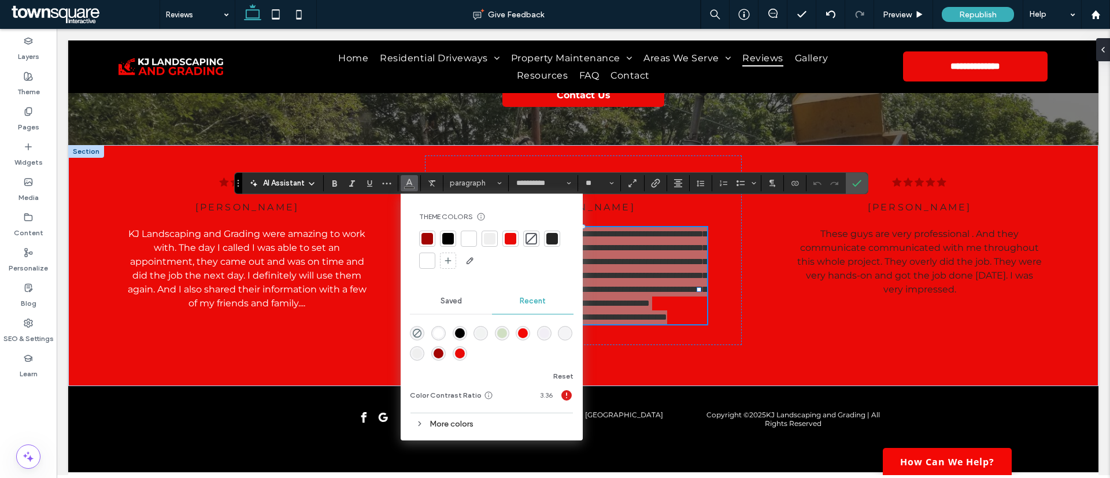
click at [424, 258] on div at bounding box center [427, 261] width 12 height 12
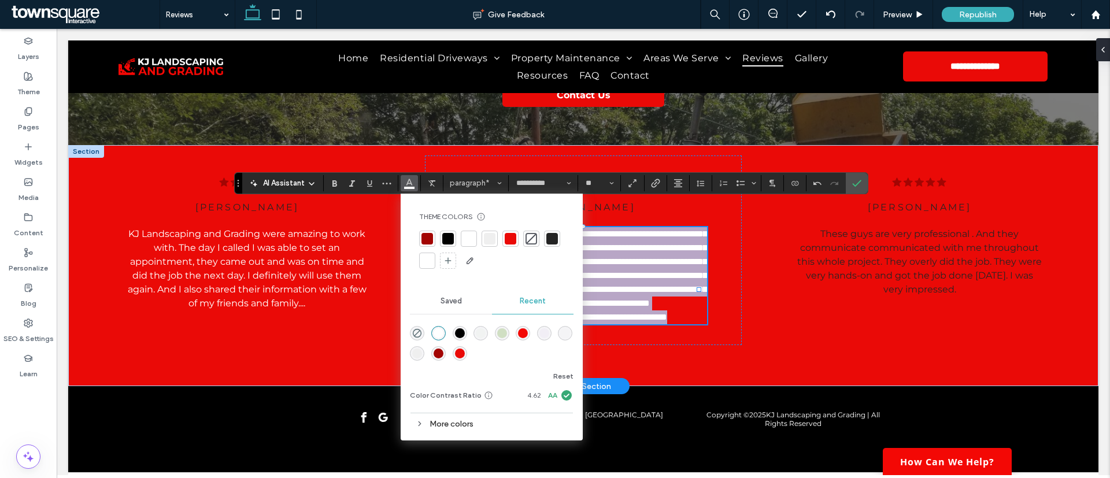
click at [672, 268] on span "**********" at bounding box center [585, 268] width 244 height 78
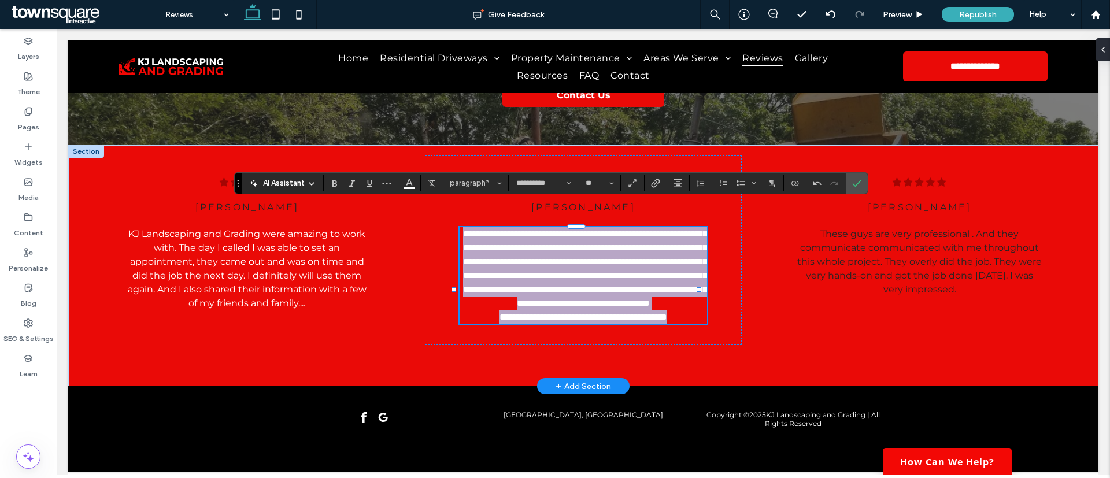
click at [594, 283] on span "**********" at bounding box center [585, 268] width 244 height 78
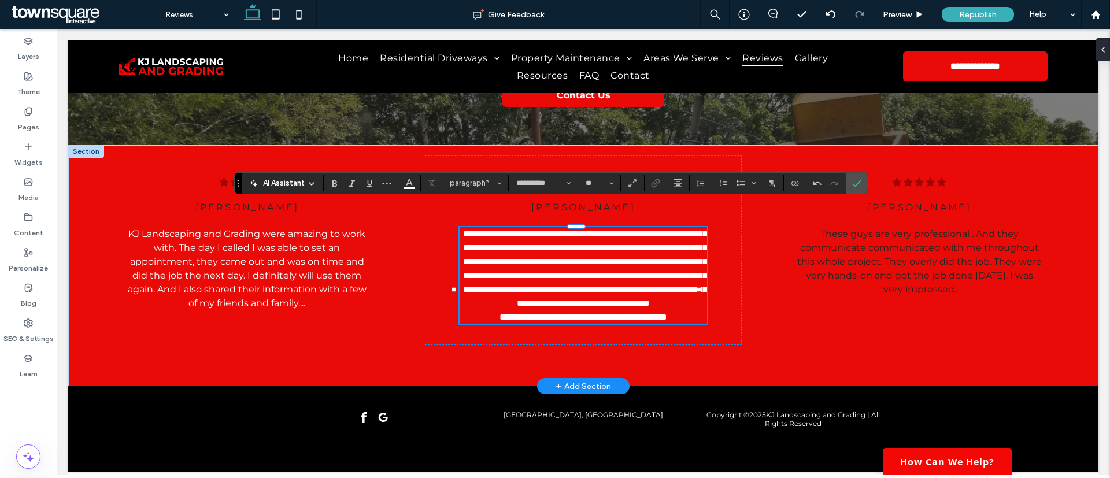
click at [609, 305] on span "**********" at bounding box center [585, 268] width 244 height 78
click at [560, 275] on span "**********" at bounding box center [585, 268] width 244 height 78
click at [830, 263] on p "These guys are very professional . And they communicate communicated with me th…" at bounding box center [919, 261] width 247 height 69
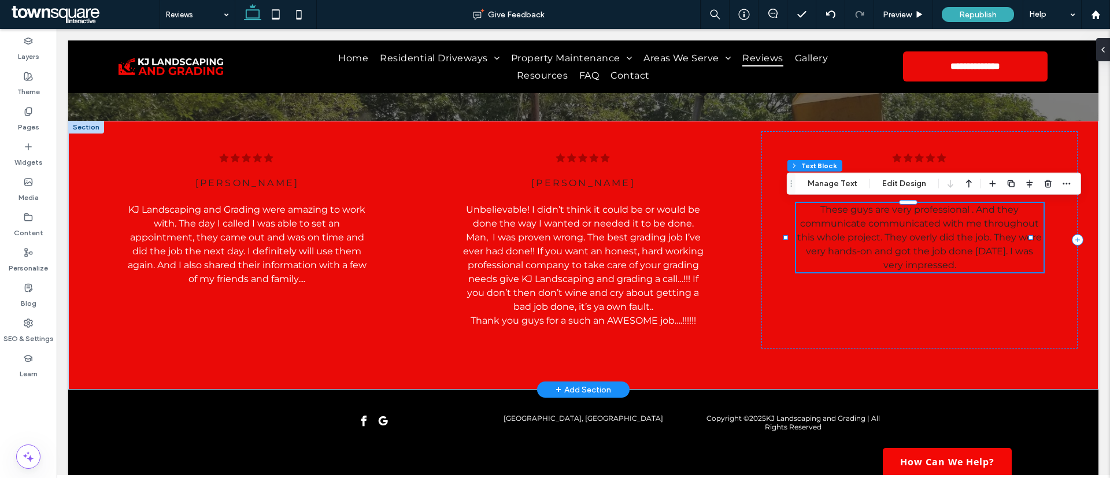
click at [938, 239] on span "These guys are very professional . And they communicate communicated with me th…" at bounding box center [919, 237] width 245 height 66
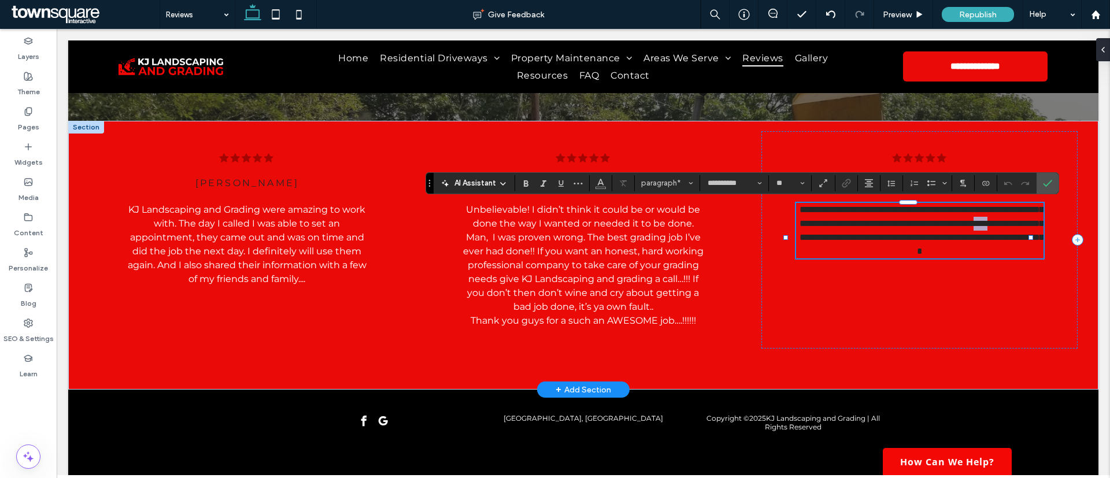
click at [938, 239] on span "**********" at bounding box center [923, 230] width 248 height 50
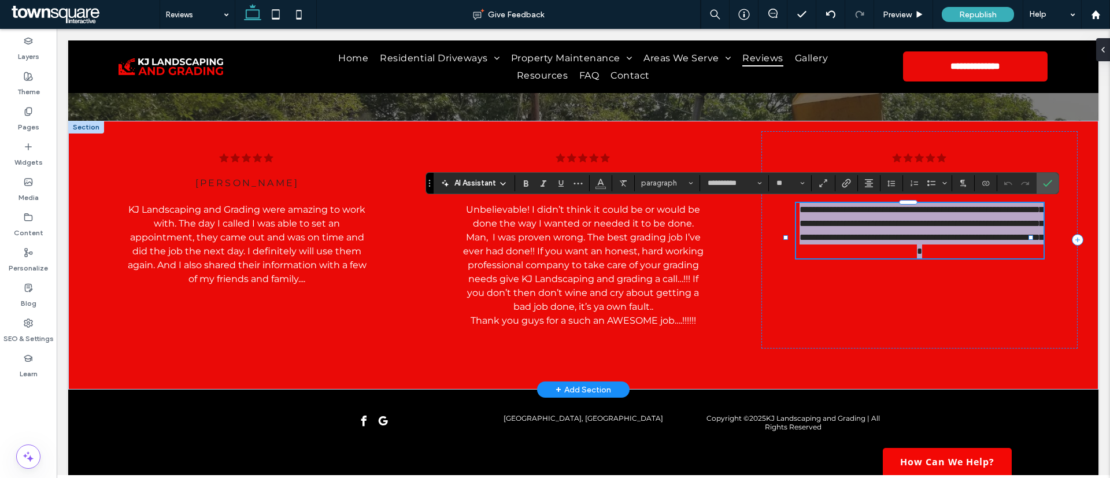
click at [938, 239] on span "**********" at bounding box center [923, 230] width 248 height 50
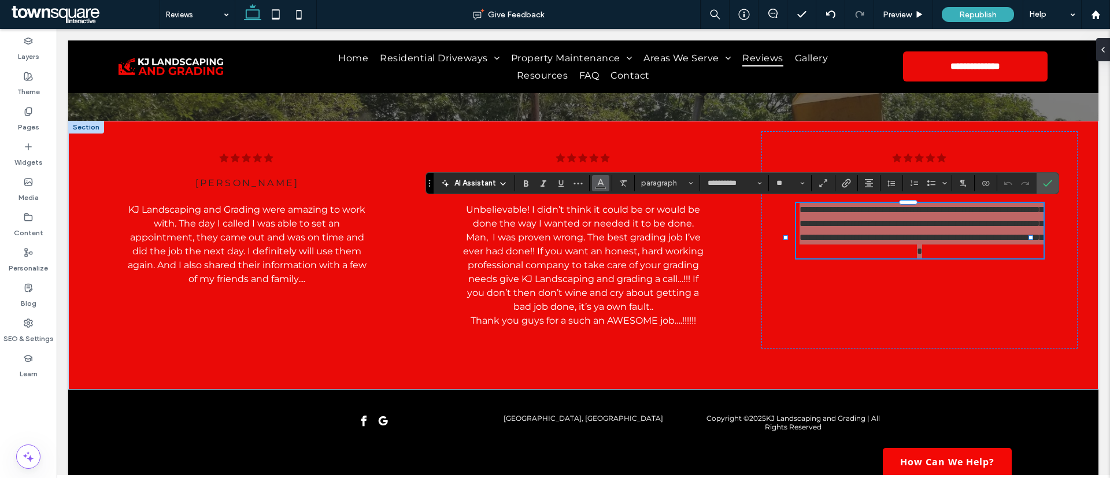
click at [596, 184] on icon "Color" at bounding box center [600, 181] width 9 height 9
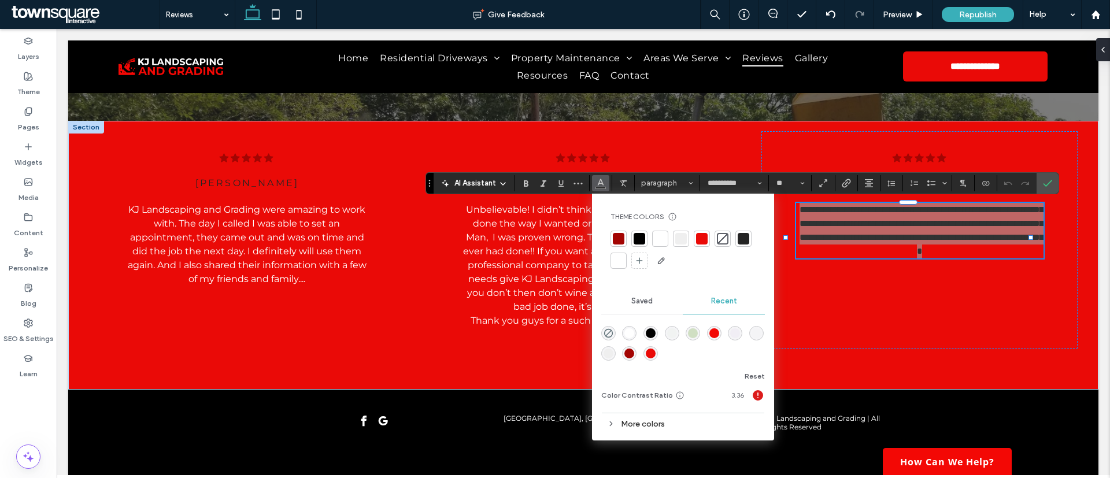
click at [621, 257] on div at bounding box center [619, 261] width 12 height 12
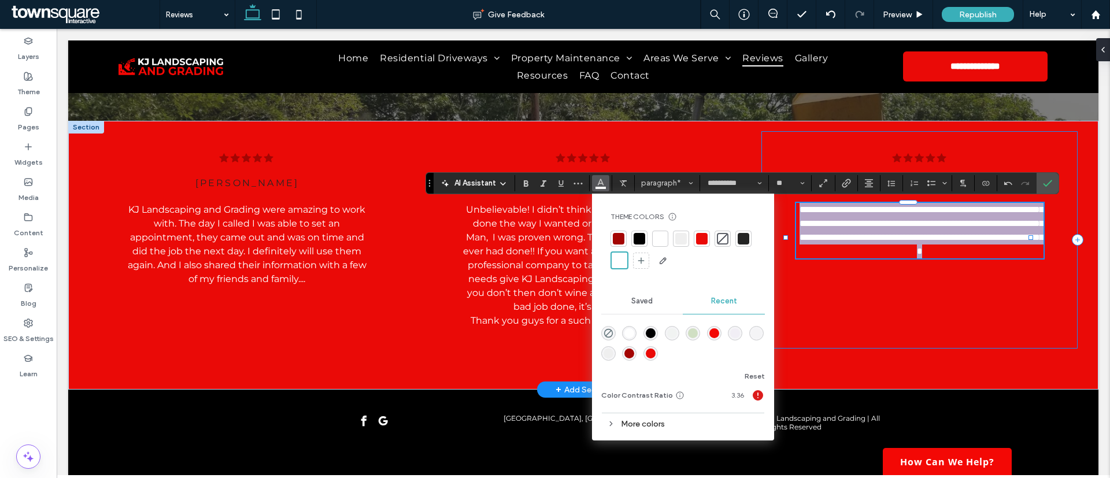
click at [858, 297] on div "**********" at bounding box center [919, 239] width 316 height 217
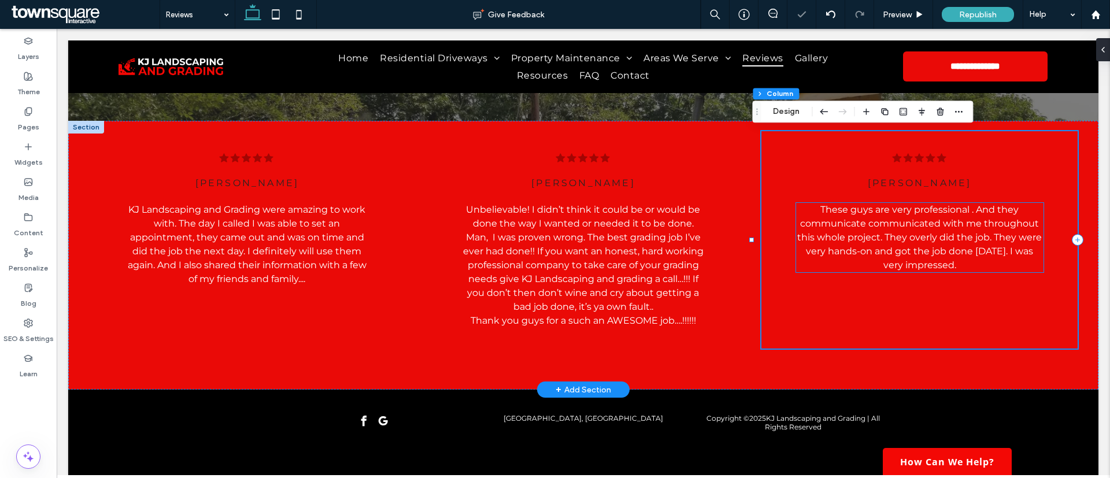
click at [925, 247] on span "These guys are very professional . And they communicate communicated with me th…" at bounding box center [919, 237] width 245 height 66
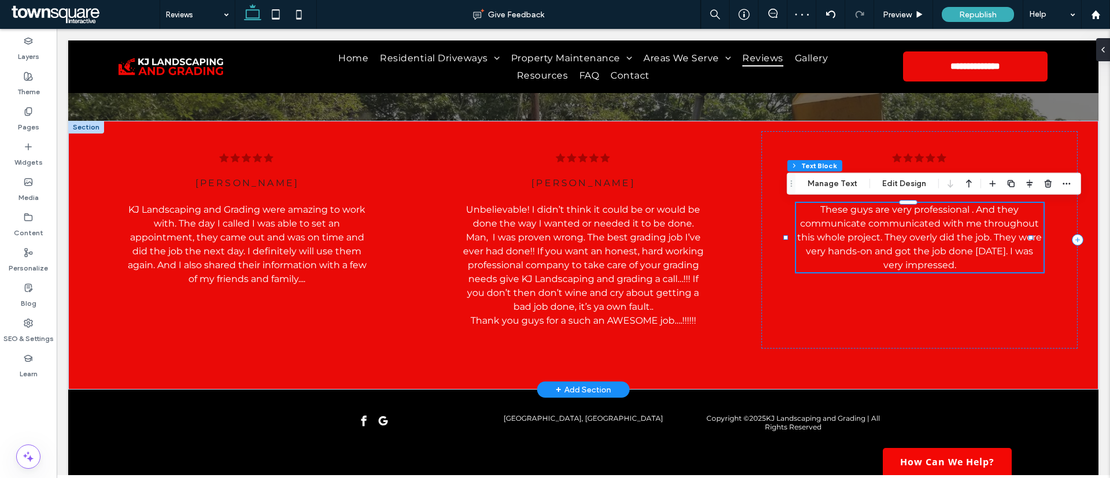
click at [925, 247] on span "These guys are very professional . And they communicate communicated with me th…" at bounding box center [919, 237] width 245 height 66
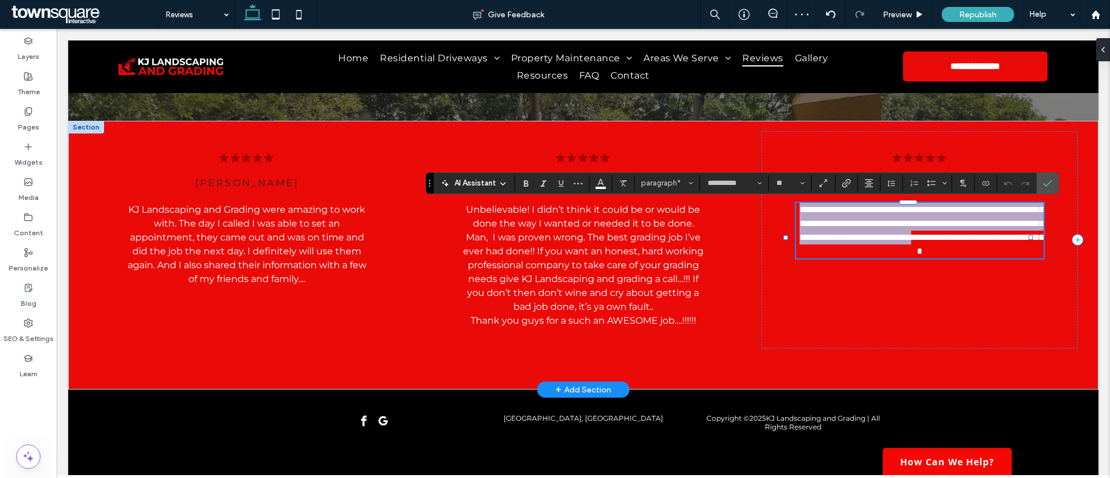
click at [927, 248] on span "**********" at bounding box center [923, 230] width 248 height 50
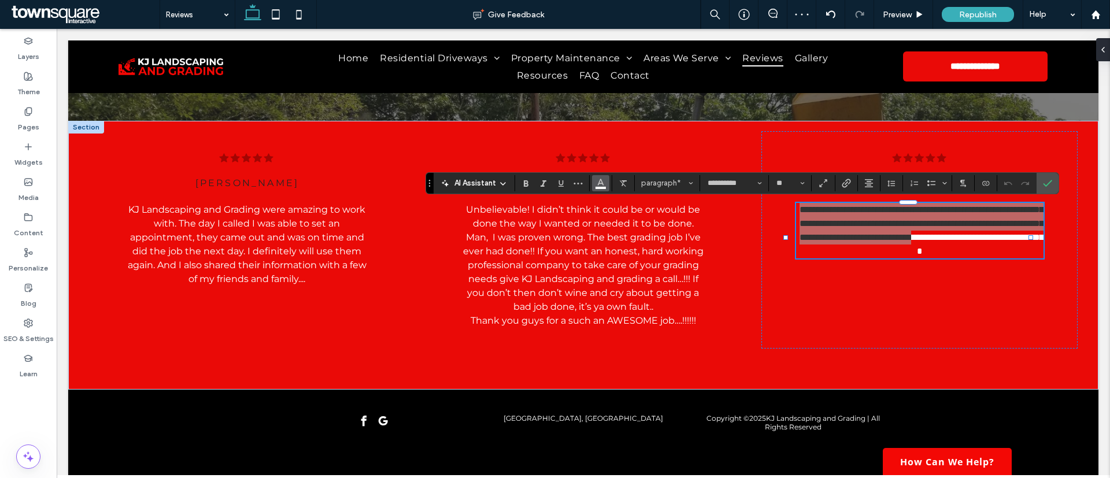
click at [597, 177] on icon "Color" at bounding box center [600, 181] width 9 height 9
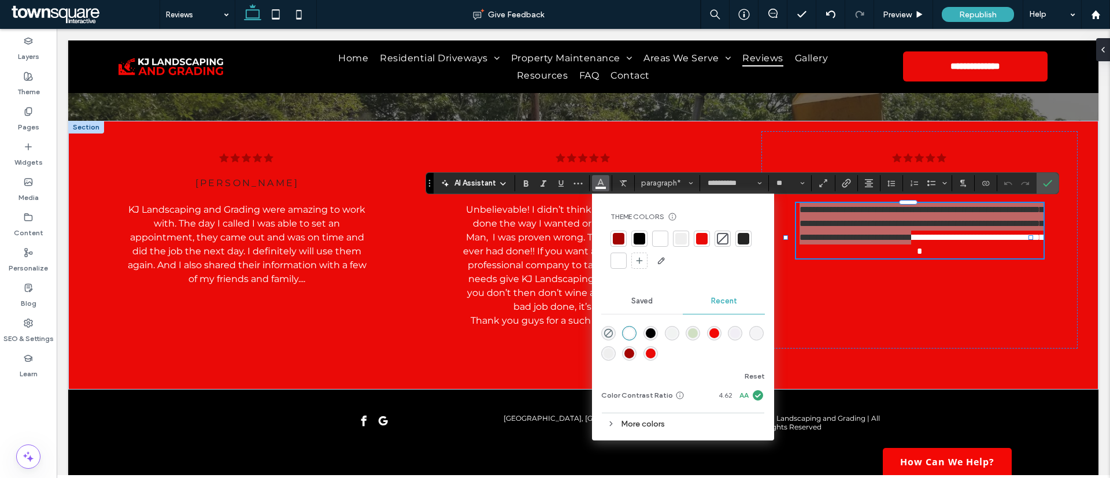
click at [660, 240] on div at bounding box center [660, 239] width 12 height 12
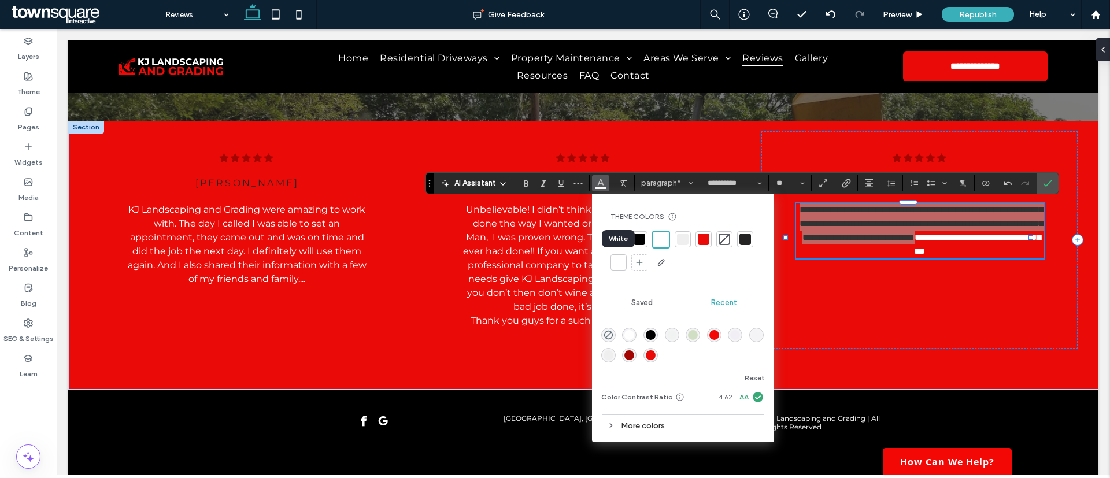
click at [619, 264] on div at bounding box center [619, 263] width 12 height 12
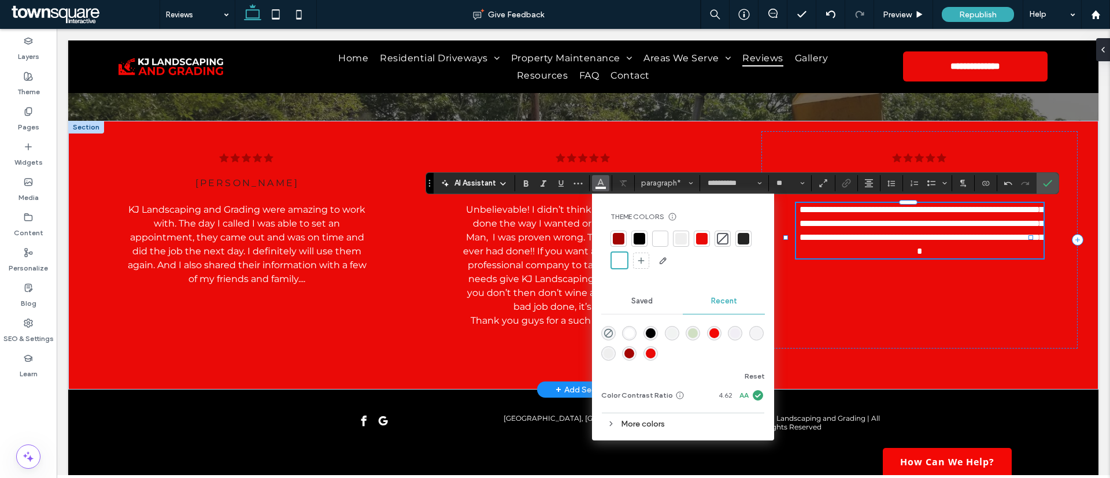
click at [961, 258] on p "**********" at bounding box center [919, 230] width 247 height 55
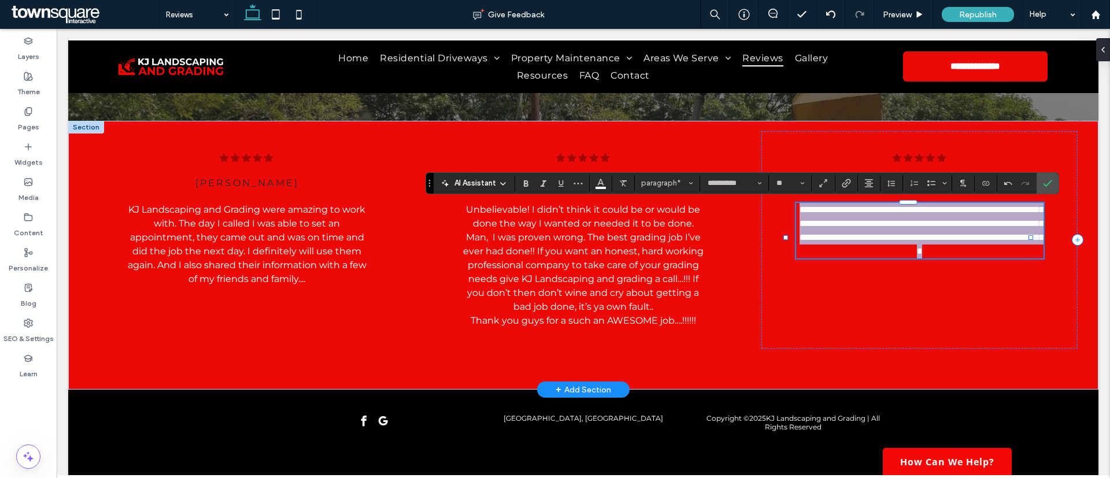
drag, startPoint x: 961, startPoint y: 265, endPoint x: 792, endPoint y: 206, distance: 178.8
click at [796, 206] on p "**********" at bounding box center [919, 230] width 247 height 55
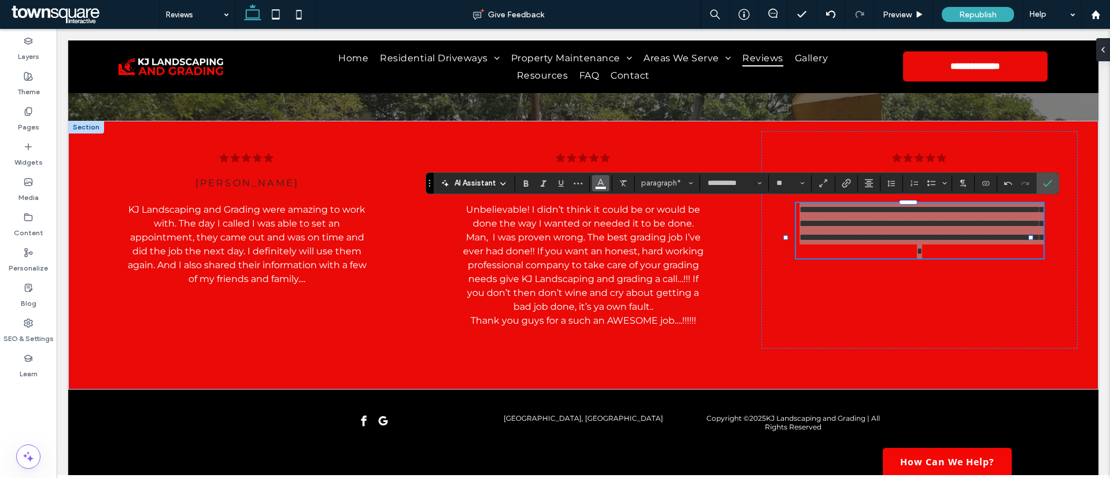
click at [599, 177] on icon "Color" at bounding box center [600, 181] width 9 height 9
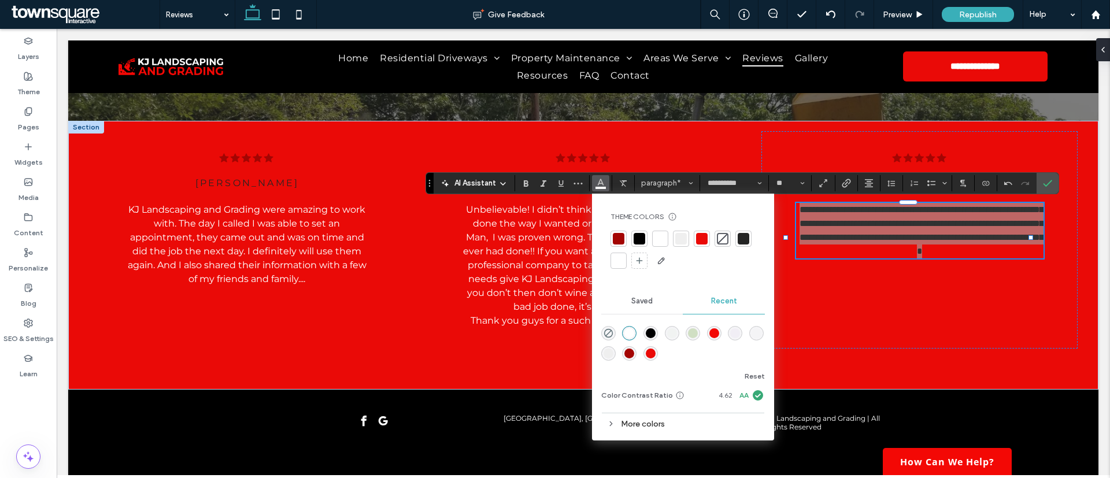
click at [615, 262] on div at bounding box center [619, 261] width 12 height 12
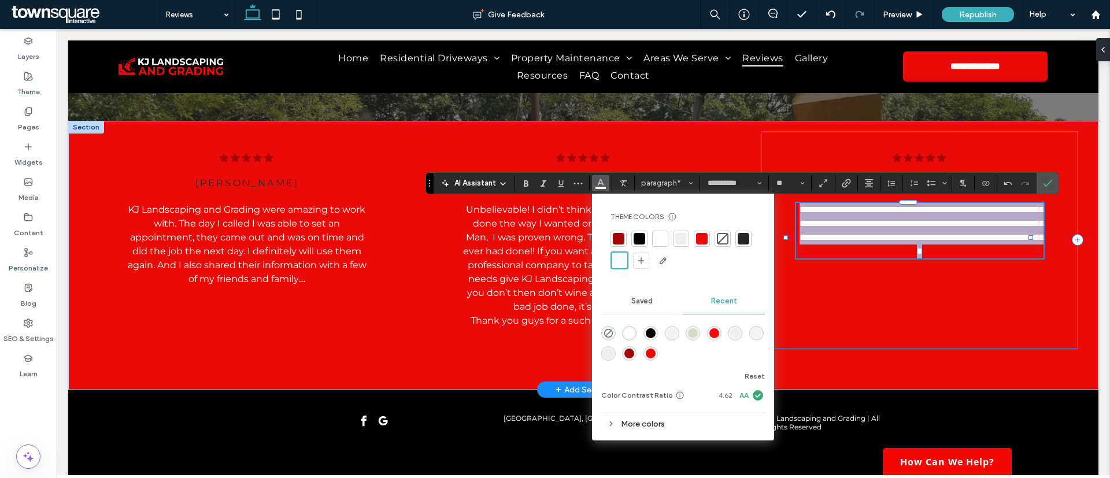
click at [879, 316] on div "**********" at bounding box center [919, 239] width 316 height 217
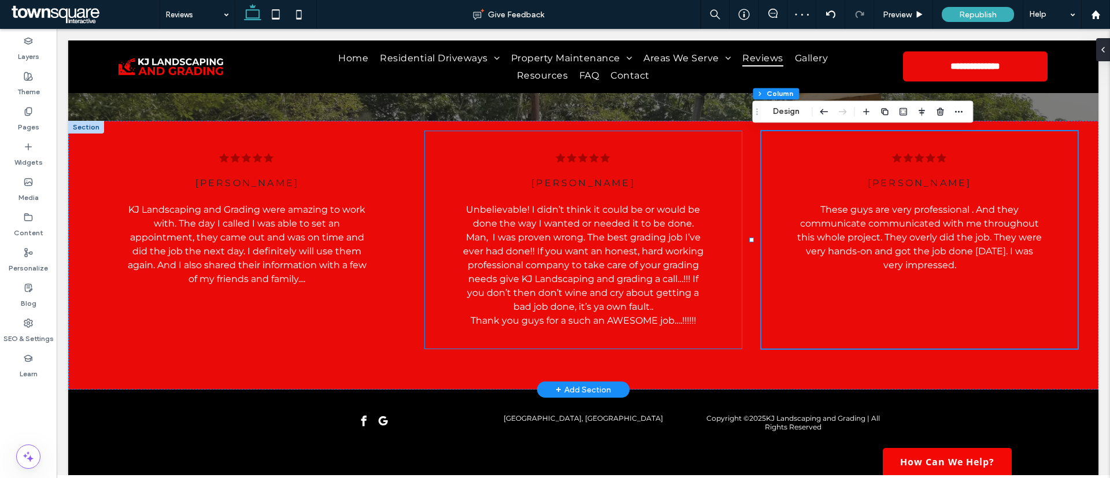
click at [713, 159] on div ".cls-1-1788903176-1788903176 { fill: #00000; stroke-width: 0px; } jason pitts U…" at bounding box center [583, 239] width 316 height 217
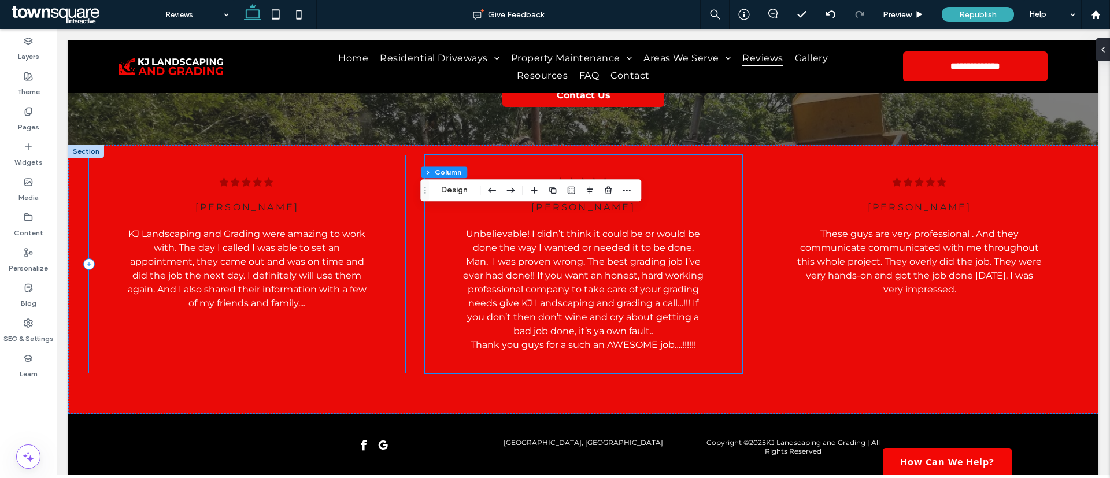
scroll to position [347, 0]
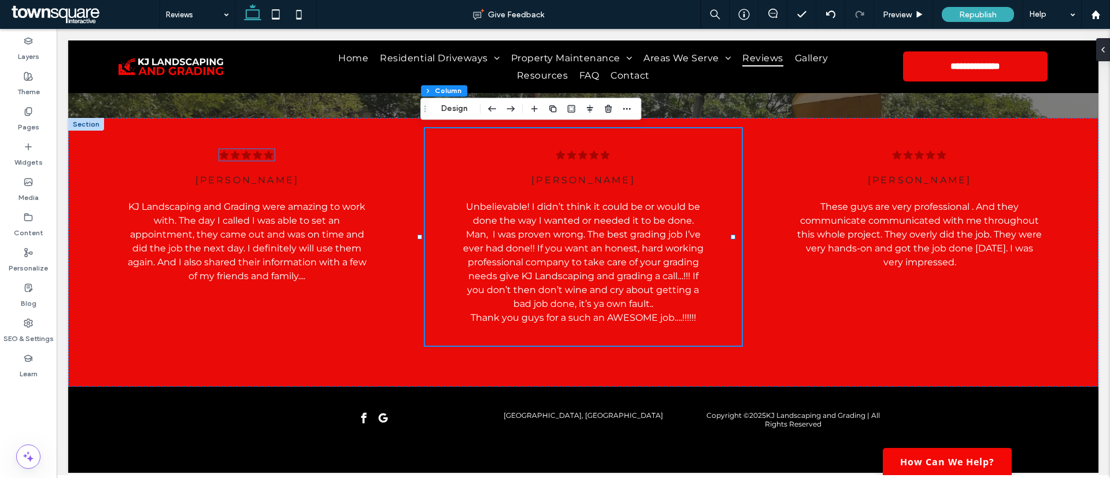
click at [253, 151] on icon ".cls-1-1788903176-1788903176 { fill: #00000; stroke-width: 0px; }" at bounding box center [246, 155] width 55 height 12
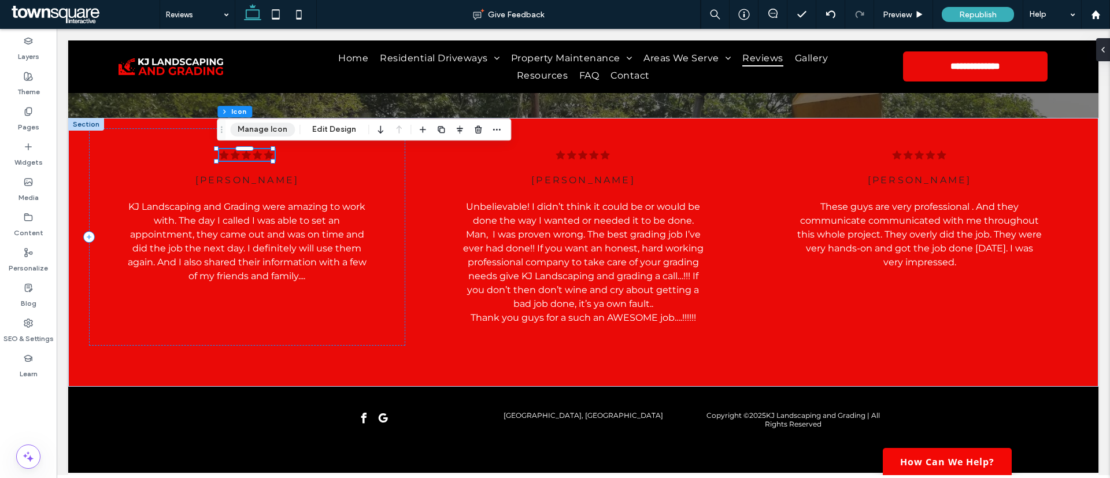
click at [263, 129] on button "Manage Icon" at bounding box center [262, 130] width 65 height 14
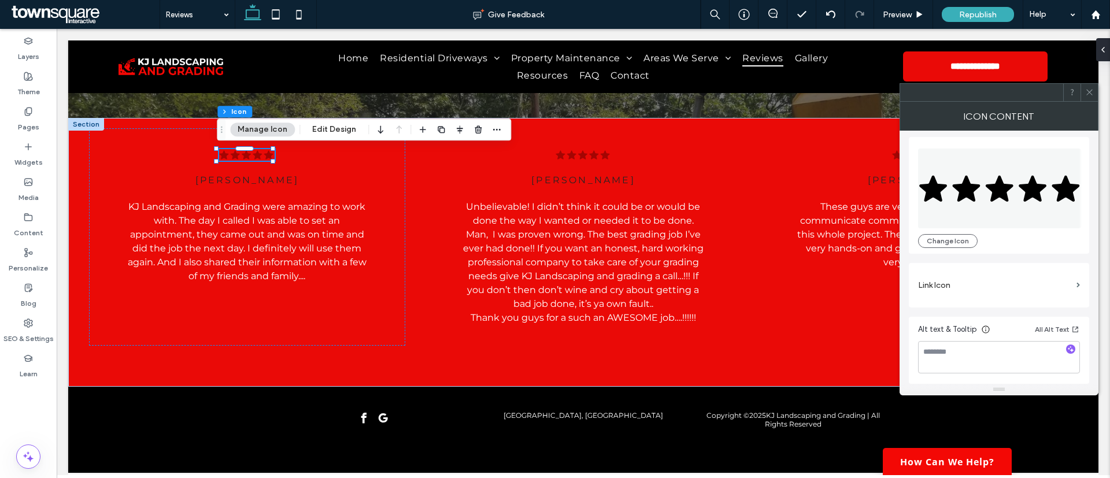
scroll to position [0, 0]
click at [325, 126] on button "Edit Design" at bounding box center [334, 130] width 59 height 14
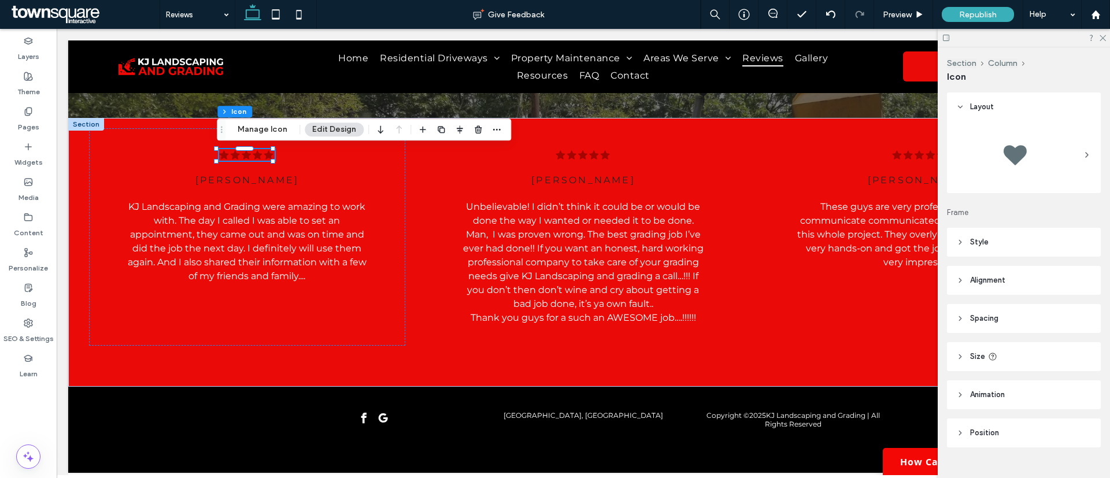
click at [997, 240] on header "Style" at bounding box center [1024, 242] width 154 height 29
click at [1079, 304] on div "rgb(163, 5, 3)" at bounding box center [1084, 306] width 10 height 10
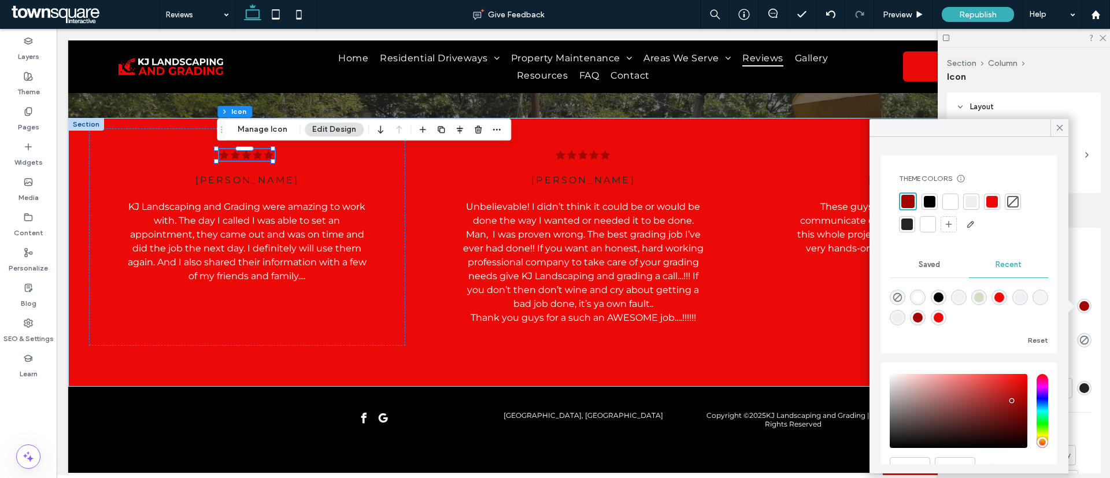
click at [929, 203] on div at bounding box center [930, 202] width 12 height 12
click at [578, 153] on icon ".cls-1-1788903176-1788903176 { fill: #00000; stroke-width: 0px; }" at bounding box center [582, 155] width 55 height 12
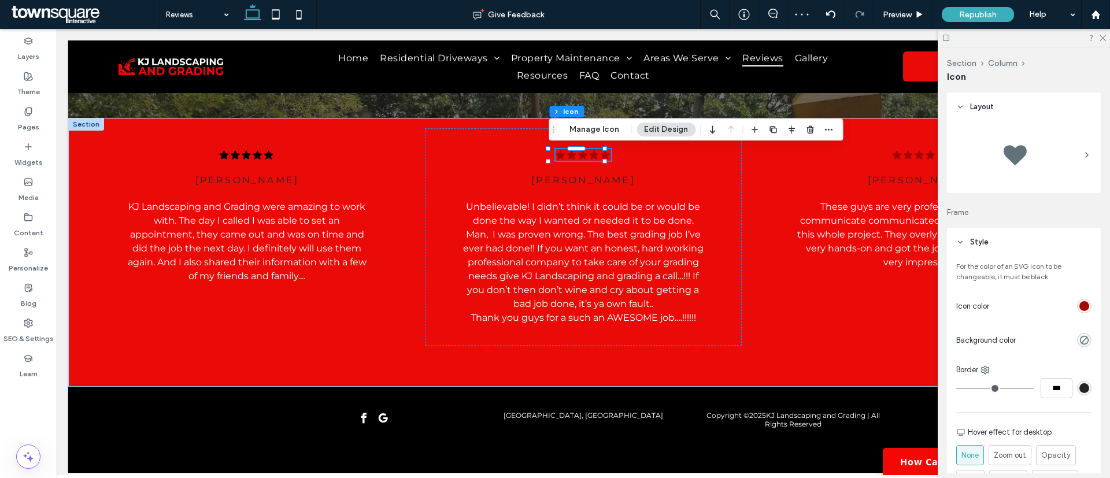
click at [1079, 302] on div "rgb(163, 5, 3)" at bounding box center [1084, 306] width 10 height 10
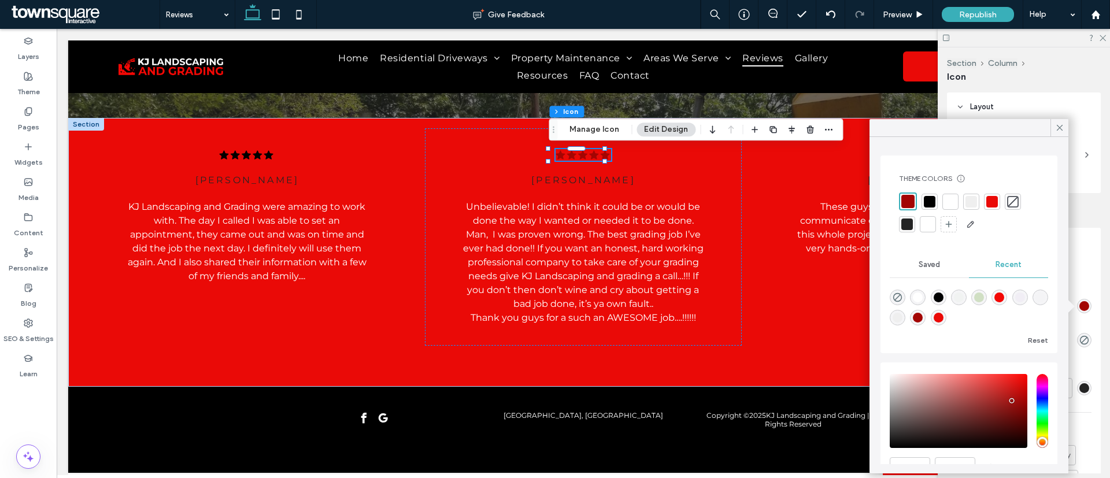
click at [931, 199] on div at bounding box center [930, 202] width 12 height 12
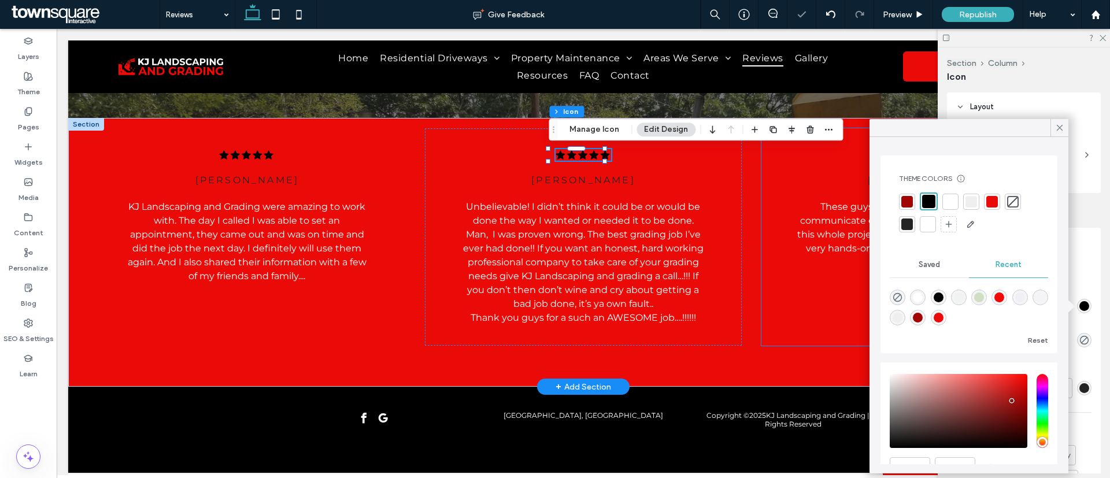
click at [842, 163] on div ".cls-1-1788903176-1788903176 { fill: #00000; stroke-width: 0px; } brittany ande…" at bounding box center [919, 236] width 316 height 217
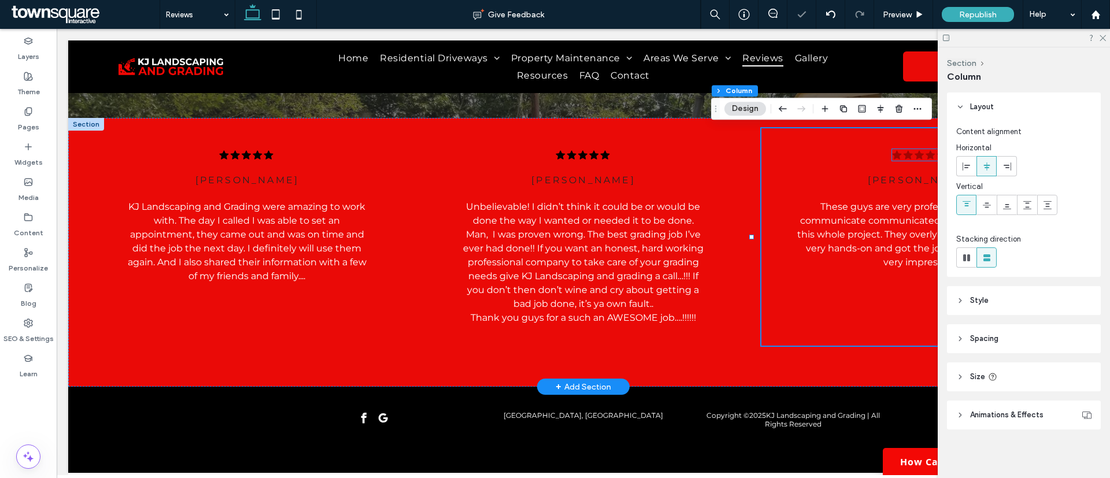
click at [892, 154] on icon ".cls-1-1788903176-1788903176 { fill: #00000; stroke-width: 0px; }" at bounding box center [919, 155] width 55 height 12
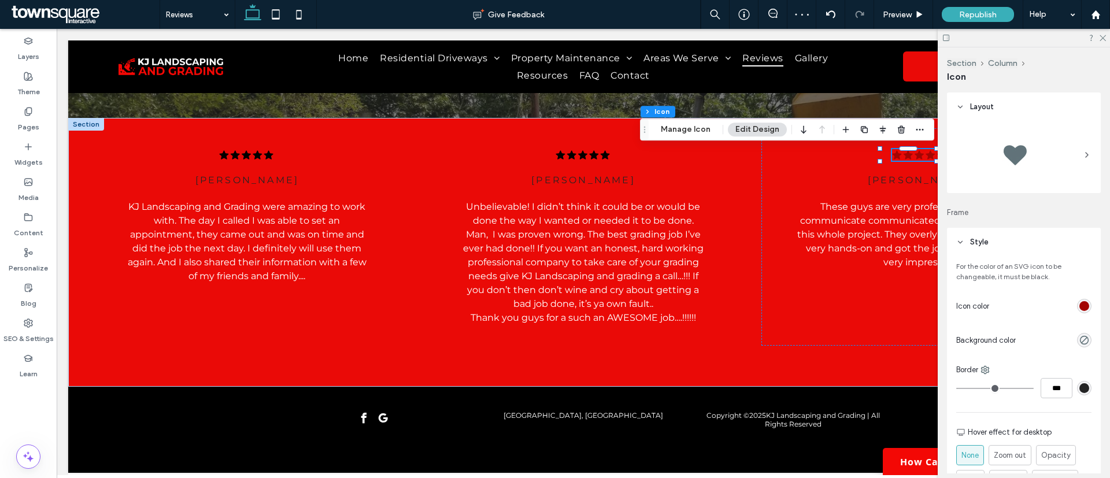
click at [1079, 309] on div "rgb(163, 5, 3)" at bounding box center [1084, 306] width 10 height 10
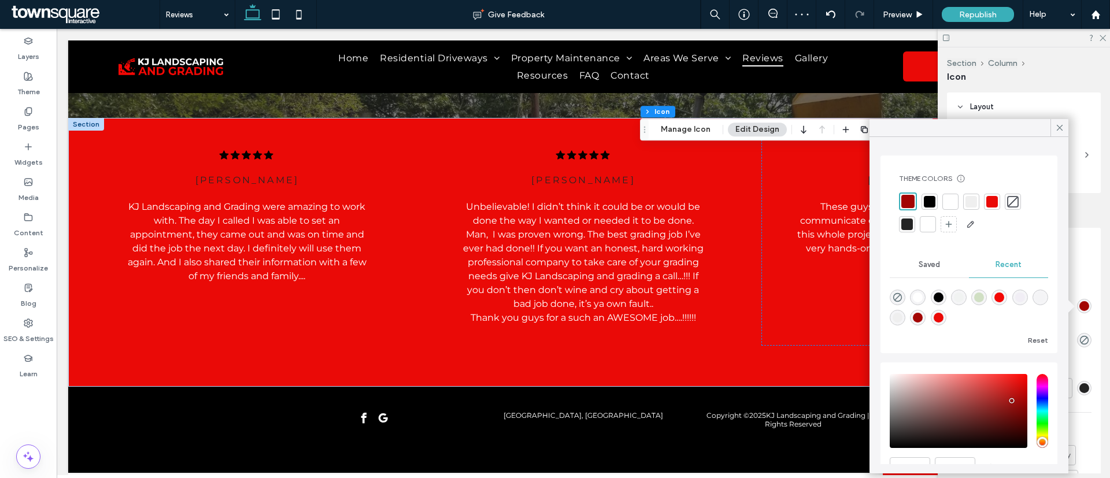
click at [927, 202] on div at bounding box center [930, 202] width 12 height 12
click at [909, 220] on div at bounding box center [907, 224] width 12 height 12
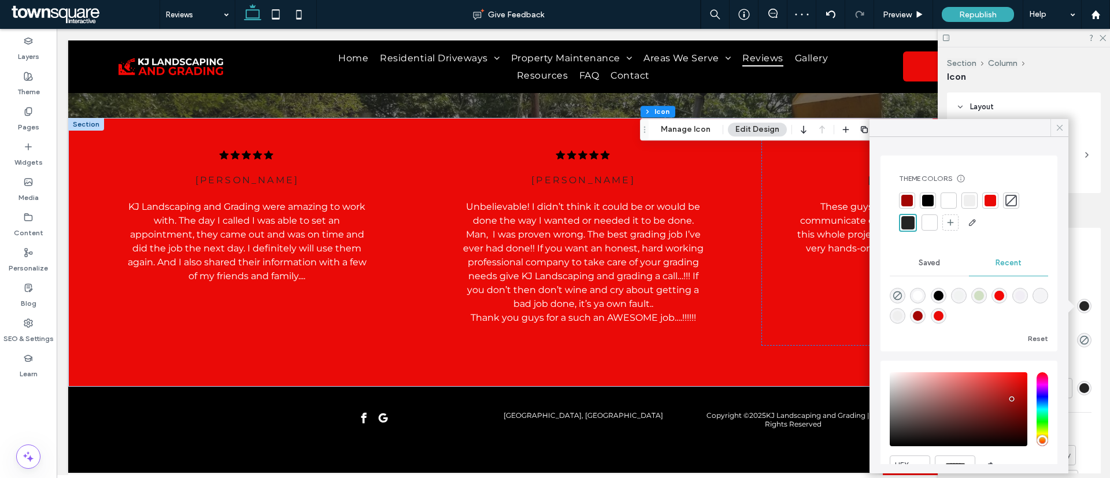
click at [1064, 127] on icon at bounding box center [1059, 128] width 10 height 10
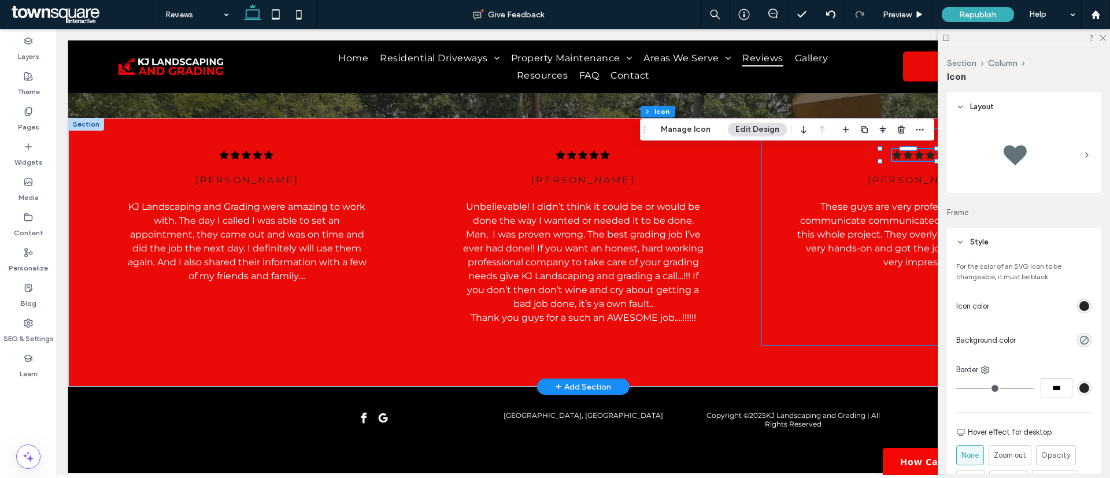
click at [808, 152] on div ".cls-1-1788903176-1788903176 { fill: #00000; stroke-width: 0px; } brittany ande…" at bounding box center [919, 236] width 316 height 217
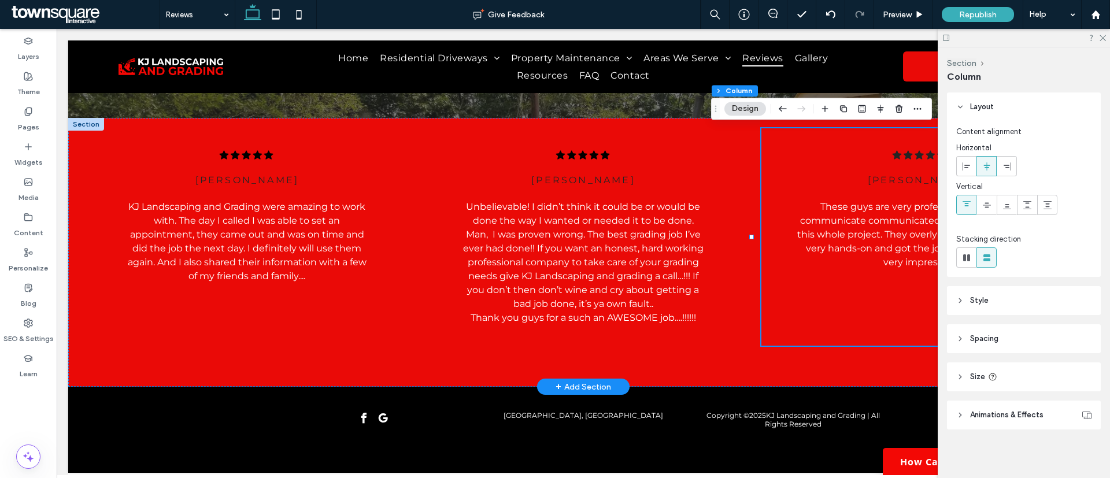
click at [899, 162] on div ".cls-1-1788903176-1788903176 { fill: #00000; stroke-width: 0px; } brittany ande…" at bounding box center [919, 236] width 316 height 217
click at [899, 159] on icon ".cls-1-1788903176-1788903176 { fill: #00000; stroke-width: 0px; }" at bounding box center [919, 155] width 55 height 12
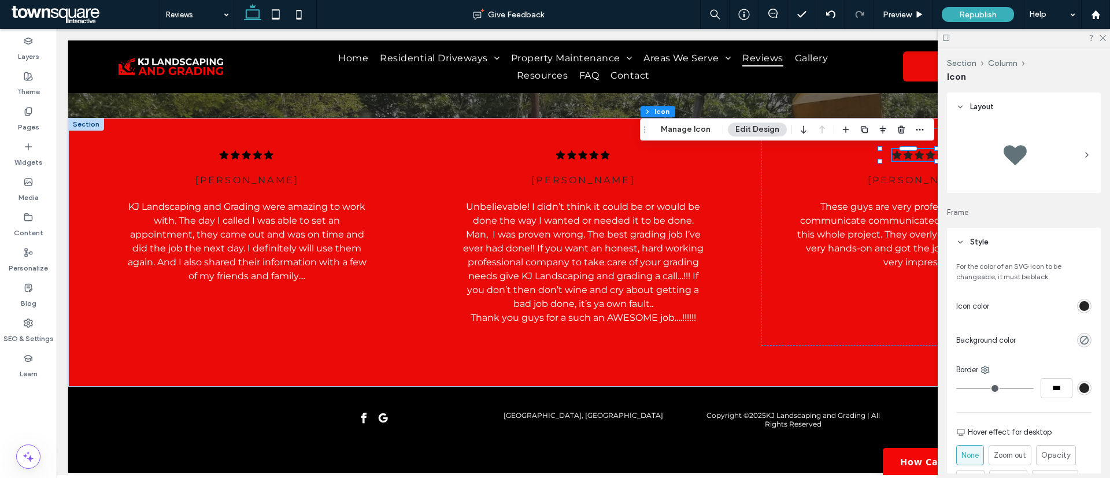
click at [1079, 308] on div "rgb(36, 36, 36)" at bounding box center [1084, 306] width 10 height 10
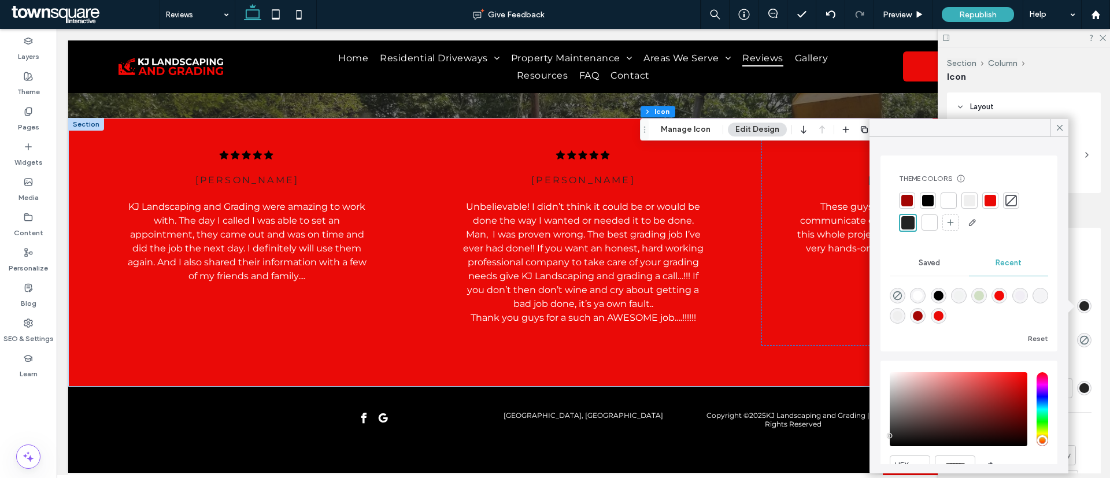
click at [912, 218] on div at bounding box center [907, 222] width 13 height 13
click at [1062, 123] on icon at bounding box center [1059, 128] width 10 height 10
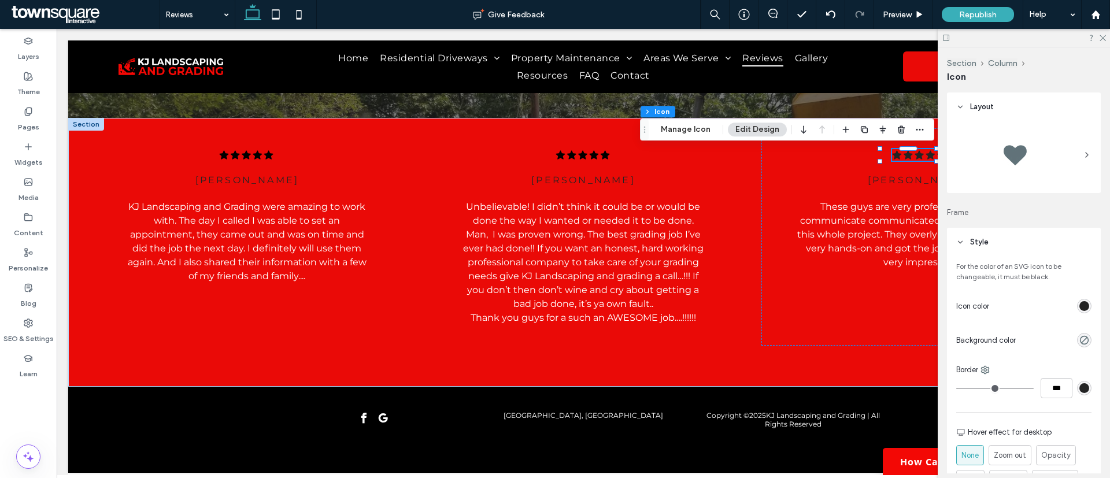
click at [1079, 306] on div "rgb(36, 36, 36)" at bounding box center [1084, 306] width 10 height 10
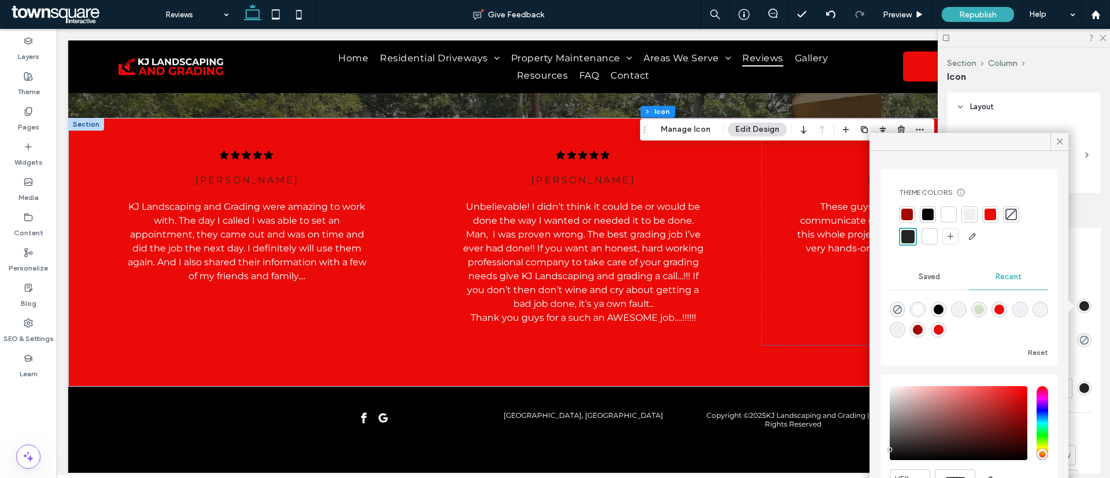
click at [924, 212] on div at bounding box center [928, 215] width 12 height 12
click at [1060, 140] on icon at bounding box center [1059, 141] width 10 height 10
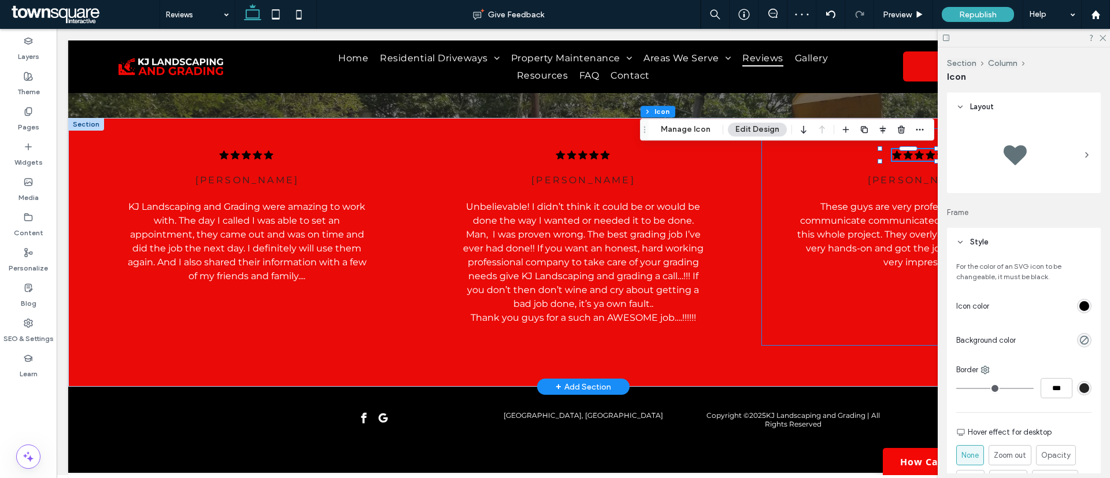
click at [771, 155] on div ".cls-1-1788903176-1788903176 { fill: #00000; stroke-width: 0px; } brittany ande…" at bounding box center [919, 236] width 316 height 217
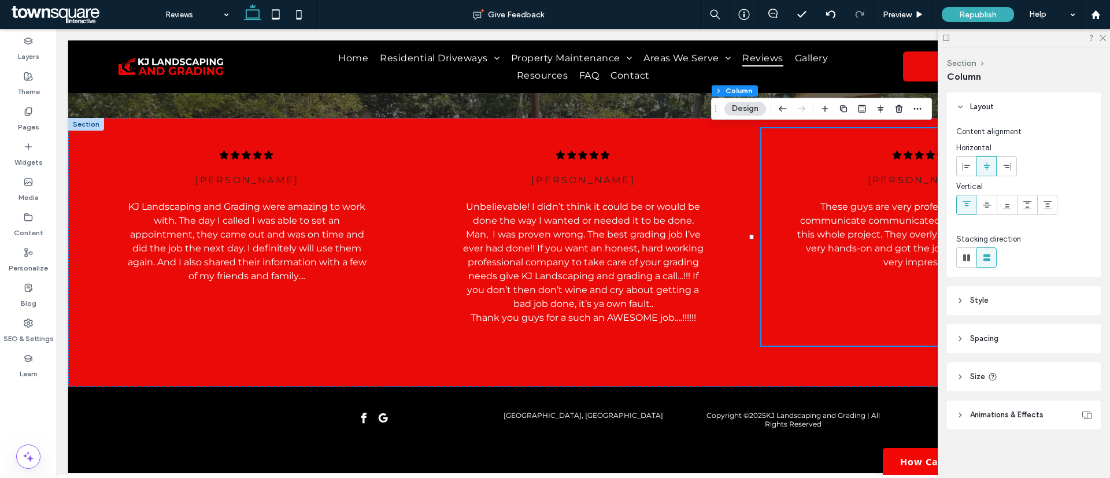
click at [1106, 40] on div at bounding box center [1024, 38] width 172 height 18
drag, startPoint x: 1105, startPoint y: 36, endPoint x: 1045, endPoint y: 7, distance: 66.2
click at [1105, 35] on icon at bounding box center [1102, 38] width 8 height 8
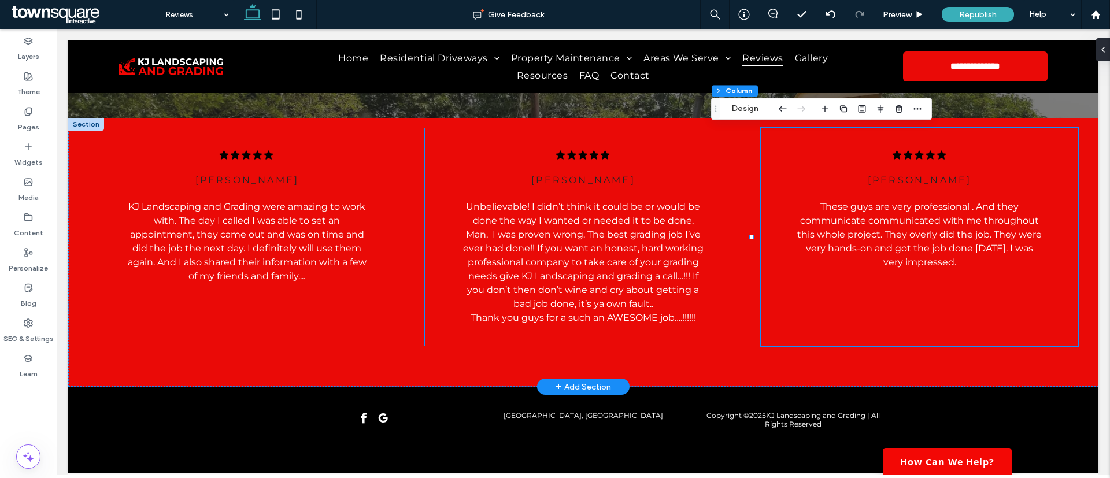
click at [639, 139] on div ".cls-1-1788903176-1788903176 { fill: #00000; stroke-width: 0px; } jason pitts U…" at bounding box center [583, 236] width 316 height 217
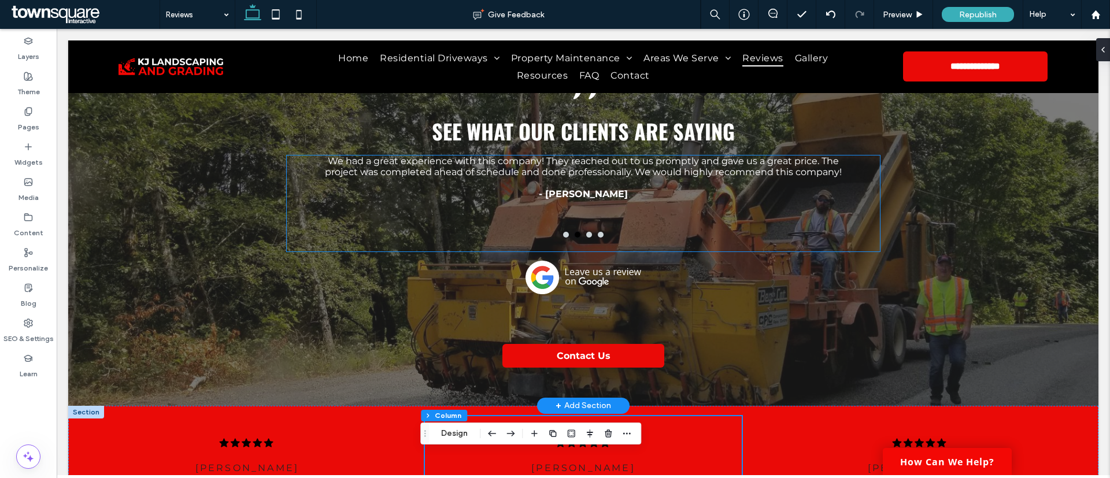
scroll to position [87, 0]
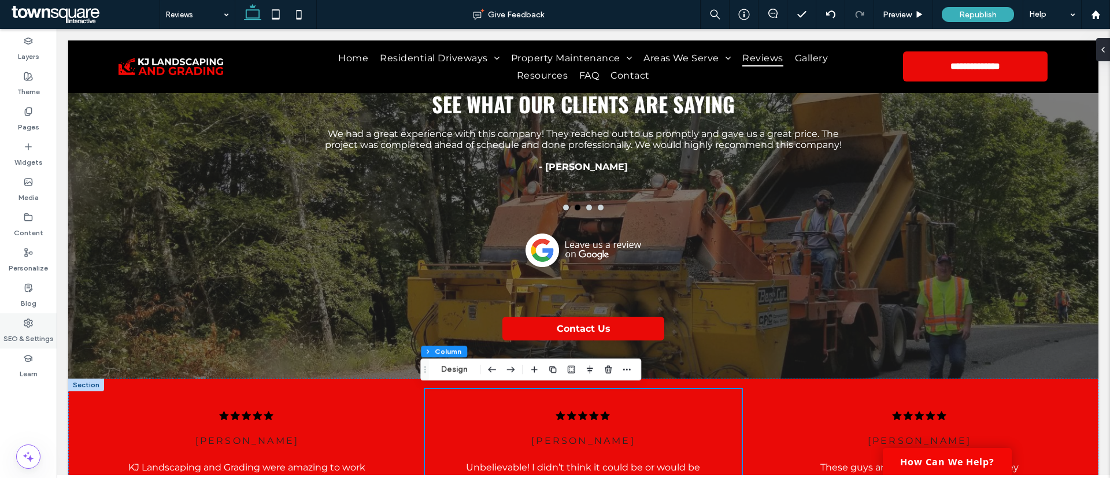
click at [18, 334] on label "SEO & Settings" at bounding box center [28, 336] width 50 height 16
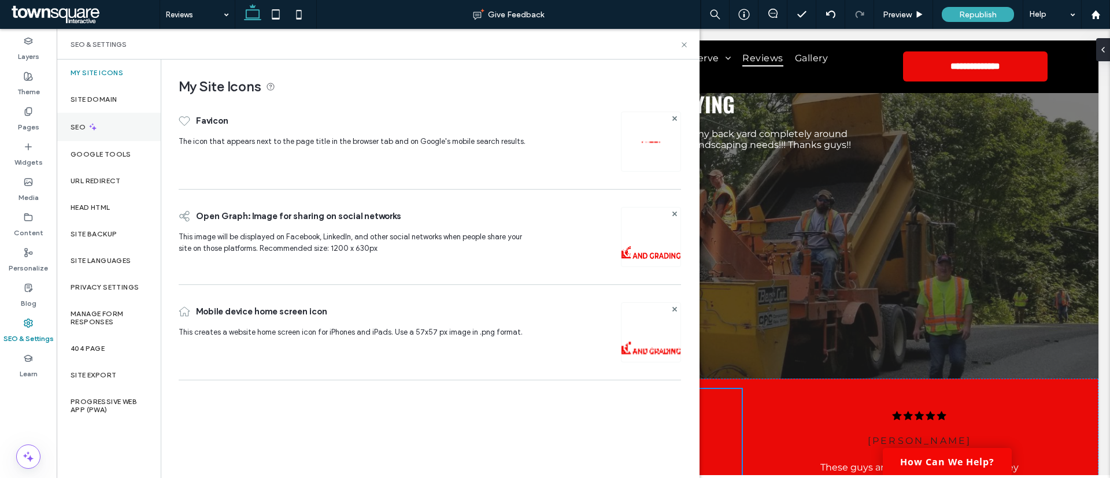
click at [98, 122] on div "SEO" at bounding box center [109, 127] width 104 height 28
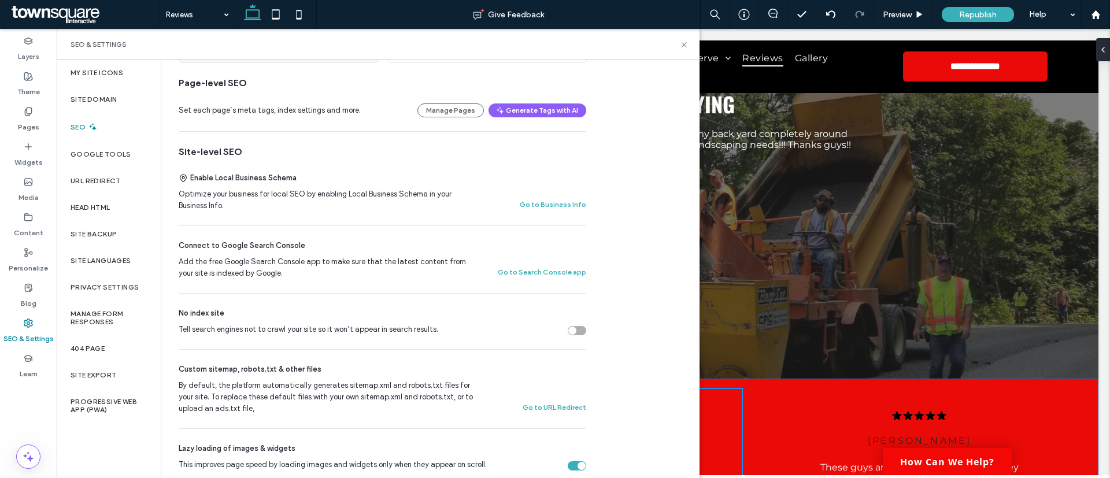
scroll to position [0, 0]
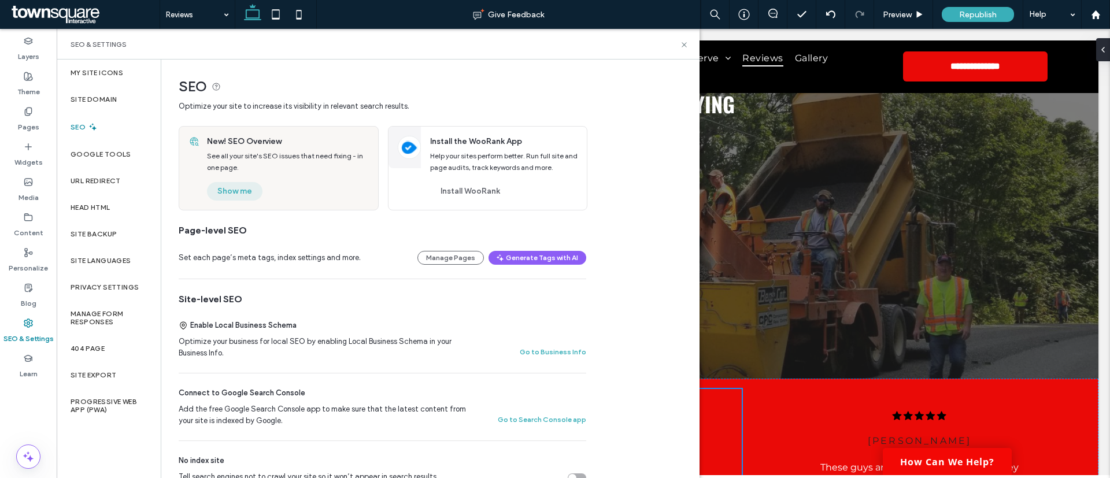
click at [238, 192] on button "Show me" at bounding box center [234, 191] width 55 height 18
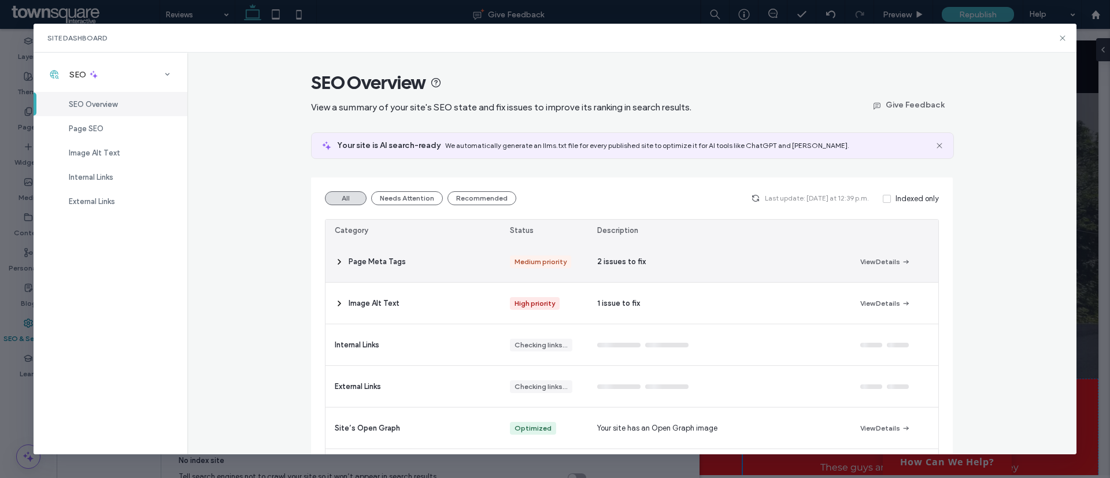
click at [434, 259] on div "Page Meta Tags" at bounding box center [412, 261] width 175 height 41
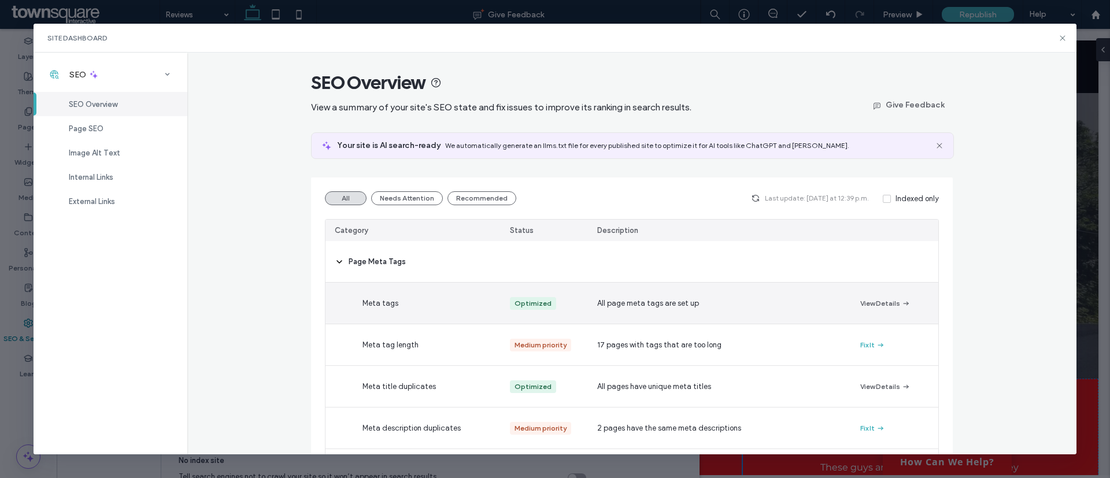
scroll to position [87, 0]
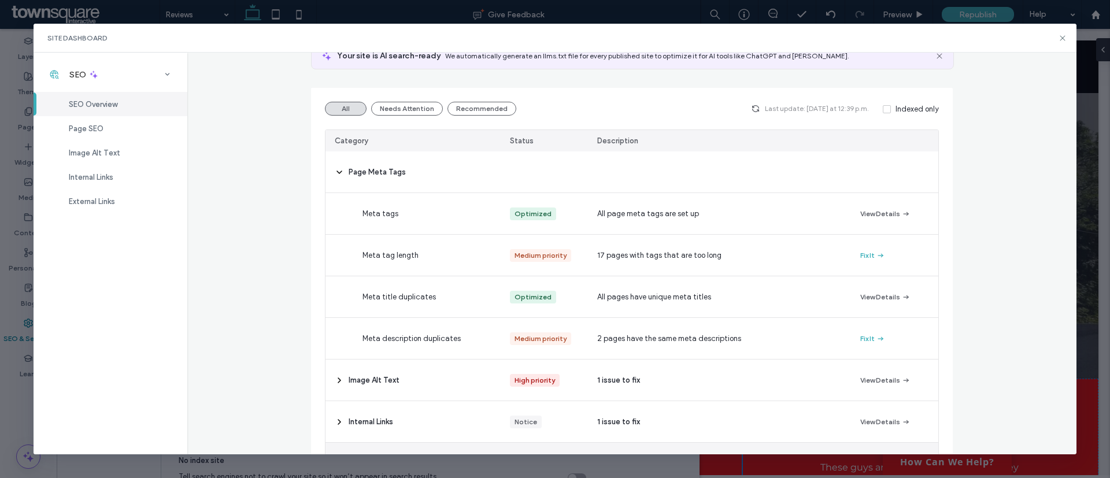
scroll to position [87, 0]
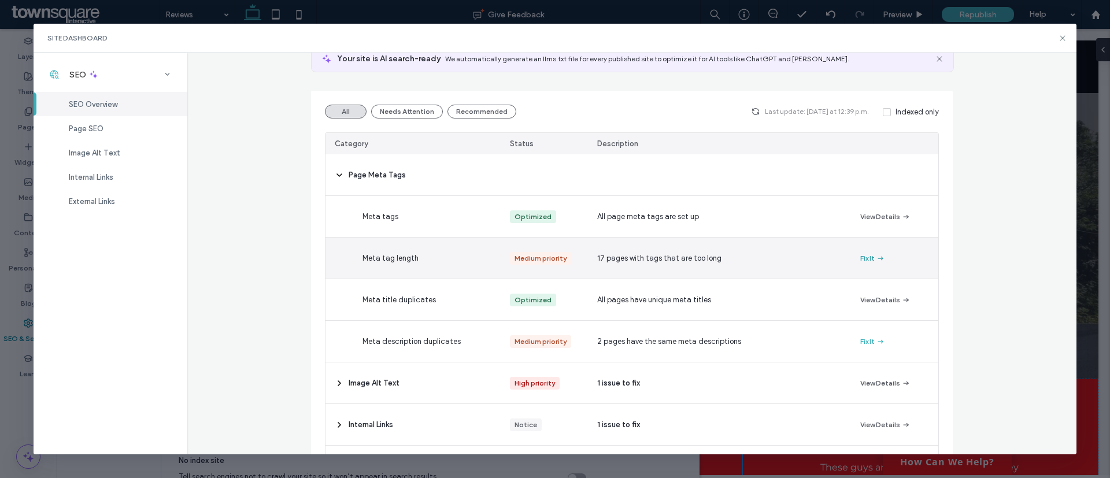
click at [876, 255] on icon "button" at bounding box center [880, 258] width 9 height 9
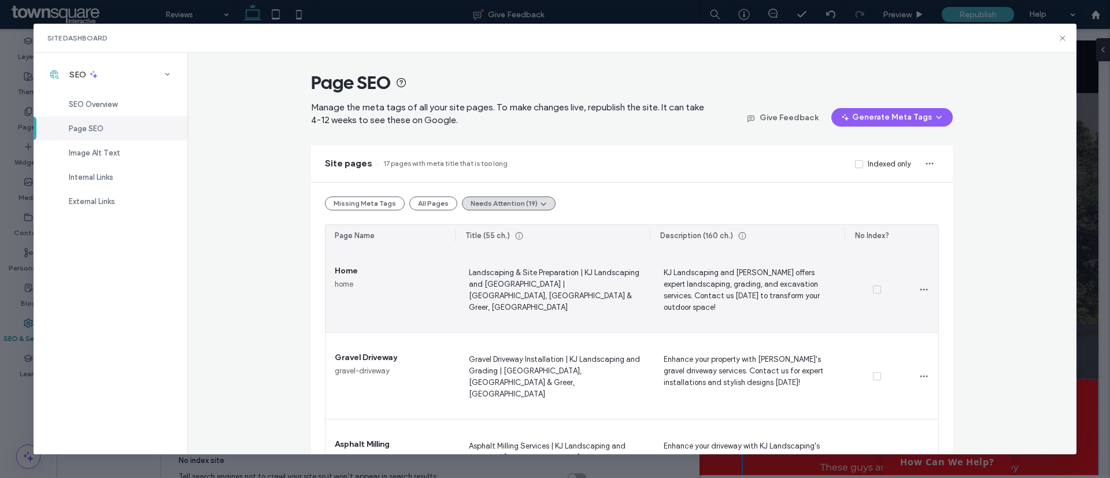
click at [562, 258] on div "Landscaping & Site Preparation | KJ Landscaping and Grading | Greenville, Spart…" at bounding box center [552, 289] width 195 height 86
click at [532, 284] on span "Landscaping & Site Preparation | KJ Landscaping and Grading | Greenville, Spart…" at bounding box center [552, 289] width 176 height 47
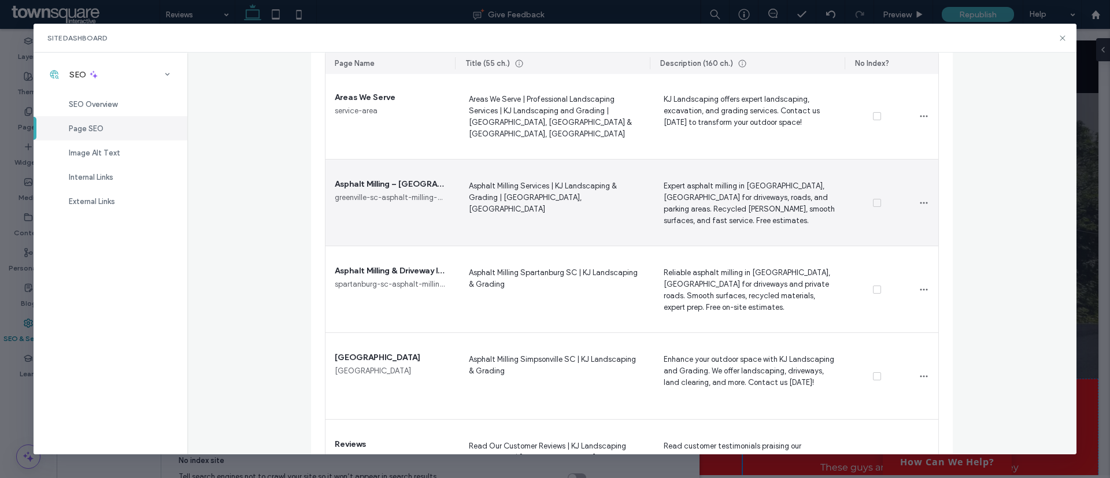
scroll to position [1040, 0]
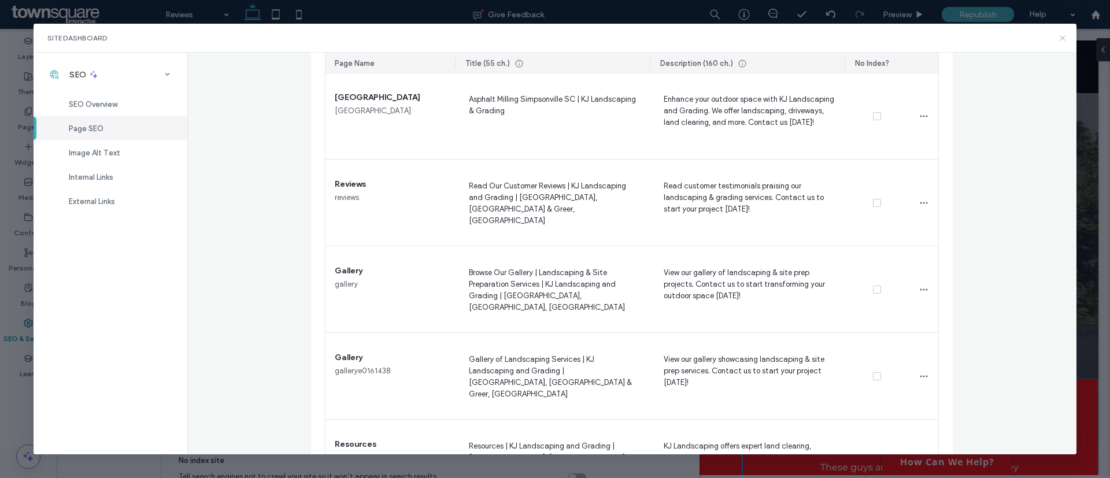
drag, startPoint x: 1062, startPoint y: 36, endPoint x: 995, endPoint y: 6, distance: 73.5
click at [1062, 36] on icon at bounding box center [1062, 38] width 9 height 9
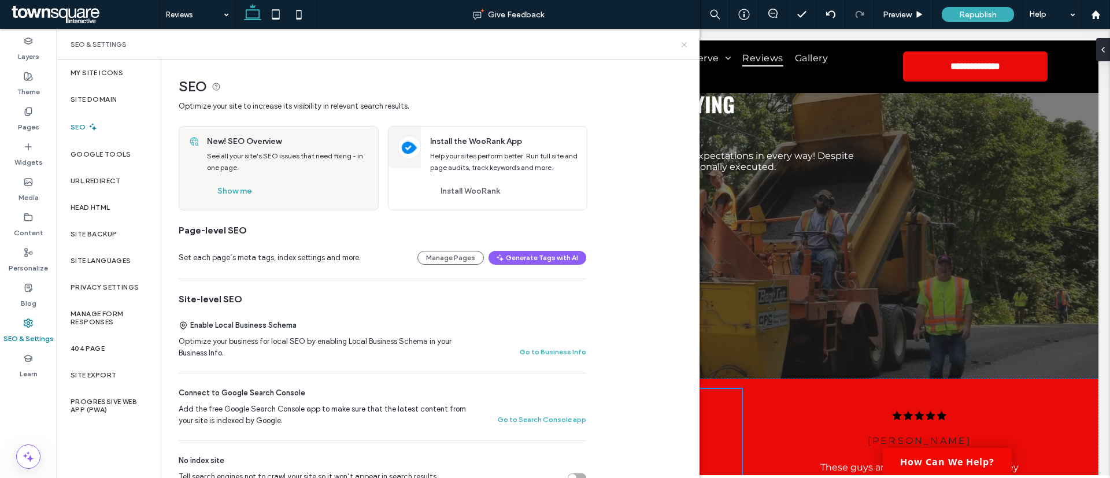
click at [686, 46] on use at bounding box center [683, 44] width 5 height 5
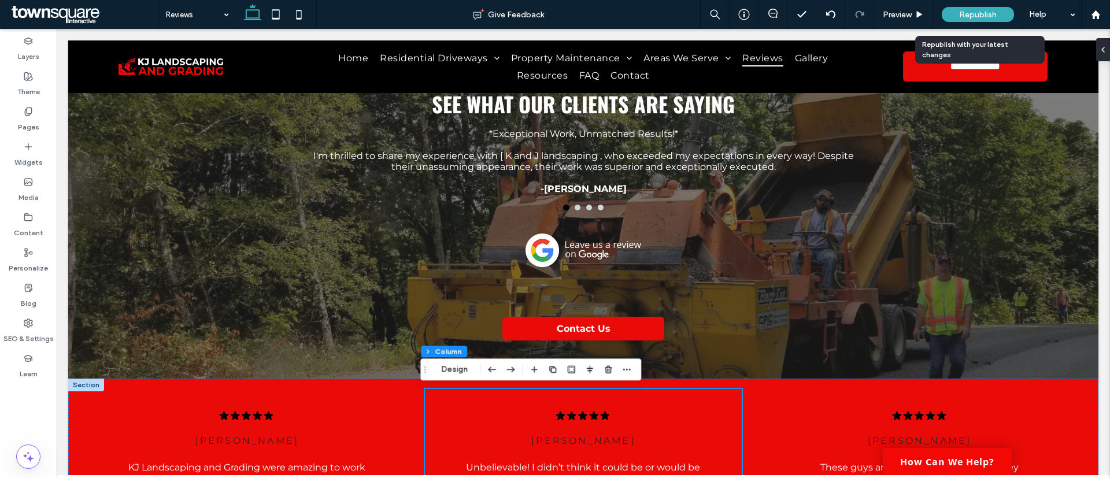
click at [968, 18] on span "Republish" at bounding box center [978, 15] width 38 height 10
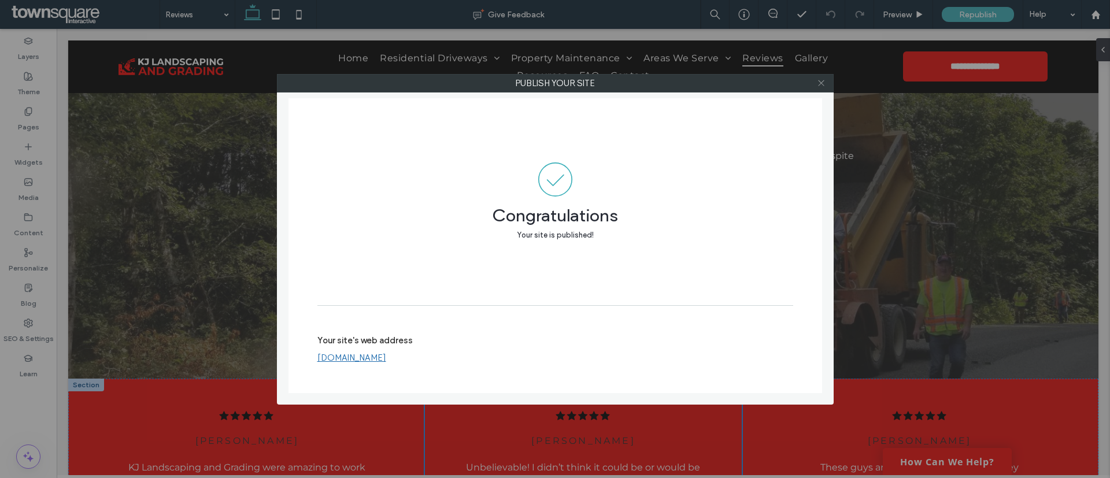
click at [820, 81] on icon at bounding box center [821, 83] width 9 height 9
